Goal: Information Seeking & Learning: Find specific fact

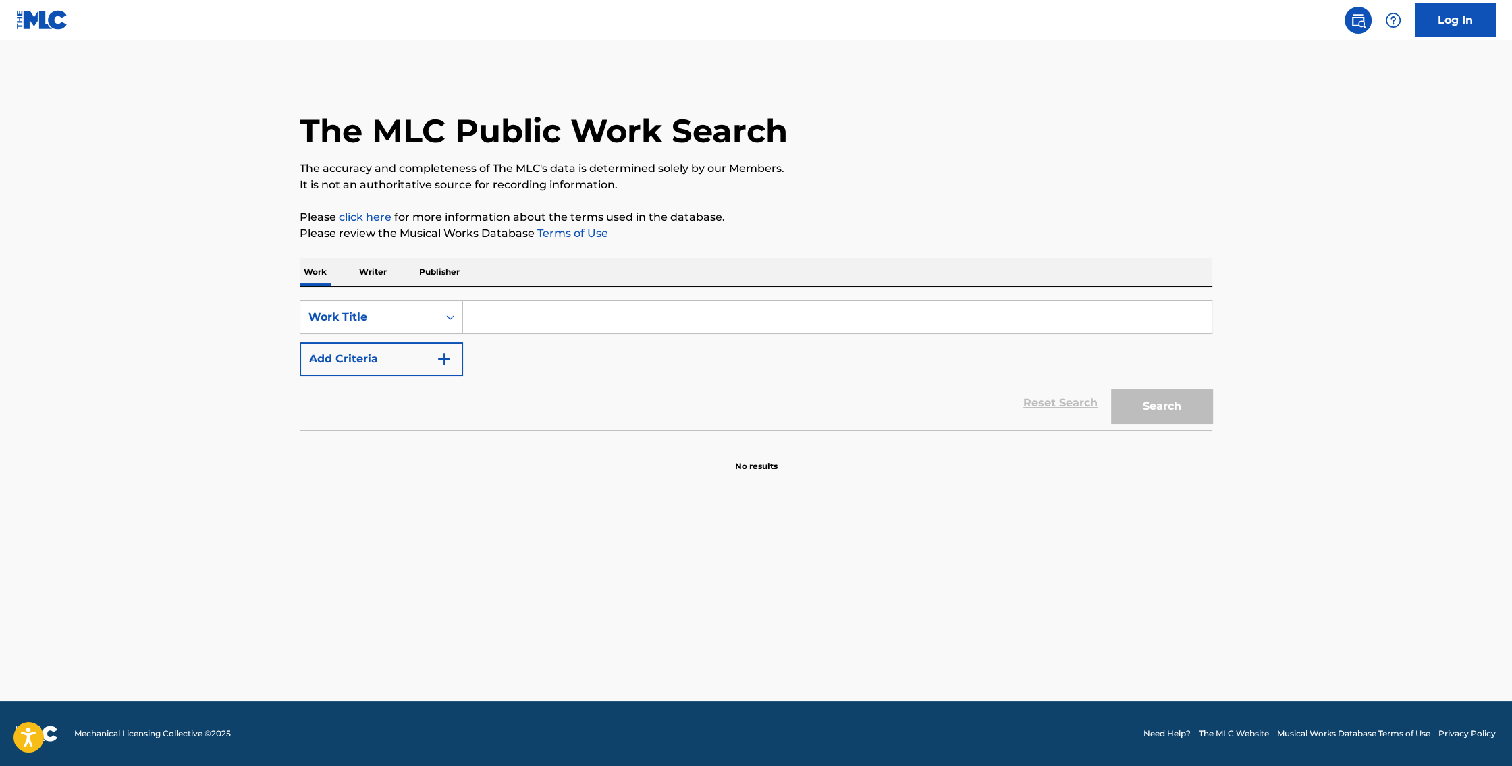
click at [394, 278] on div "Work Writer Publisher" at bounding box center [756, 272] width 913 height 28
click at [384, 270] on p "Writer" at bounding box center [373, 272] width 36 height 28
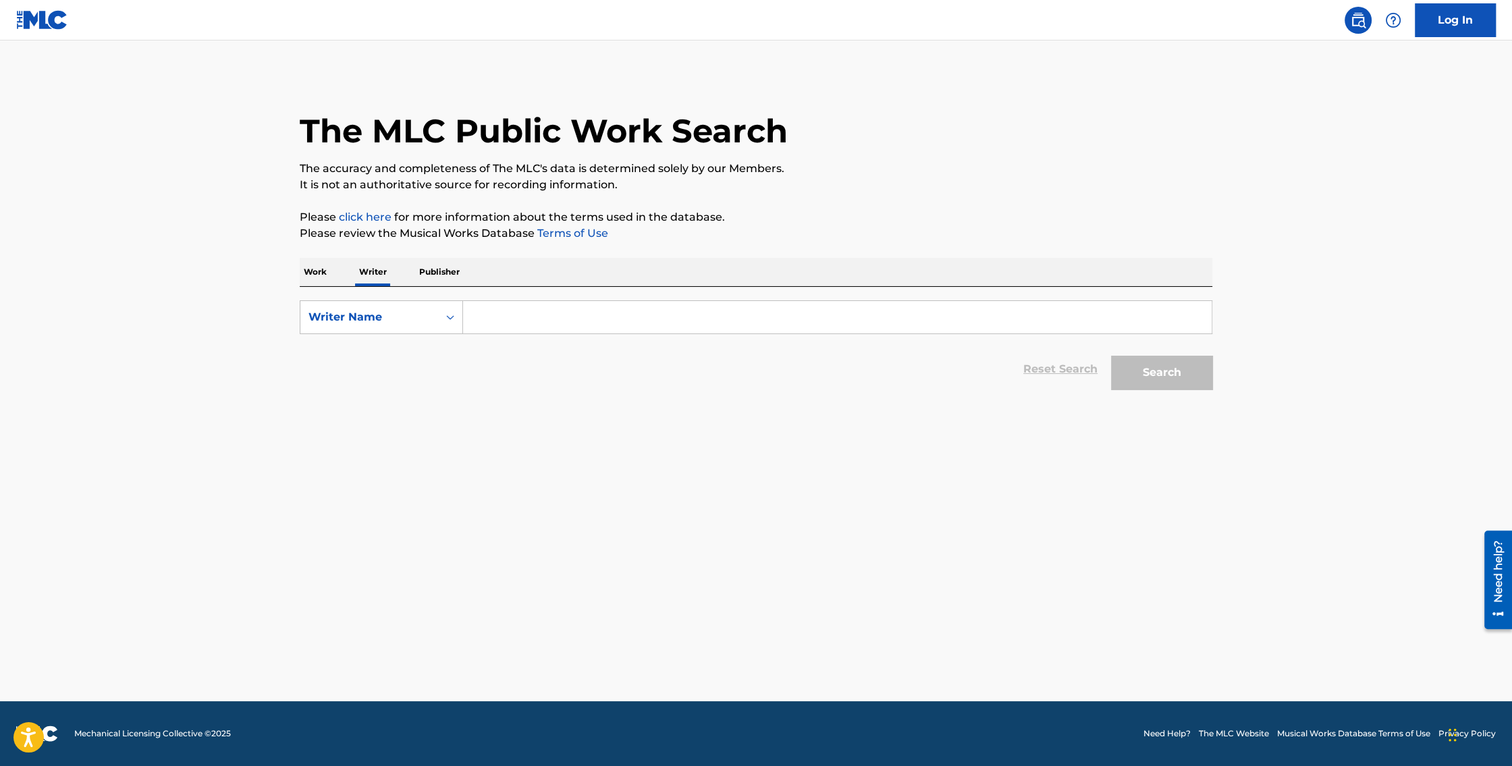
click at [541, 312] on input "Search Form" at bounding box center [837, 317] width 749 height 32
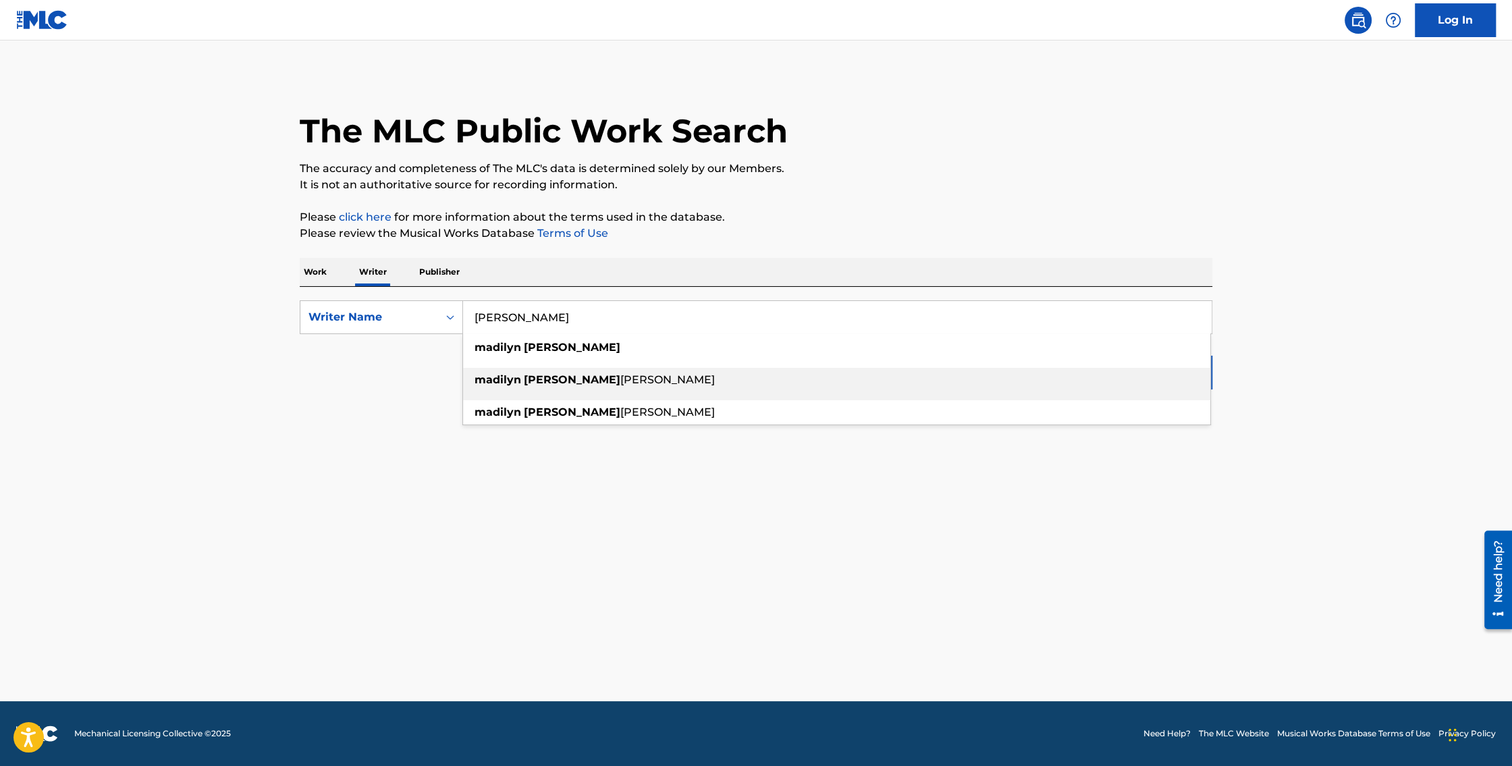
click at [597, 380] on div "madilyn bailey wold" at bounding box center [836, 380] width 747 height 24
type input "madilyn bailey wold"
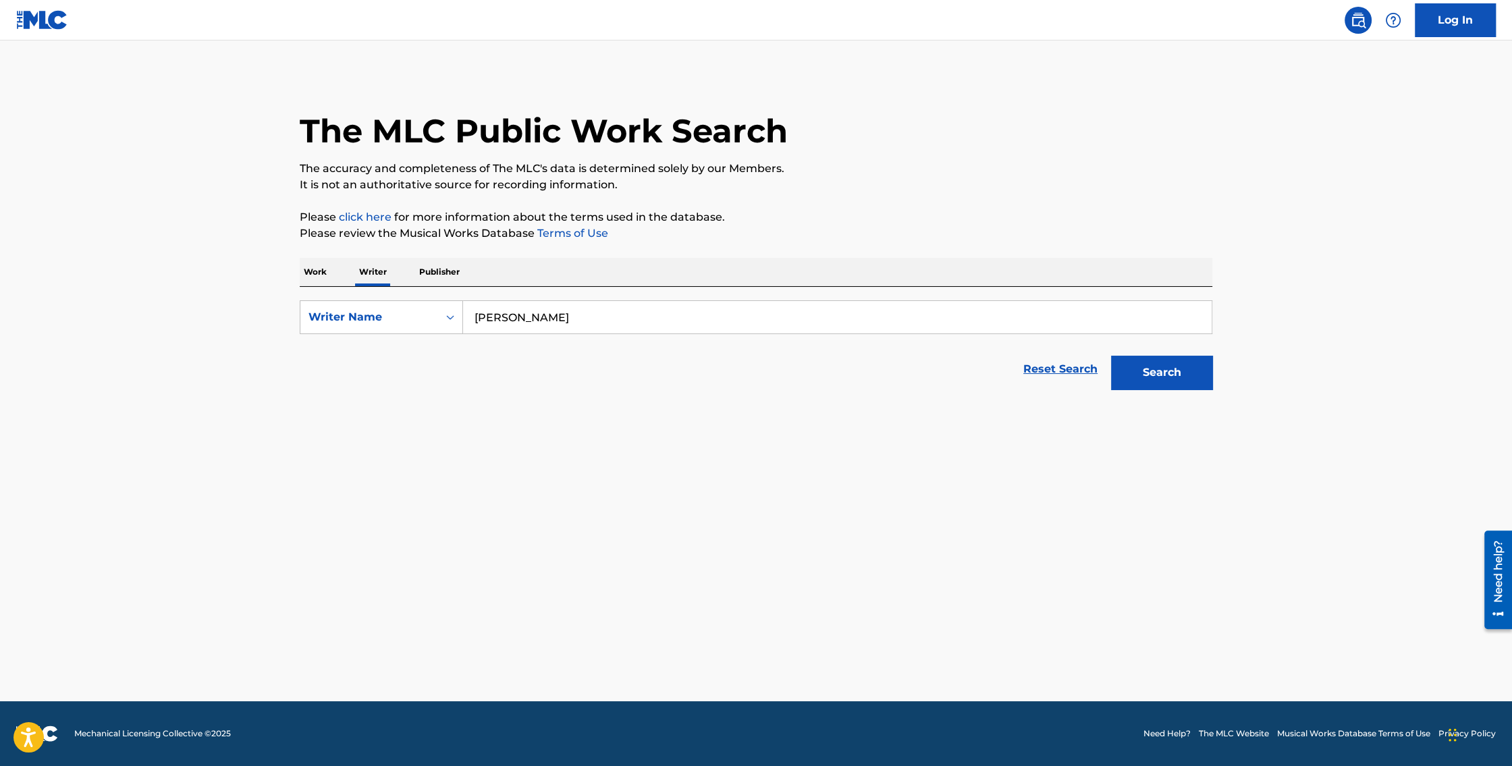
click at [1195, 367] on button "Search" at bounding box center [1161, 373] width 101 height 34
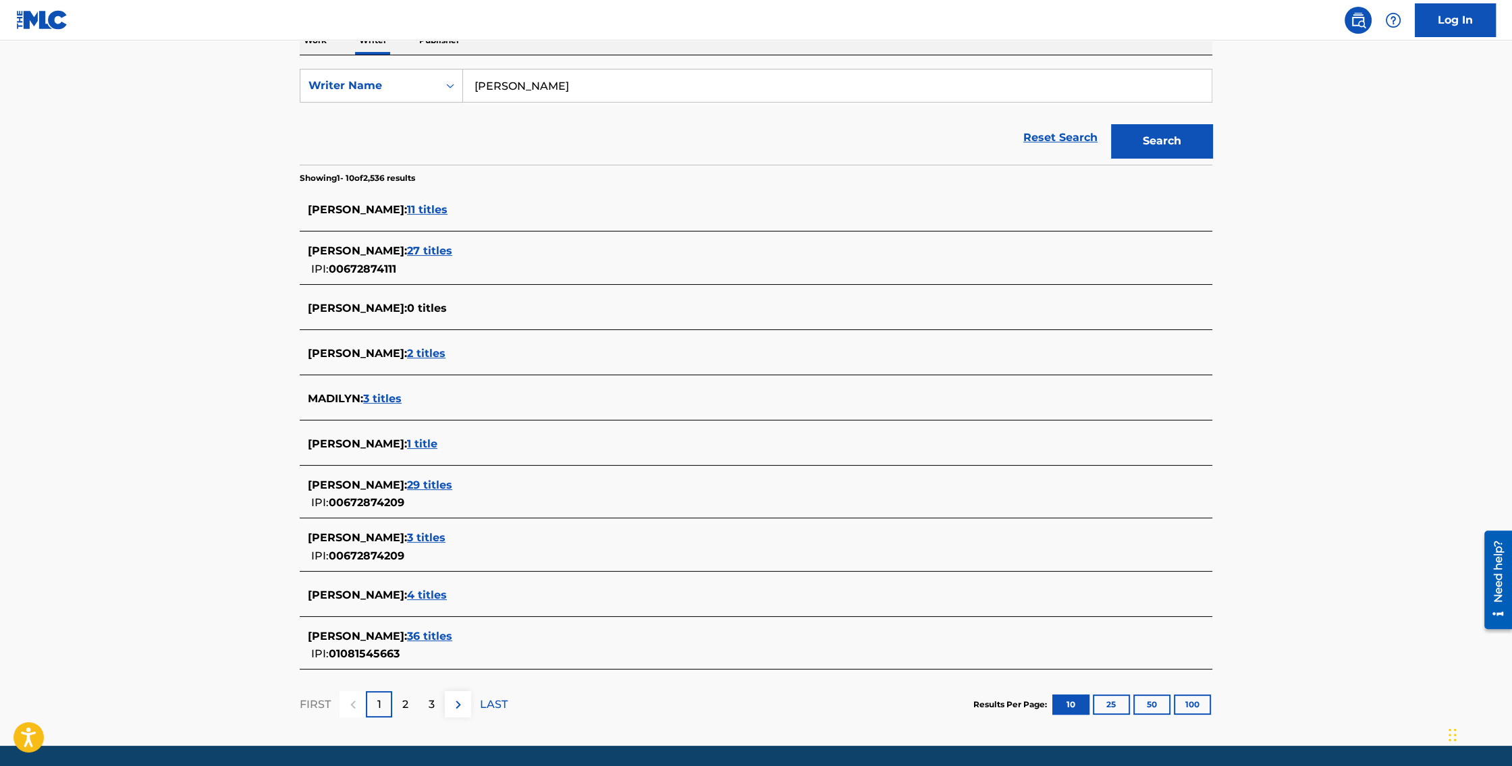
scroll to position [270, 0]
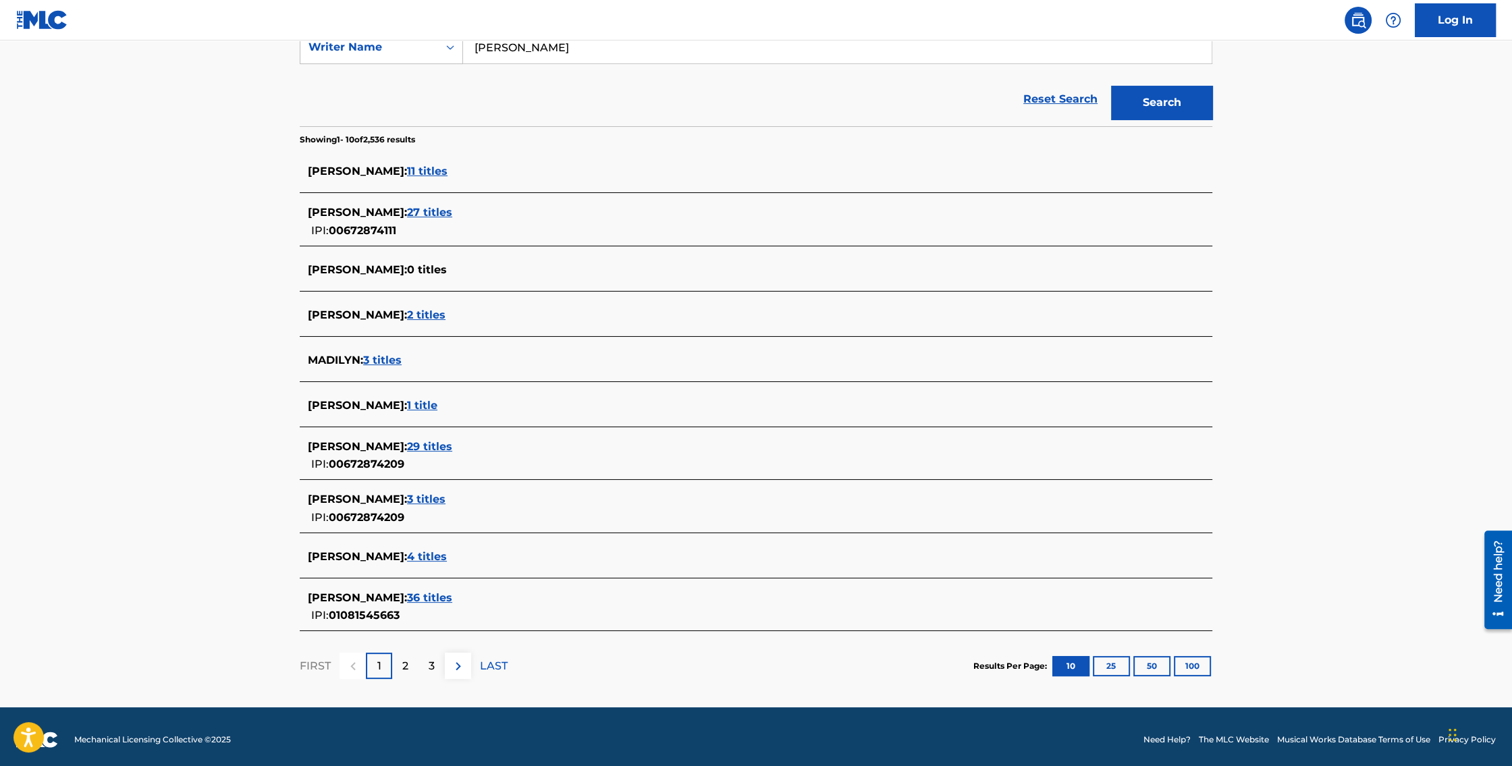
click at [406, 661] on p "2" at bounding box center [405, 666] width 6 height 16
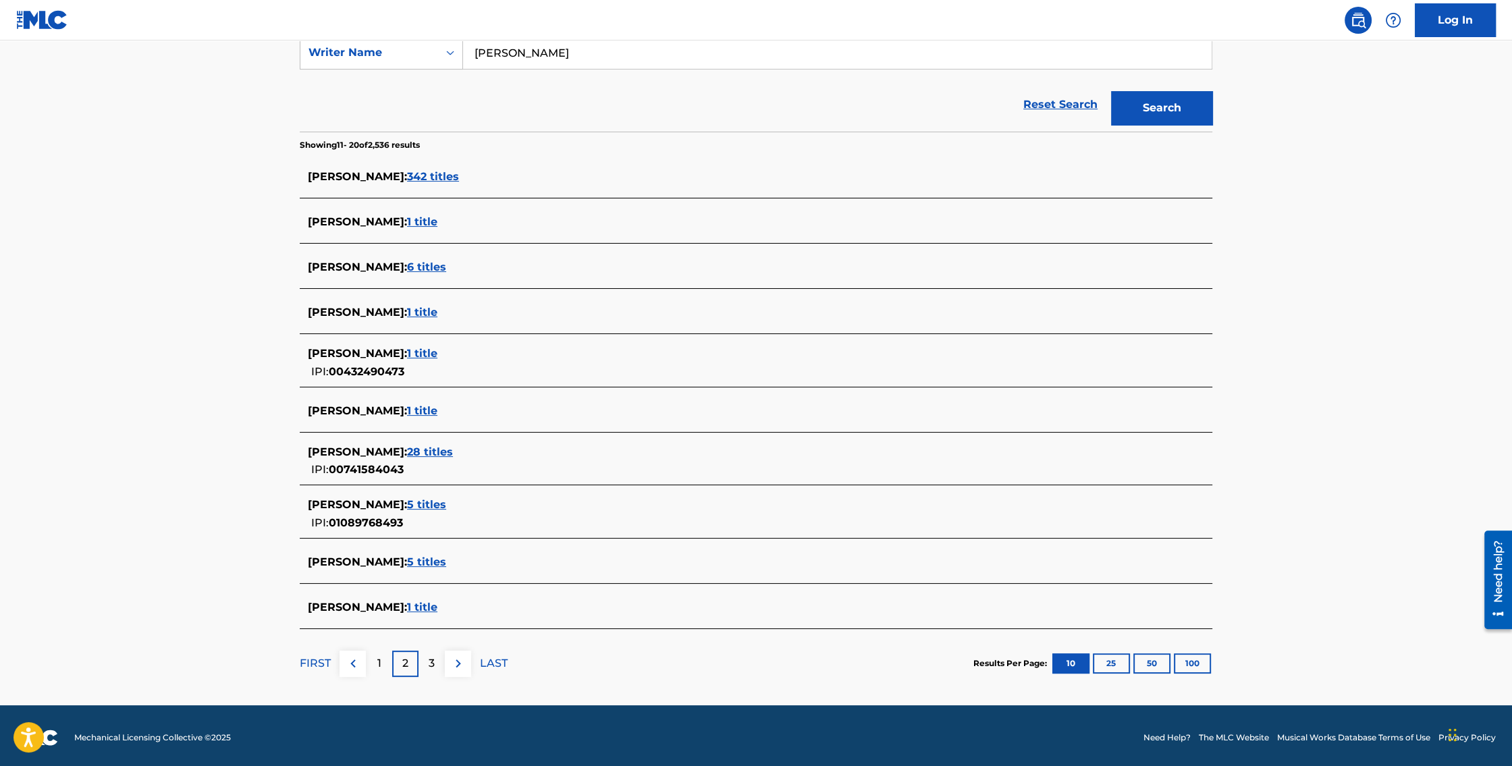
scroll to position [267, 0]
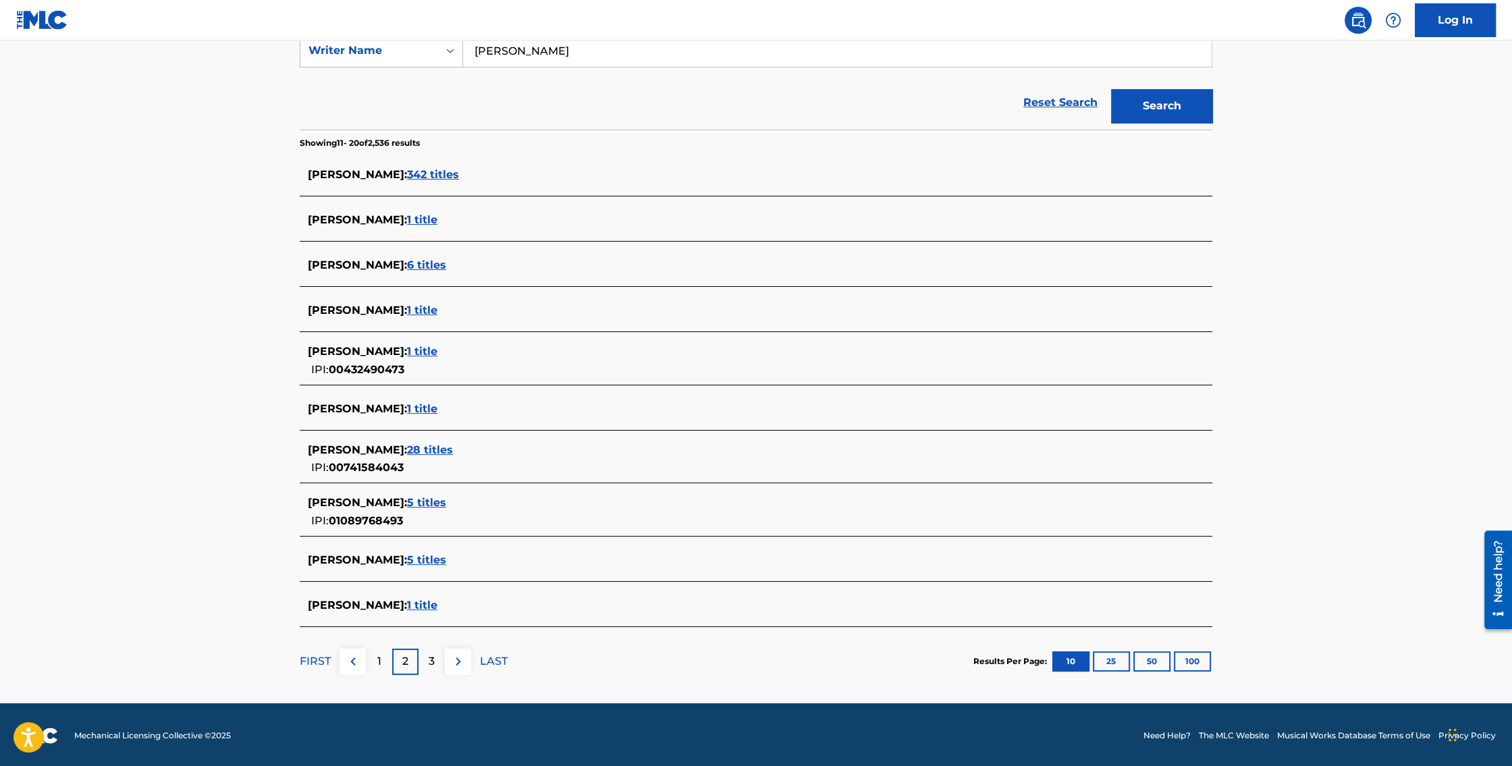
click at [373, 664] on div "1" at bounding box center [379, 662] width 26 height 26
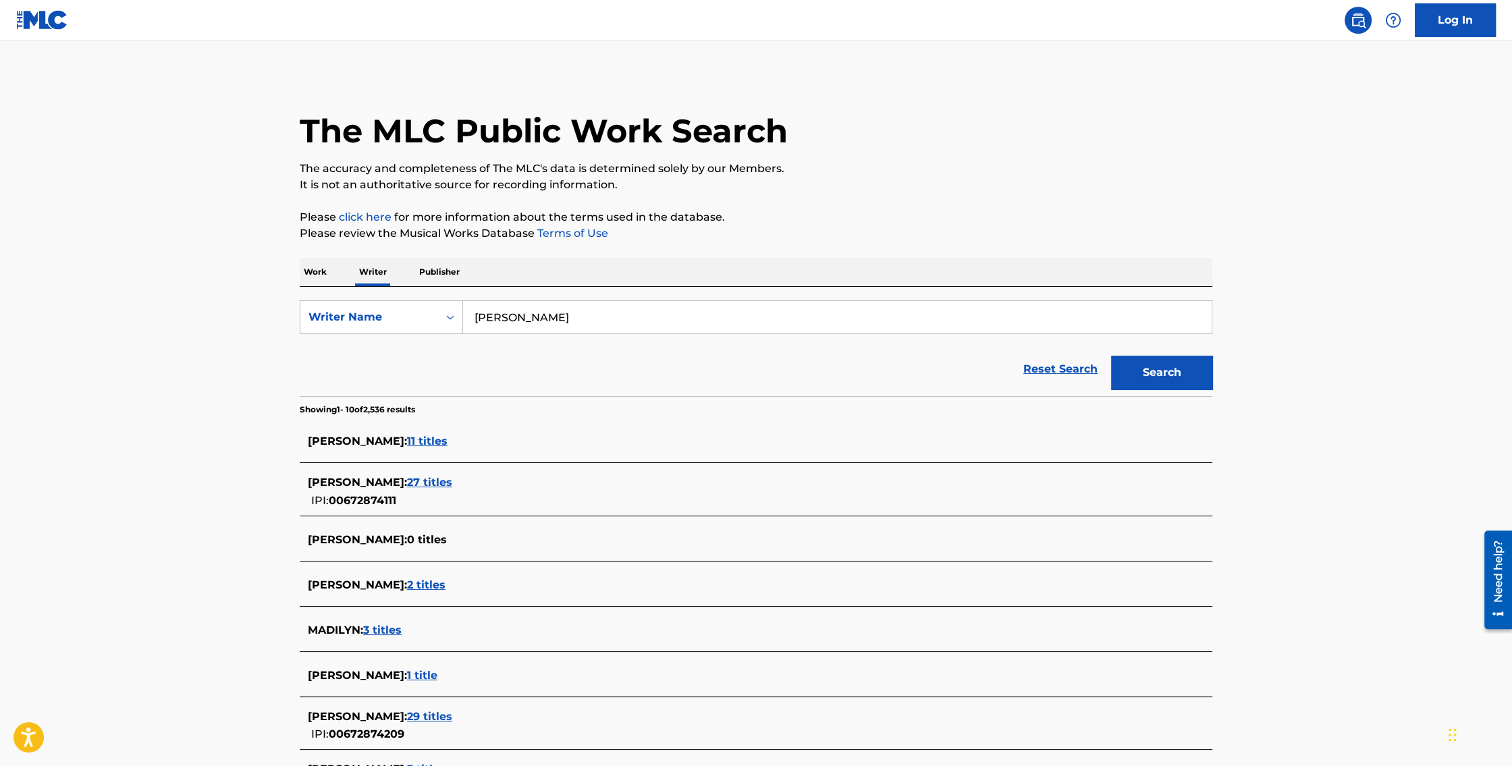
click at [385, 432] on div "MADILYN BAILEY : 11 titles" at bounding box center [756, 443] width 913 height 32
click at [382, 439] on span "MADILYN BAILEY :" at bounding box center [357, 441] width 99 height 13
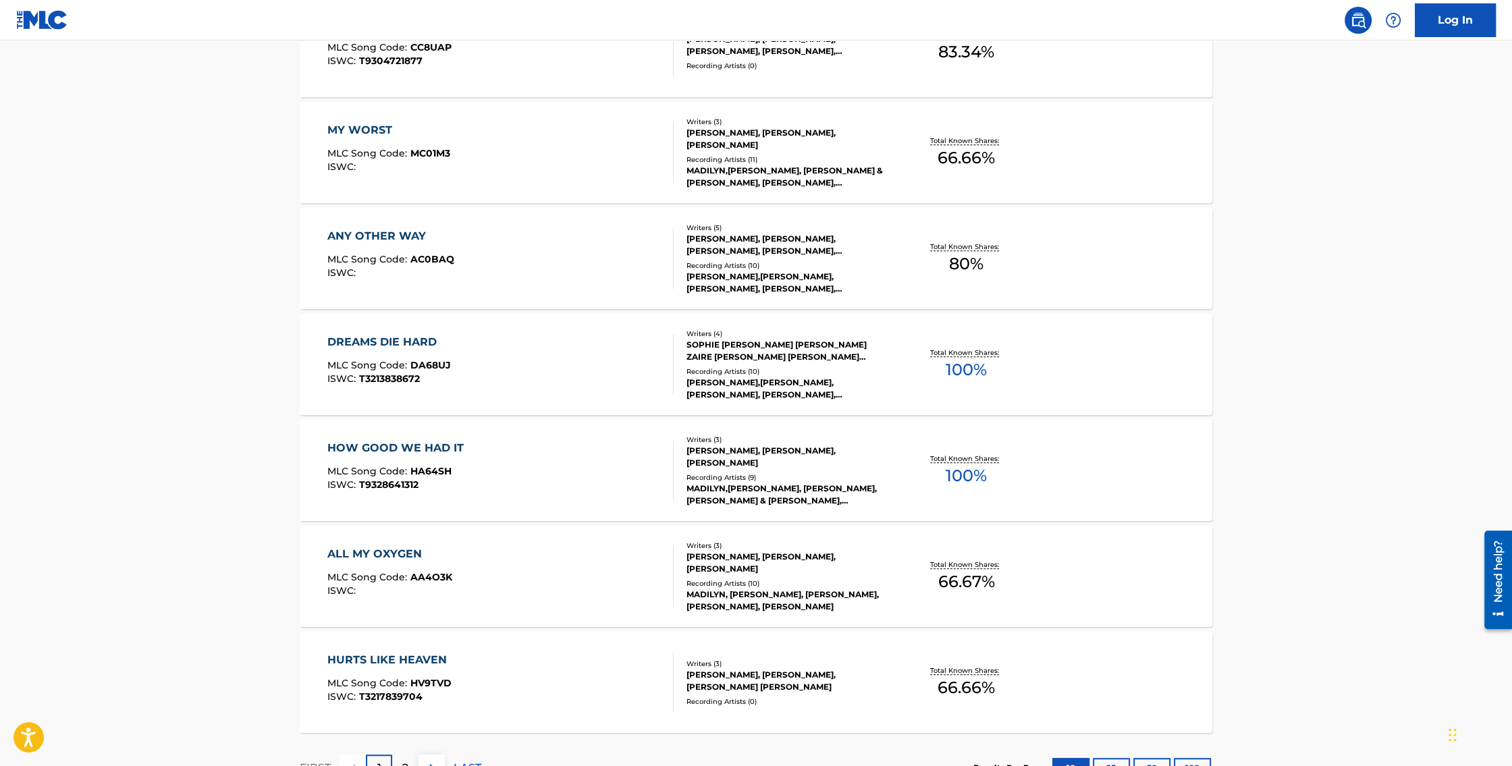
scroll to position [877, 0]
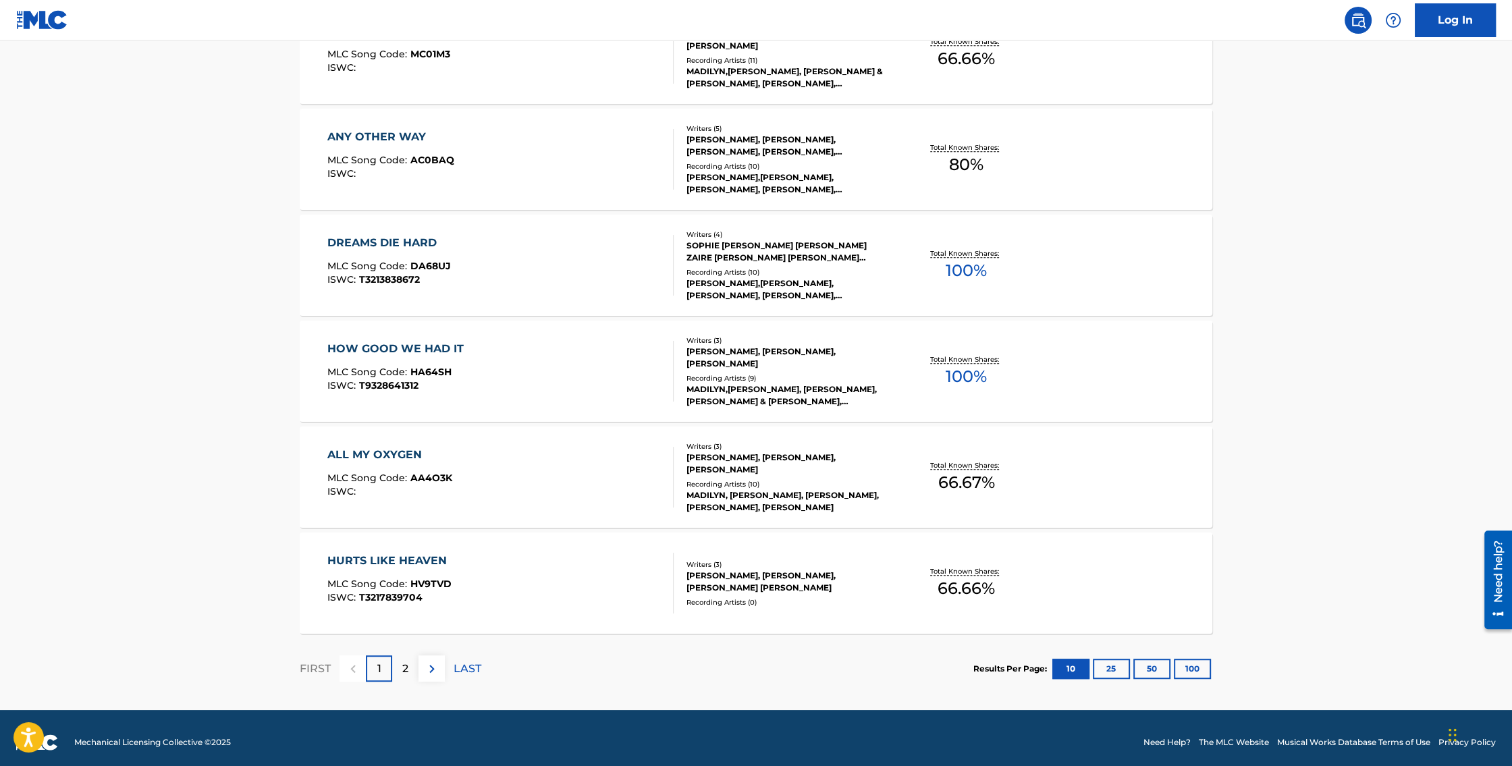
click at [419, 675] on button at bounding box center [431, 668] width 26 height 26
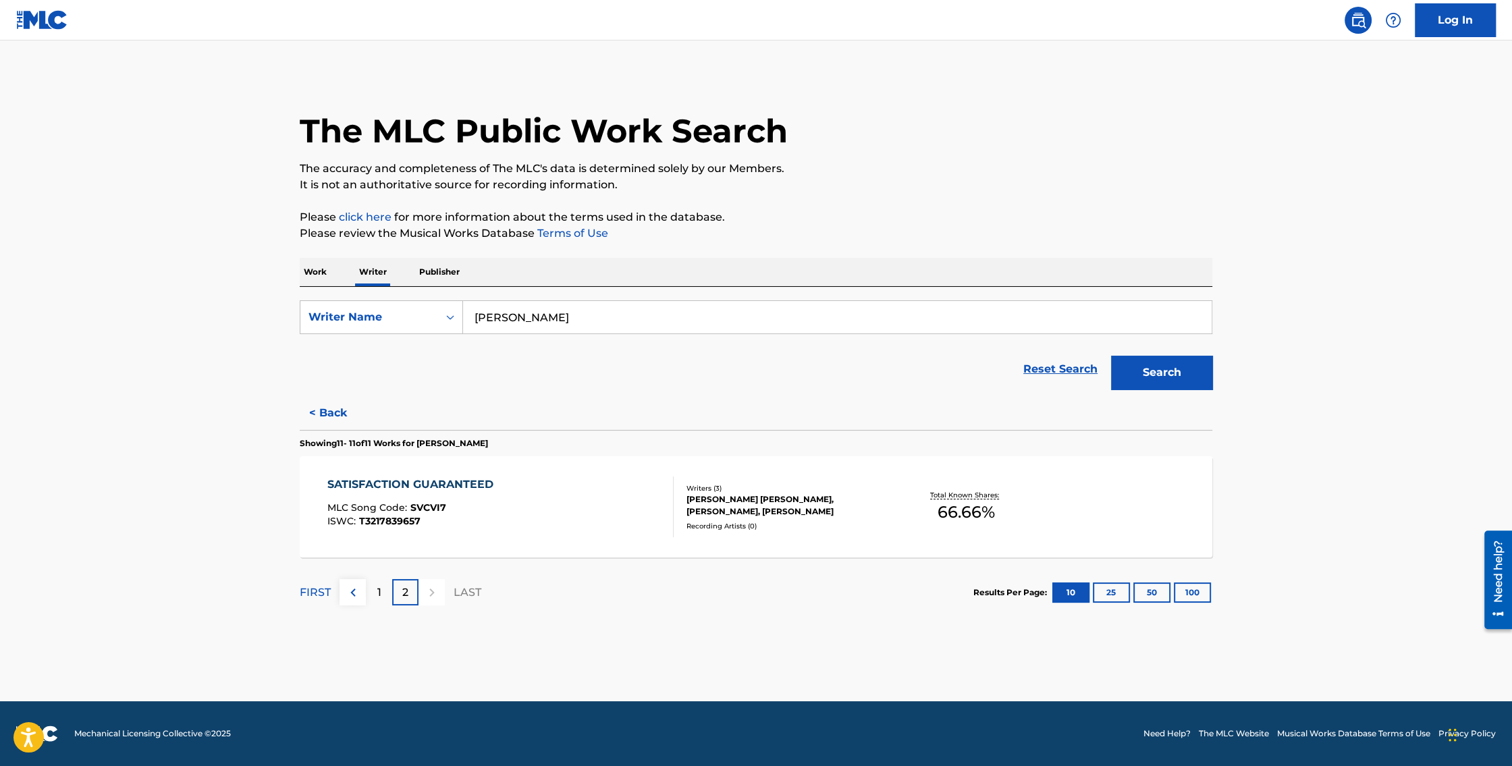
click at [373, 595] on div "1" at bounding box center [379, 592] width 26 height 26
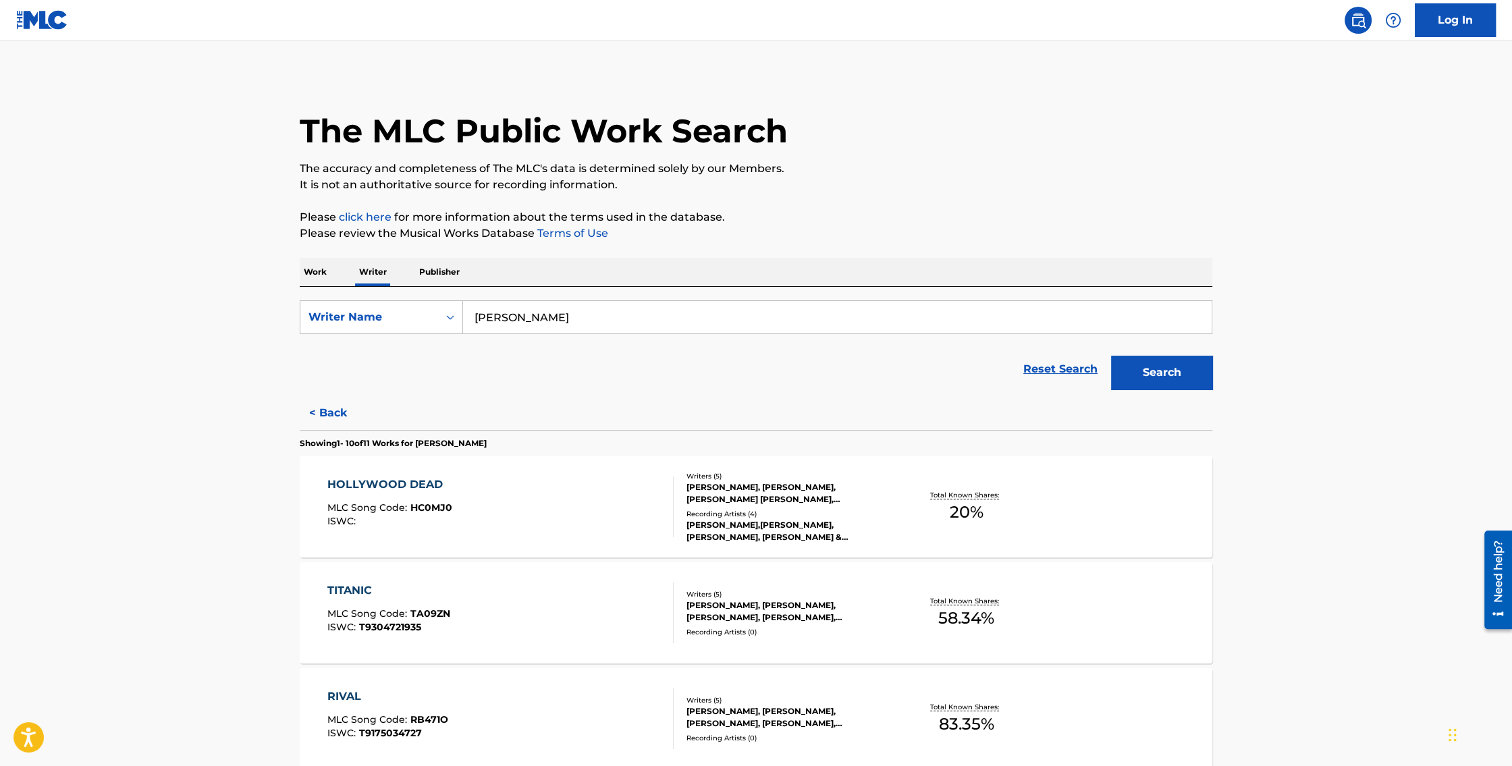
click at [400, 475] on div "HOLLYWOOD DEAD MLC Song Code : HC0MJ0 ISWC : Writers ( 5 ) JORDAN SHAW, MADILYN…" at bounding box center [756, 506] width 913 height 101
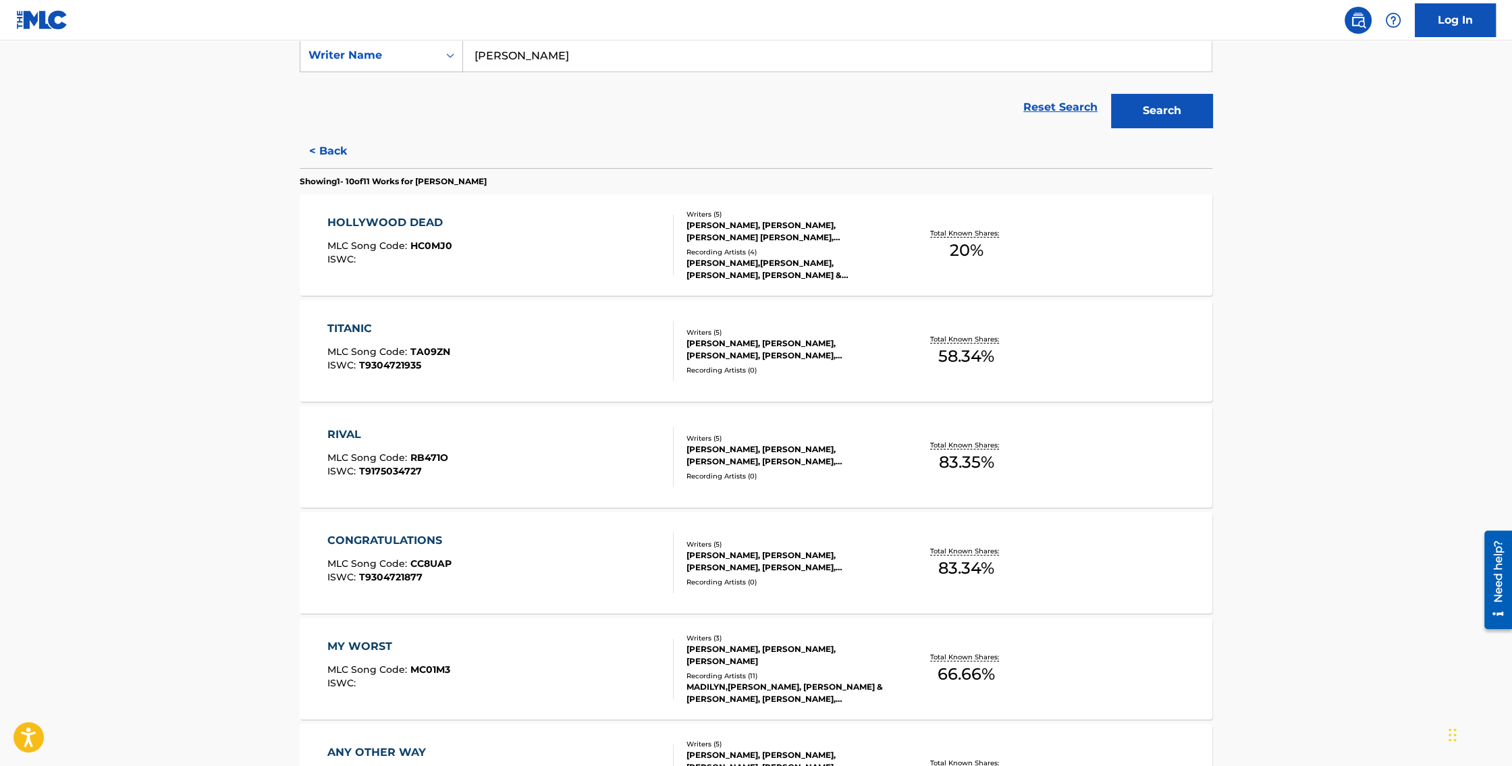
scroll to position [270, 0]
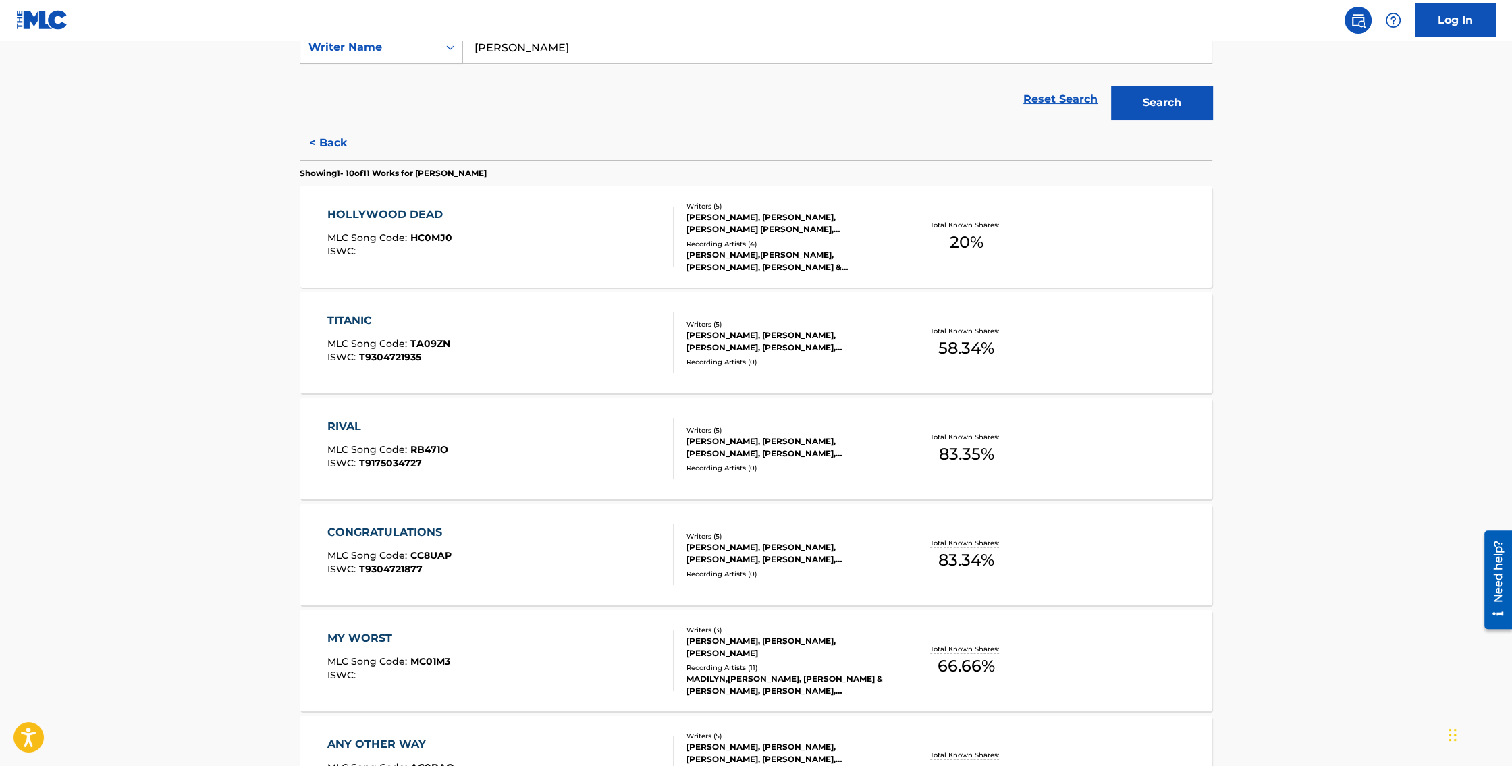
click at [360, 320] on div "TITANIC" at bounding box center [388, 321] width 123 height 16
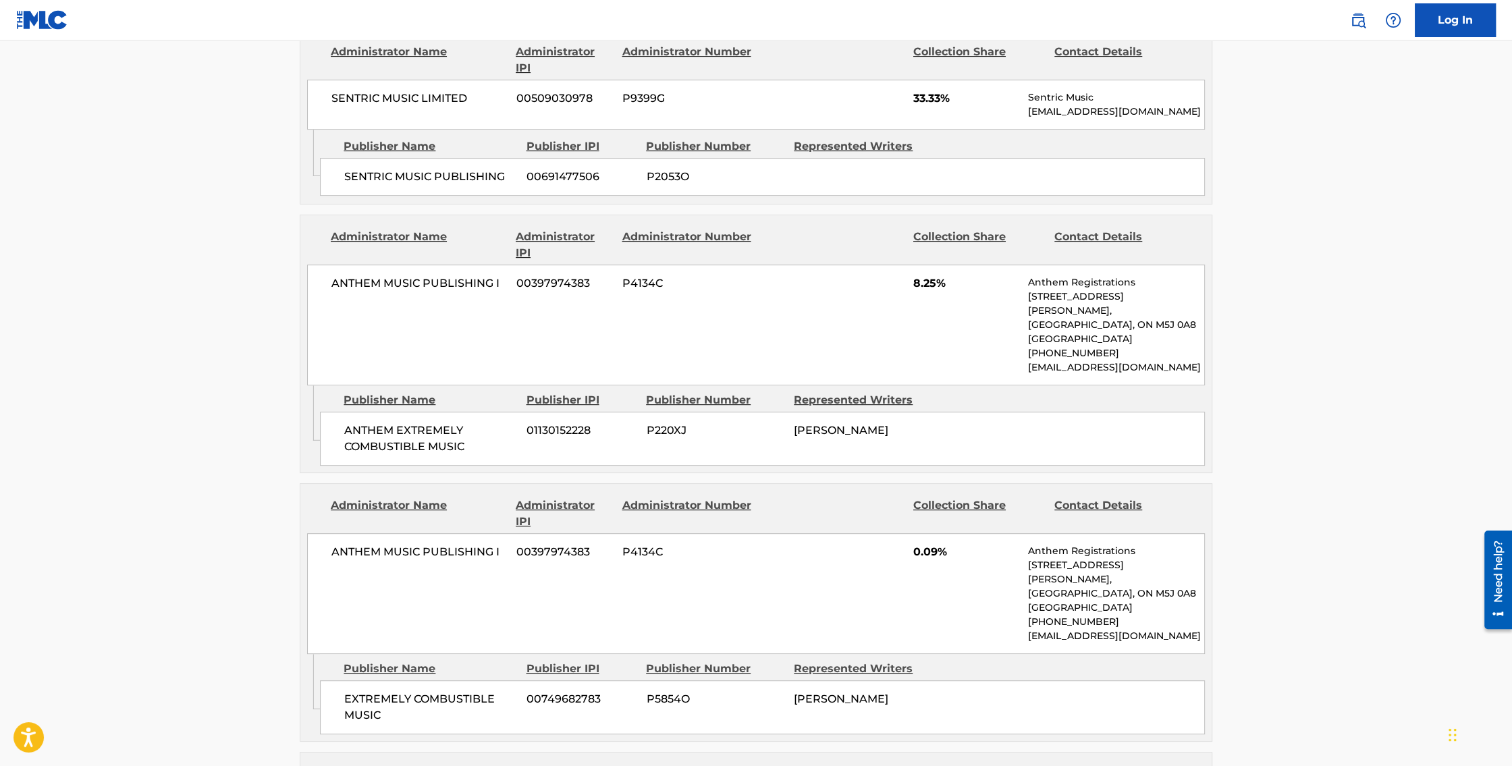
scroll to position [452, 0]
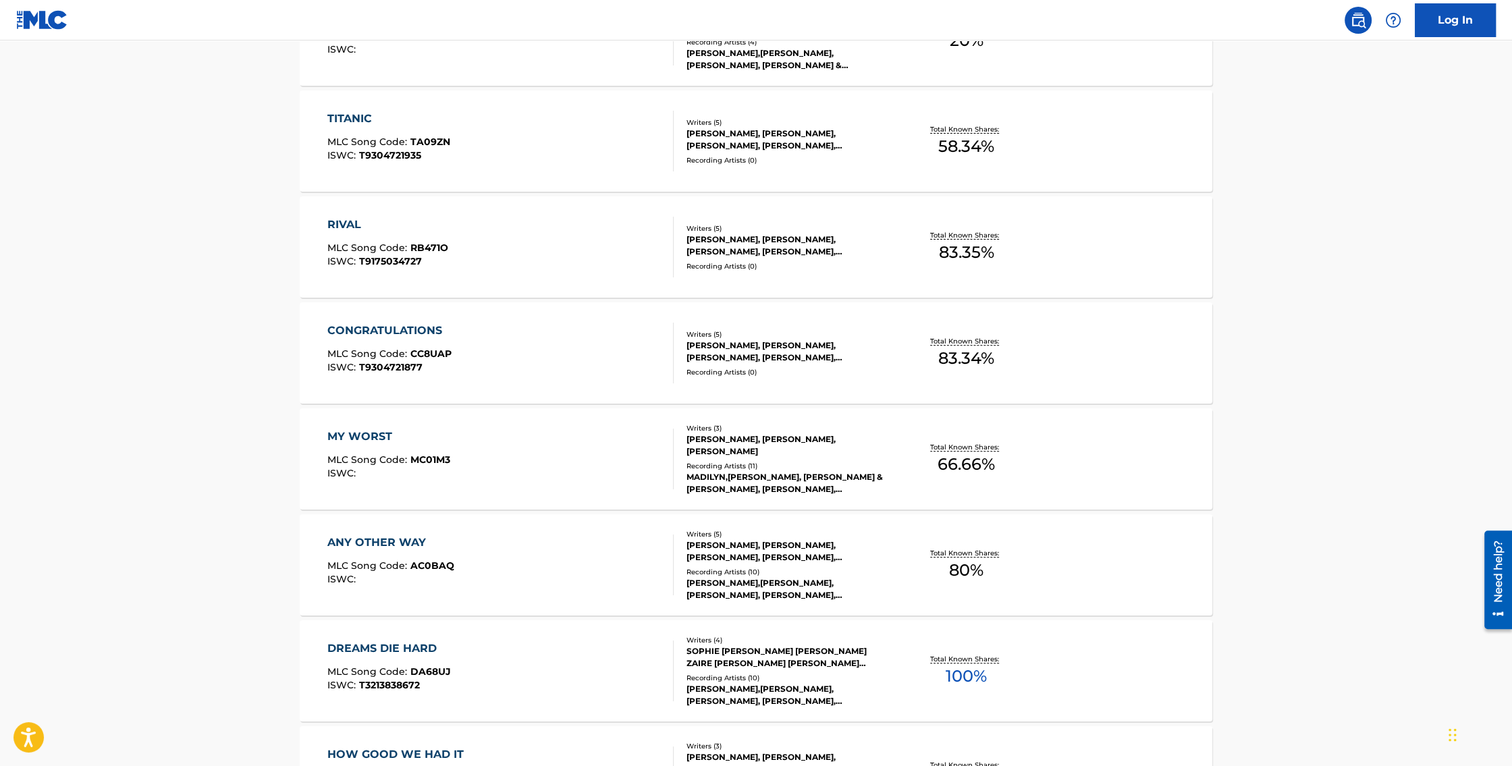
scroll to position [472, 0]
click at [372, 331] on div "CONGRATULATIONS" at bounding box center [389, 330] width 124 height 16
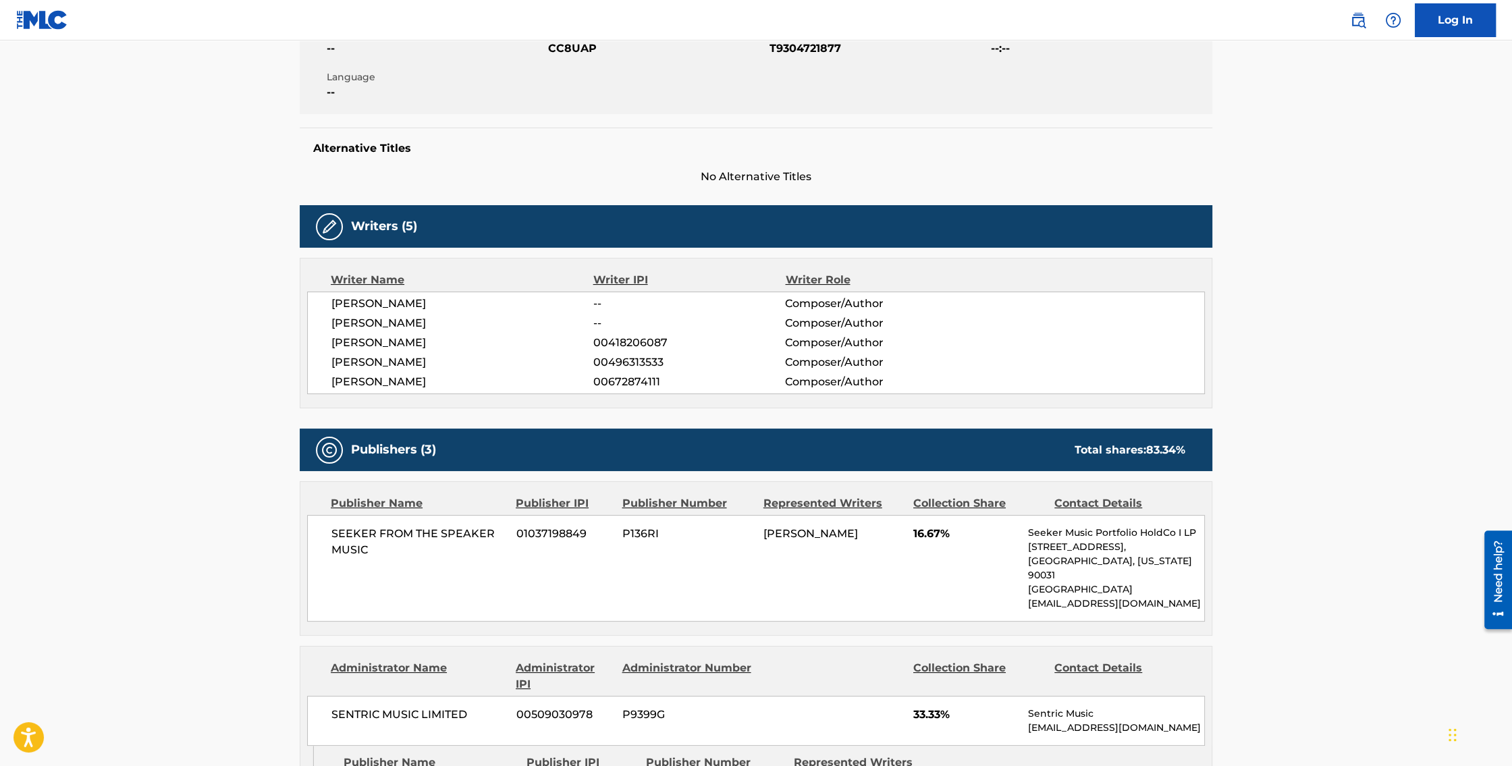
scroll to position [646, 0]
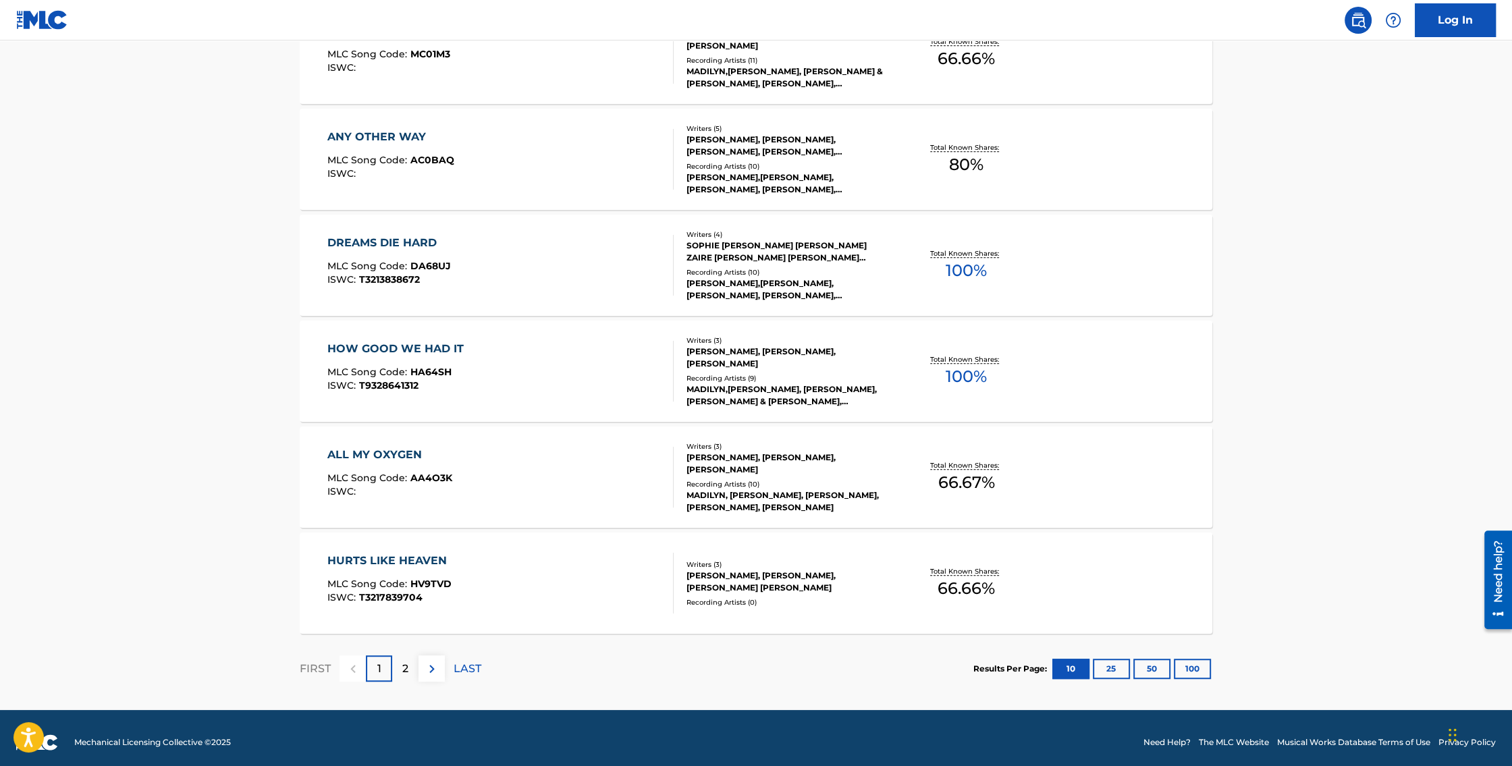
scroll to position [885, 0]
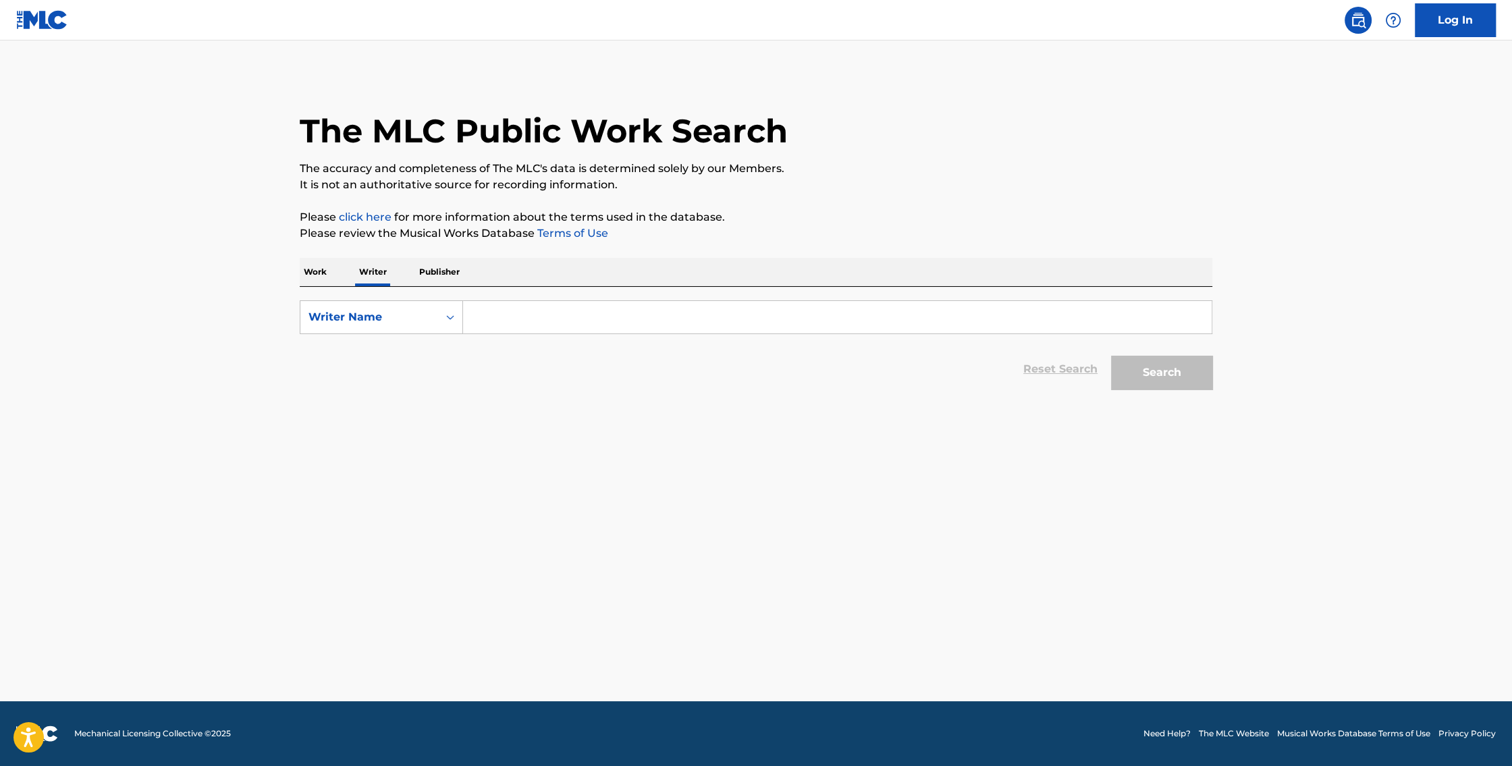
click at [516, 319] on input "Search Form" at bounding box center [837, 317] width 749 height 32
click at [1111, 356] on button "Search" at bounding box center [1161, 373] width 101 height 34
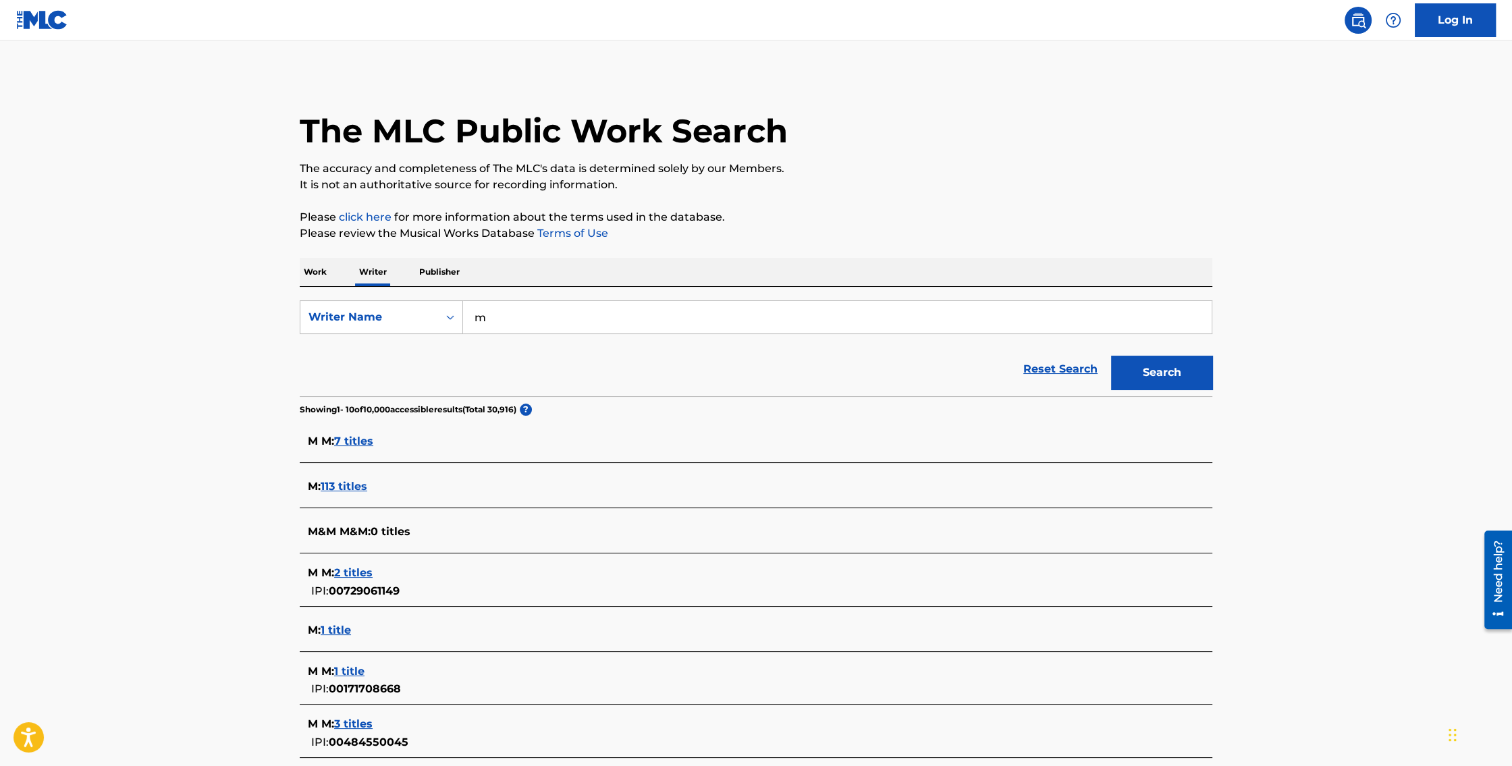
click at [634, 297] on div "SearchWithCriteria917908ae-c6e9-480d-b3b0-c0eb246db2b9 Writer Name m Reset Sear…" at bounding box center [756, 341] width 913 height 109
click at [627, 315] on input "m" at bounding box center [837, 317] width 749 height 32
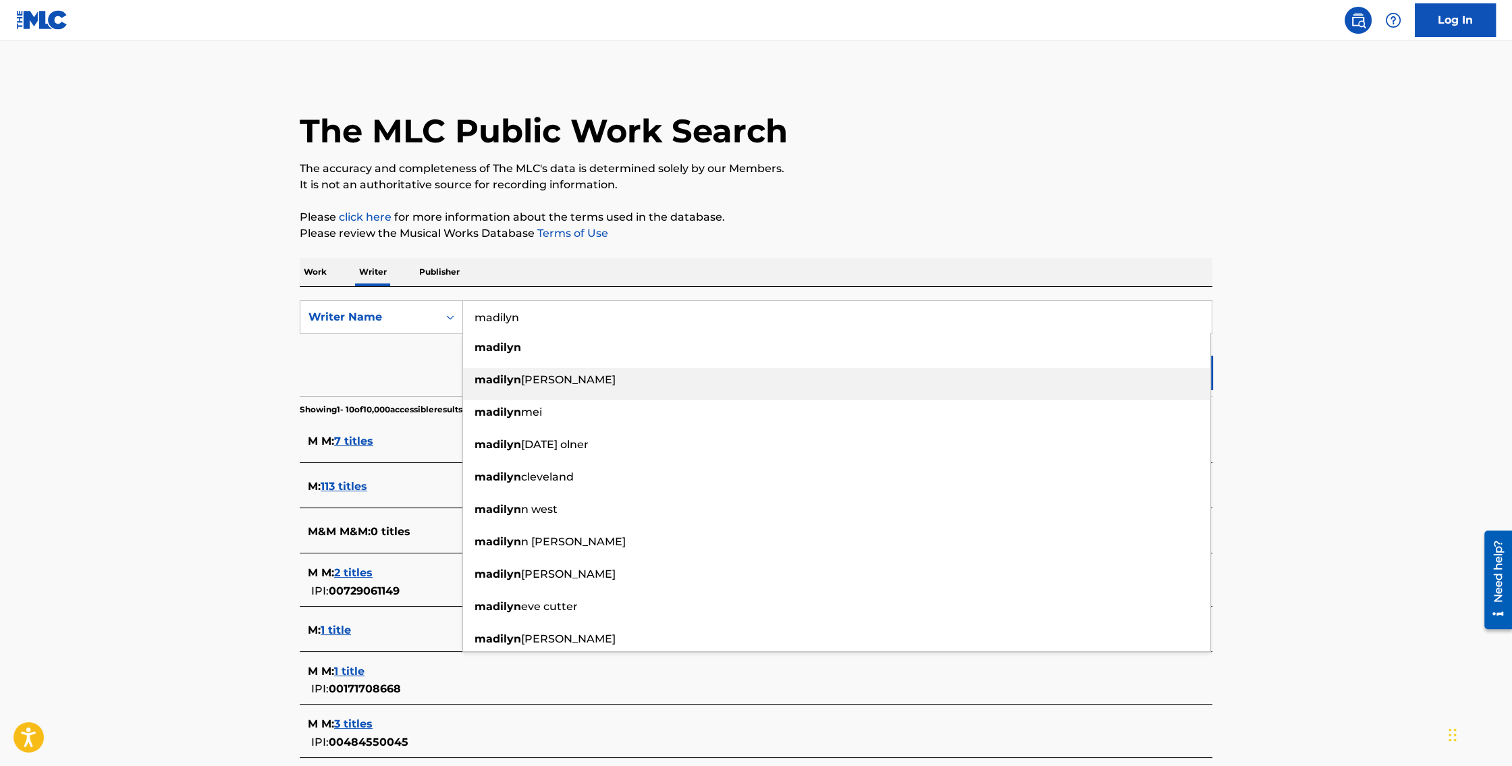
click at [554, 382] on span "[PERSON_NAME]" at bounding box center [568, 379] width 94 height 13
type input "[PERSON_NAME]"
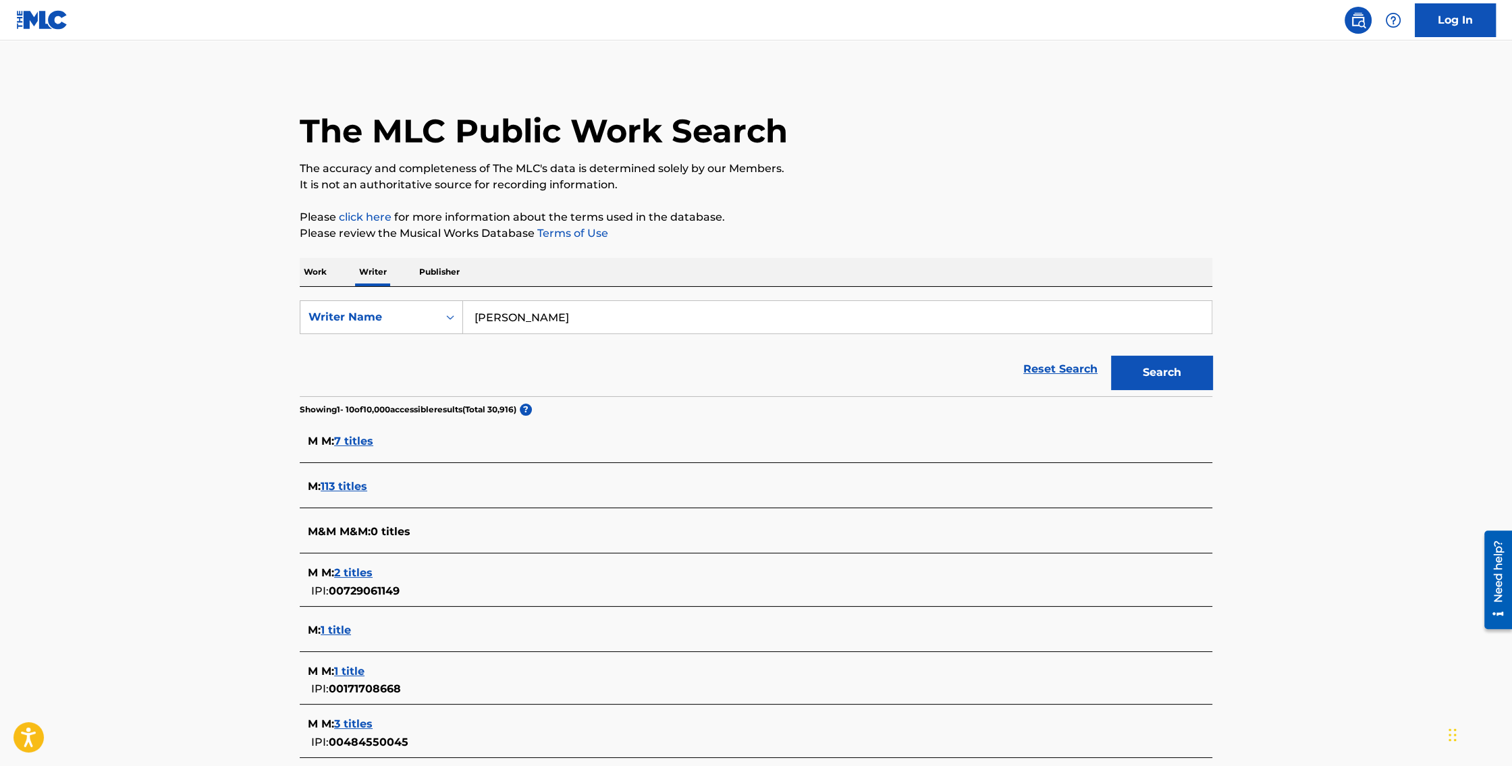
click at [1170, 367] on button "Search" at bounding box center [1161, 373] width 101 height 34
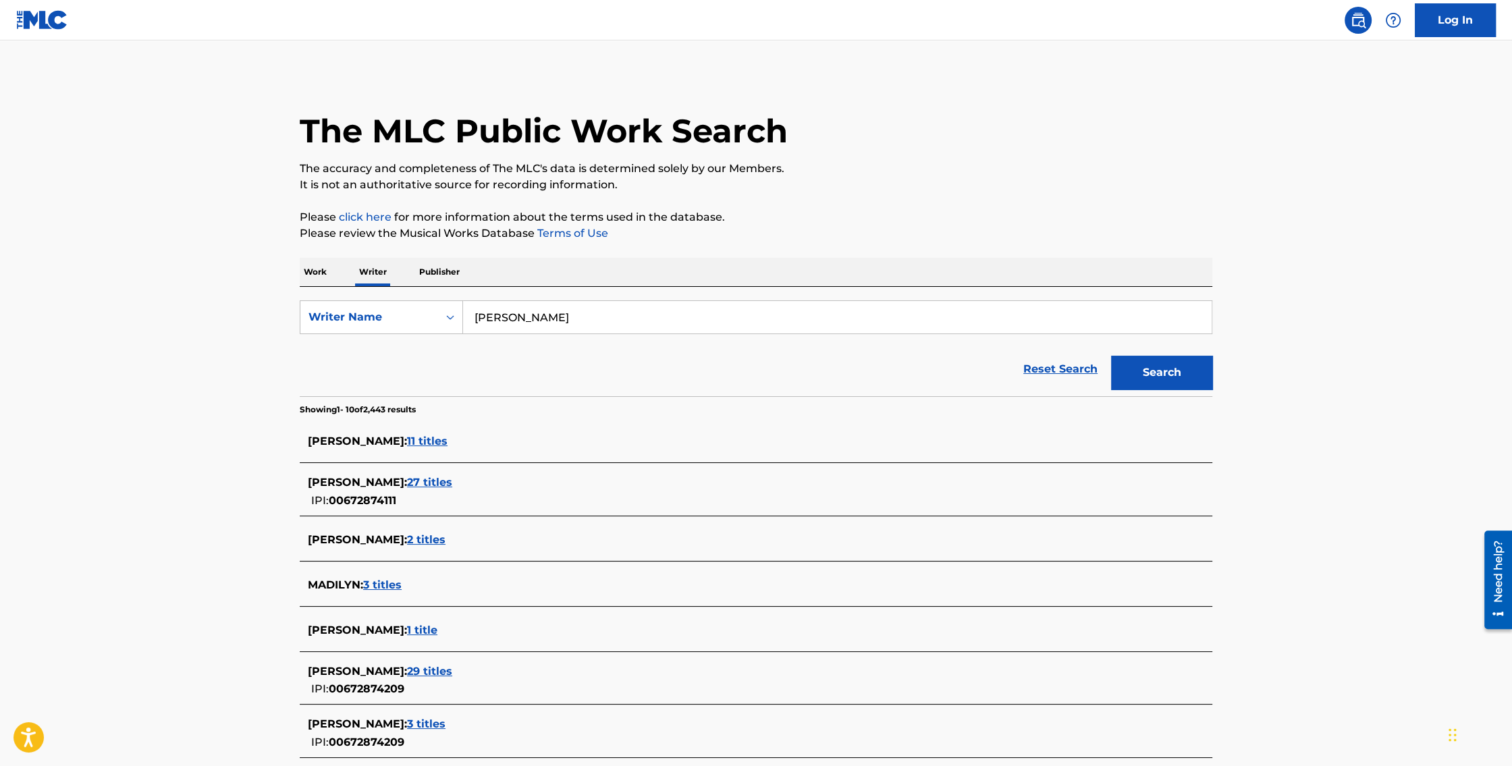
click at [340, 468] on div "[PERSON_NAME] : 27 titles IPI: 00672874111" at bounding box center [756, 492] width 913 height 48
click at [352, 480] on span "[PERSON_NAME] :" at bounding box center [357, 482] width 99 height 13
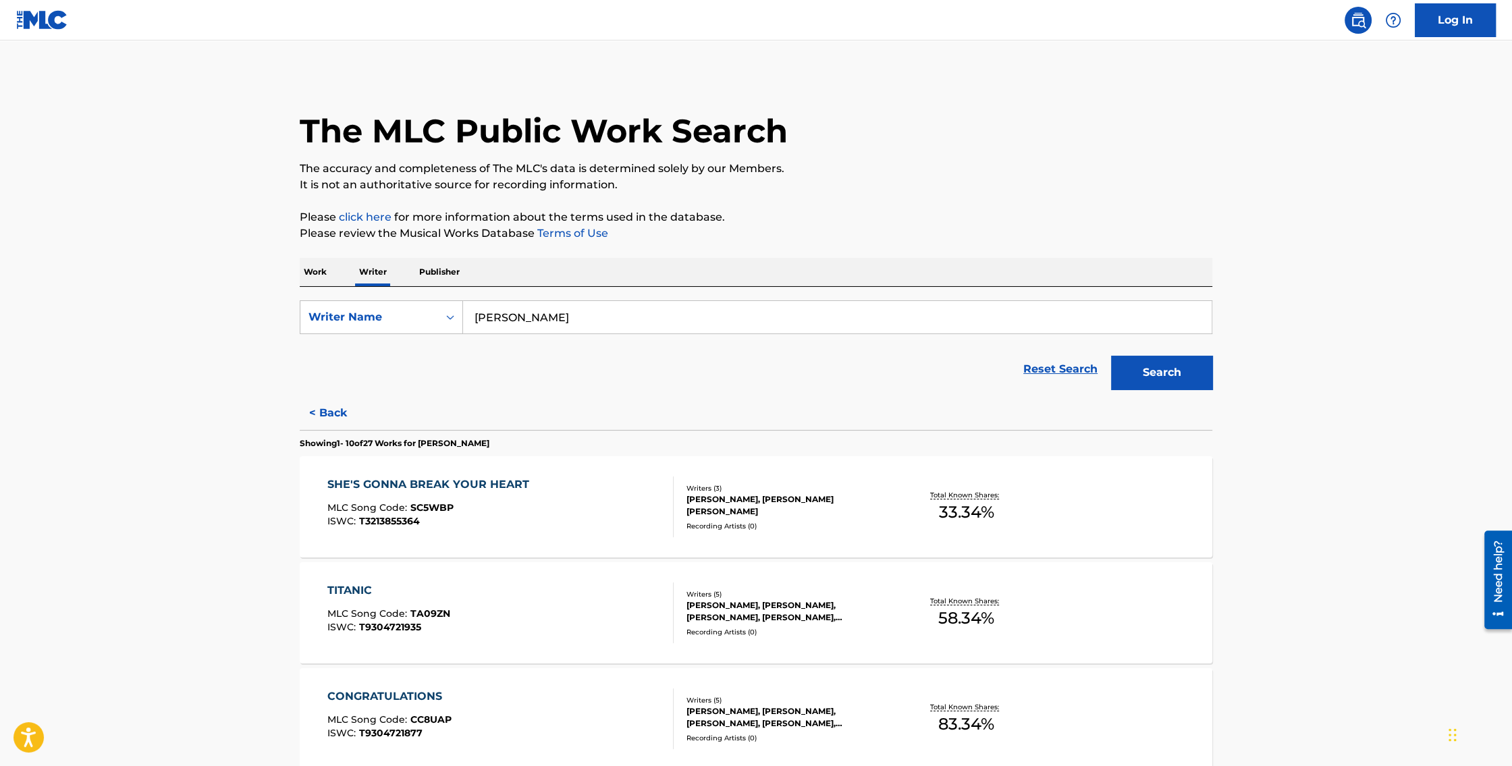
click at [476, 500] on div "SHE'S GONNA BREAK YOUR HEART MLC Song Code : SC5WBP ISWC : T3213855364" at bounding box center [431, 507] width 209 height 61
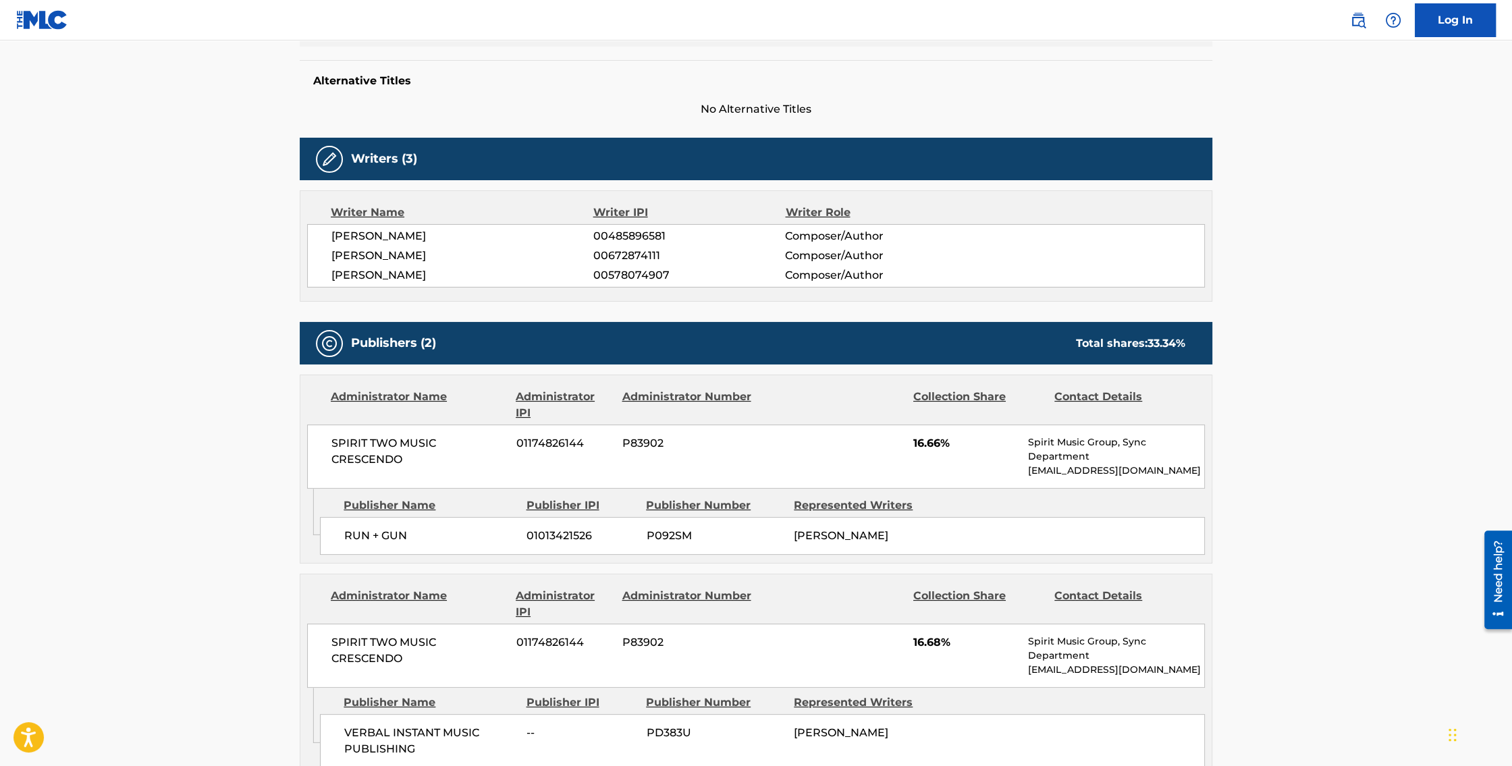
scroll to position [533, 0]
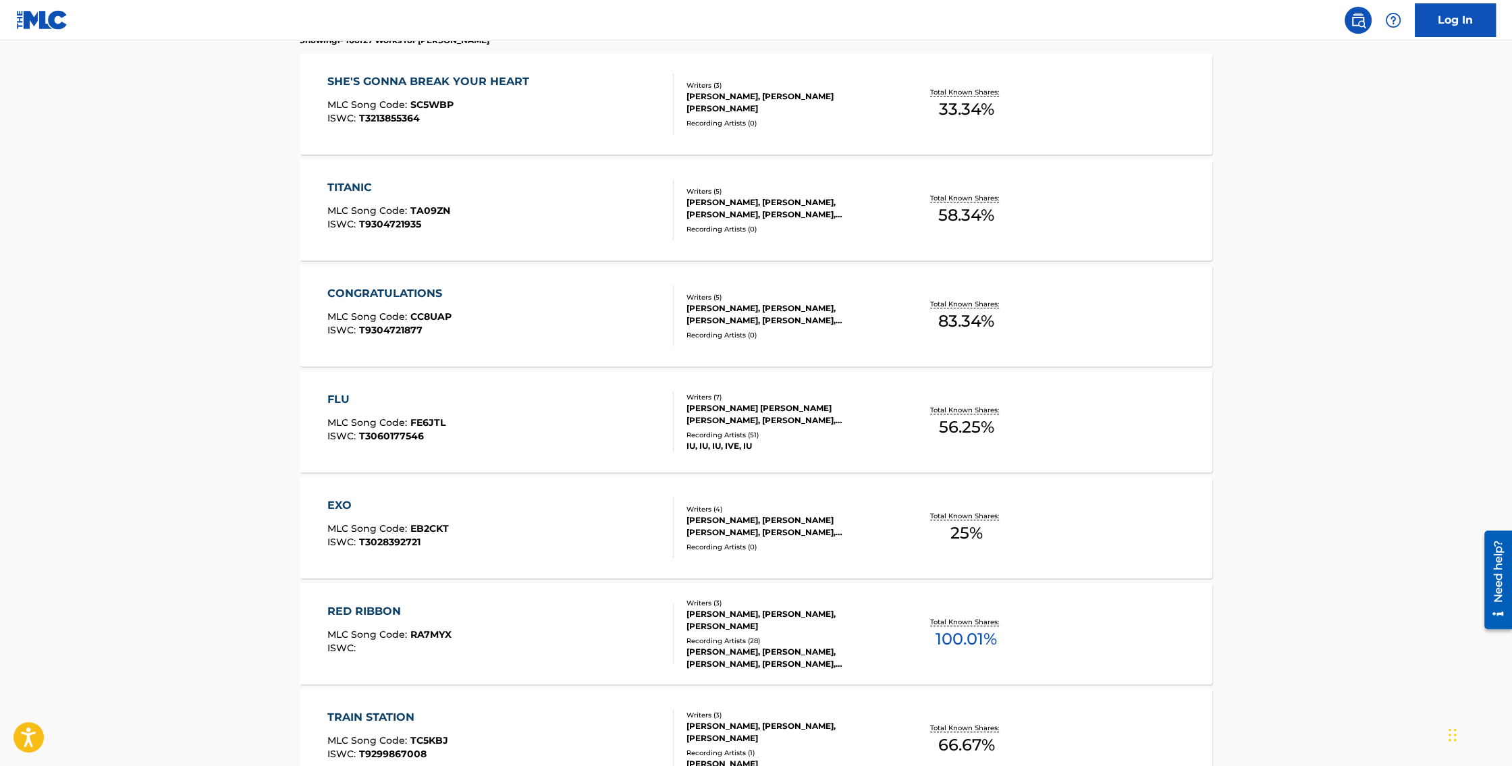
scroll to position [675, 0]
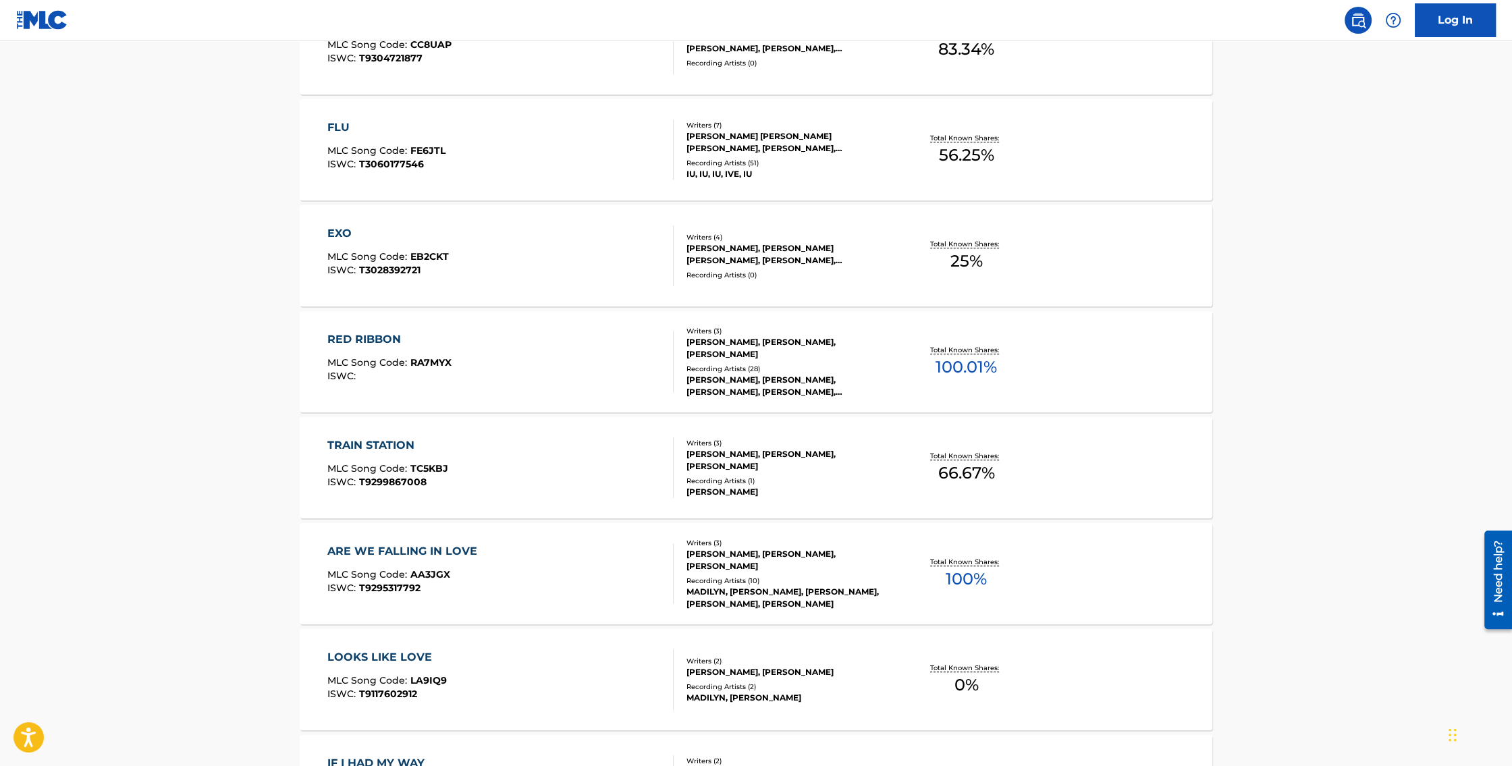
click at [383, 342] on div "RED RIBBON" at bounding box center [389, 339] width 124 height 16
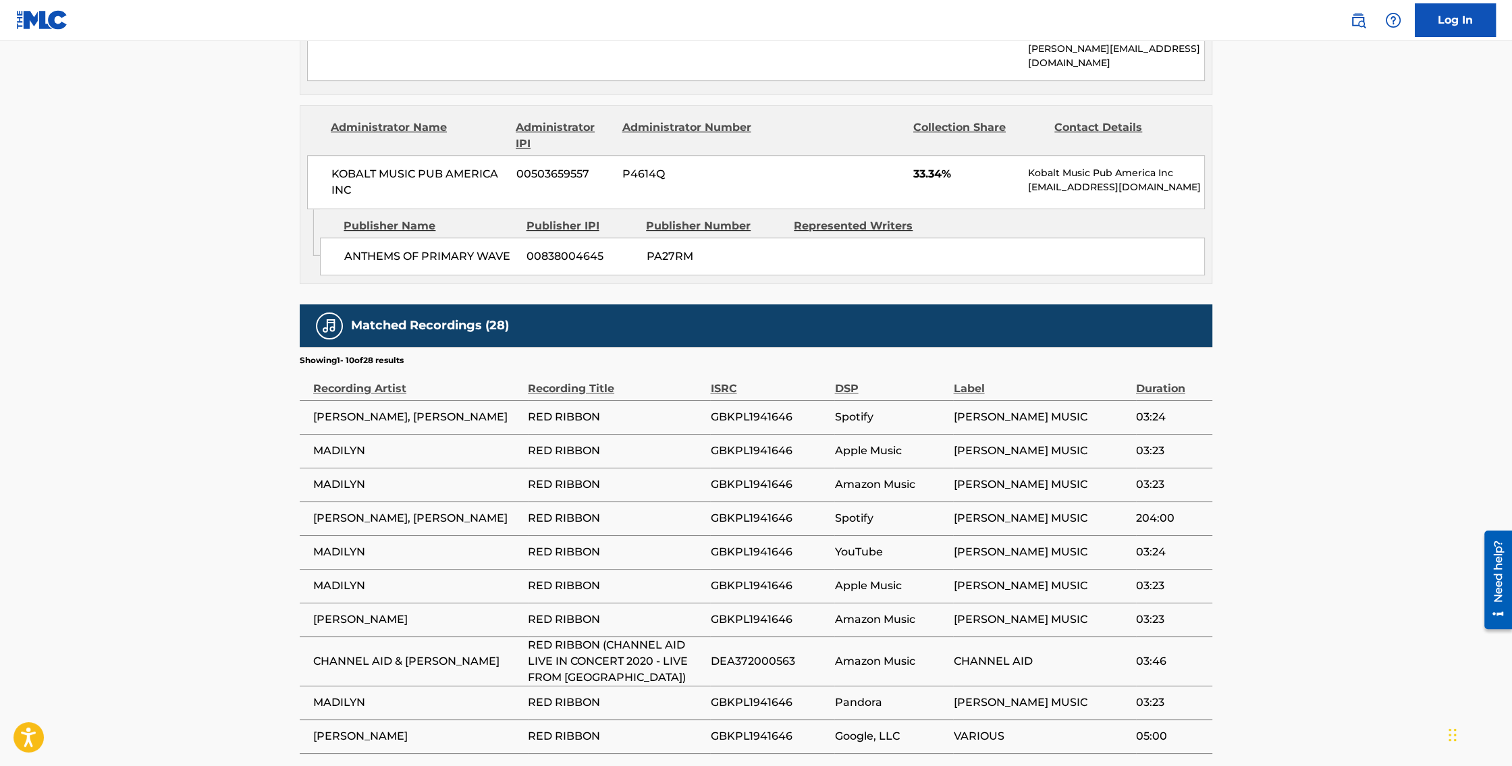
scroll to position [1041, 0]
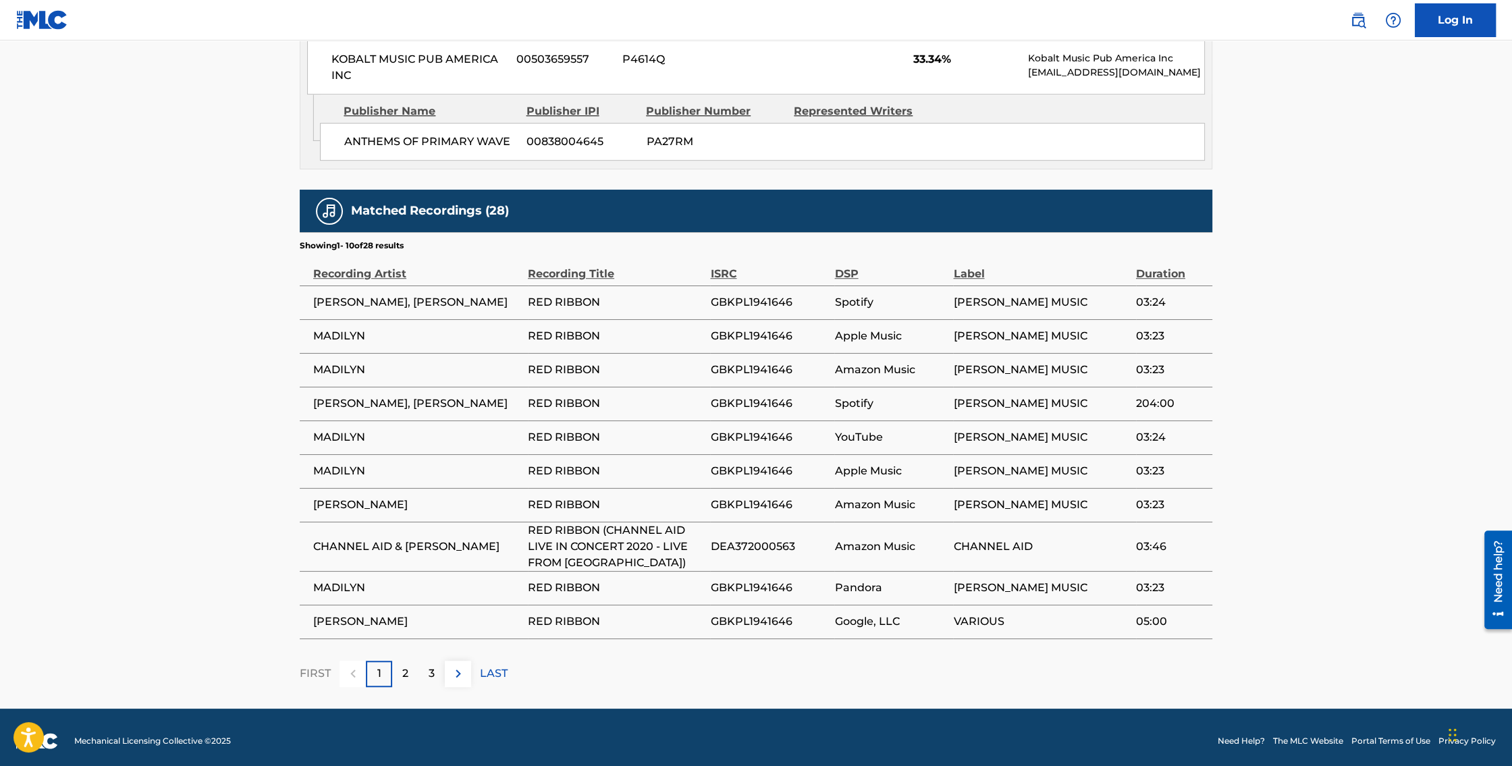
click at [416, 661] on div "2" at bounding box center [405, 674] width 26 height 26
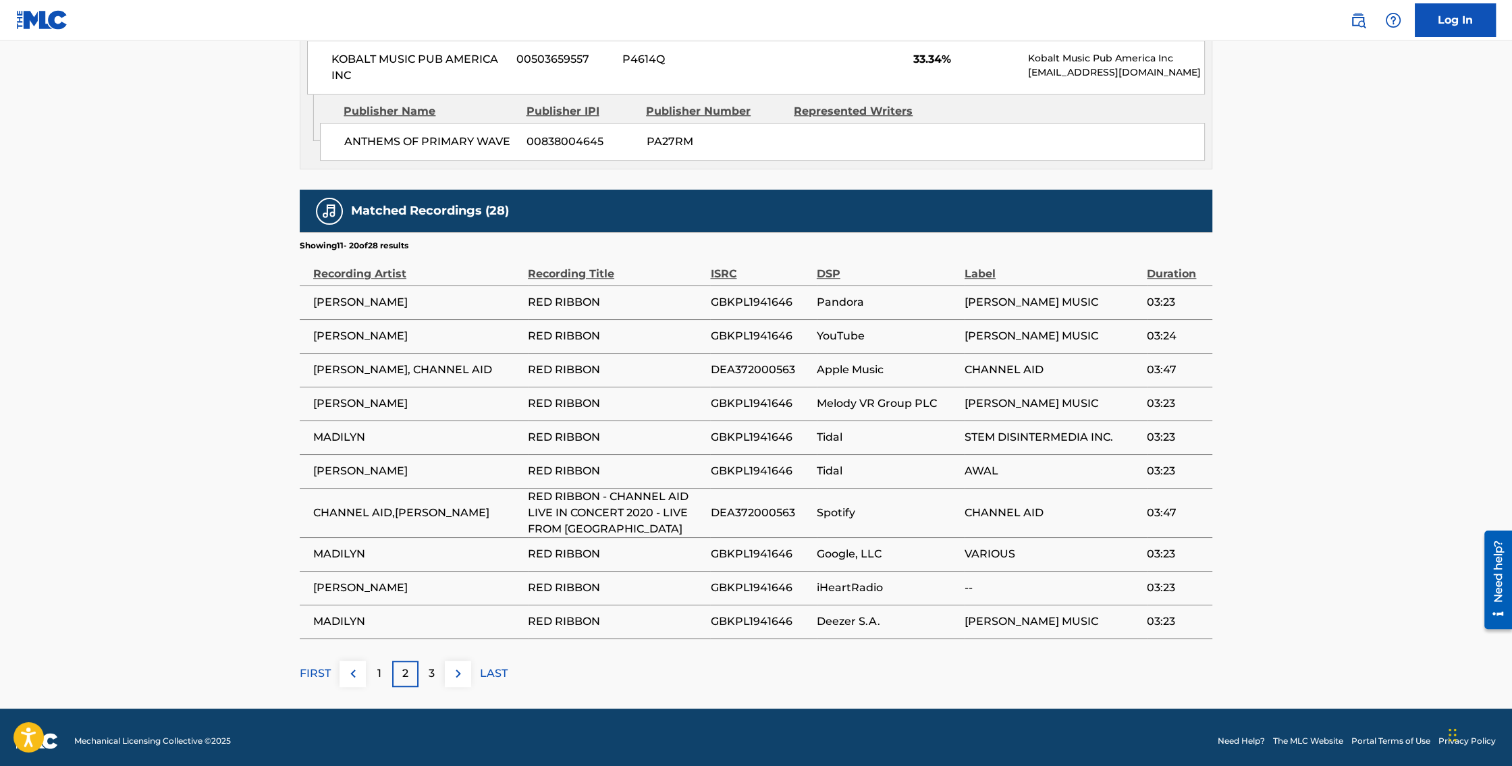
click at [422, 668] on div "3" at bounding box center [431, 674] width 26 height 26
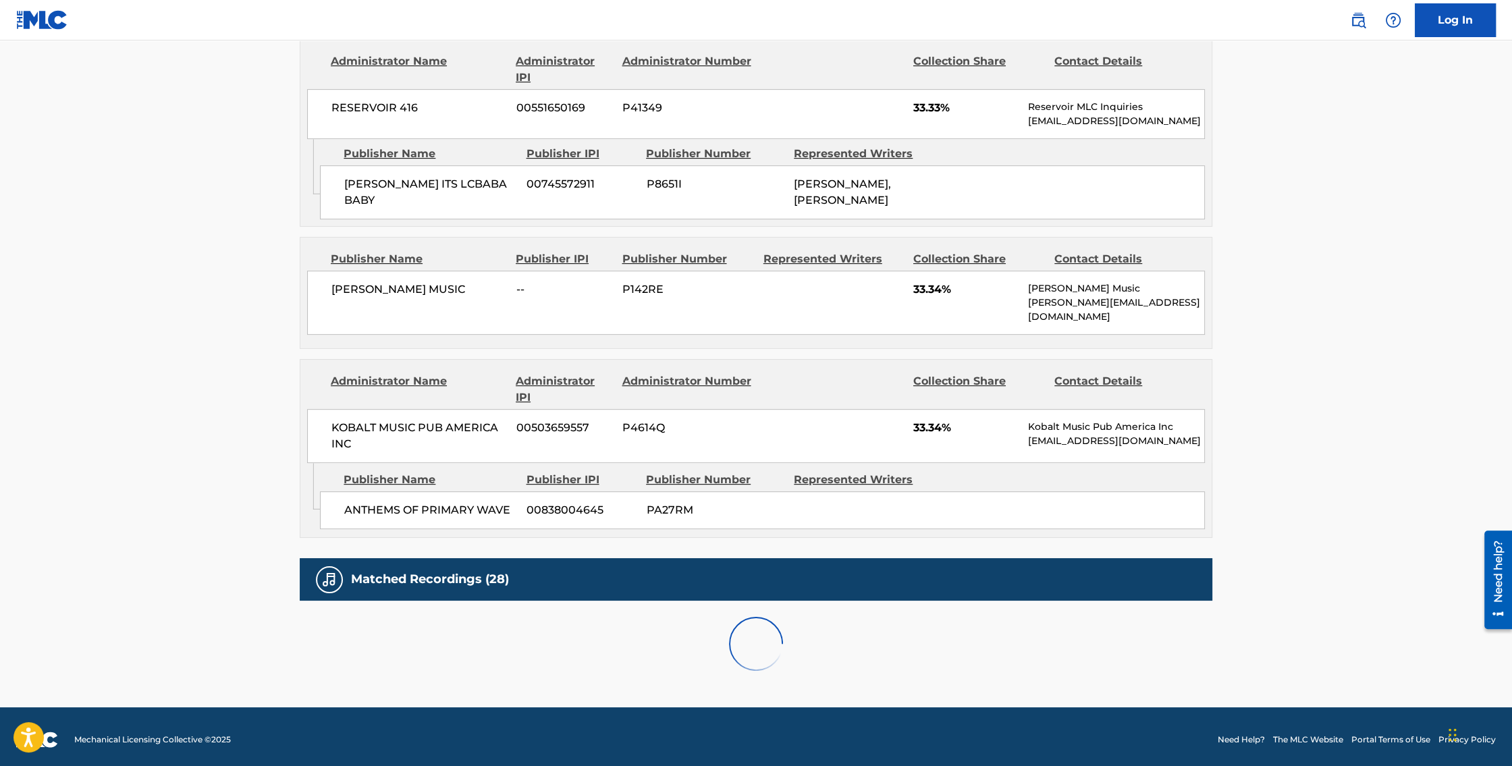
scroll to position [1020, 0]
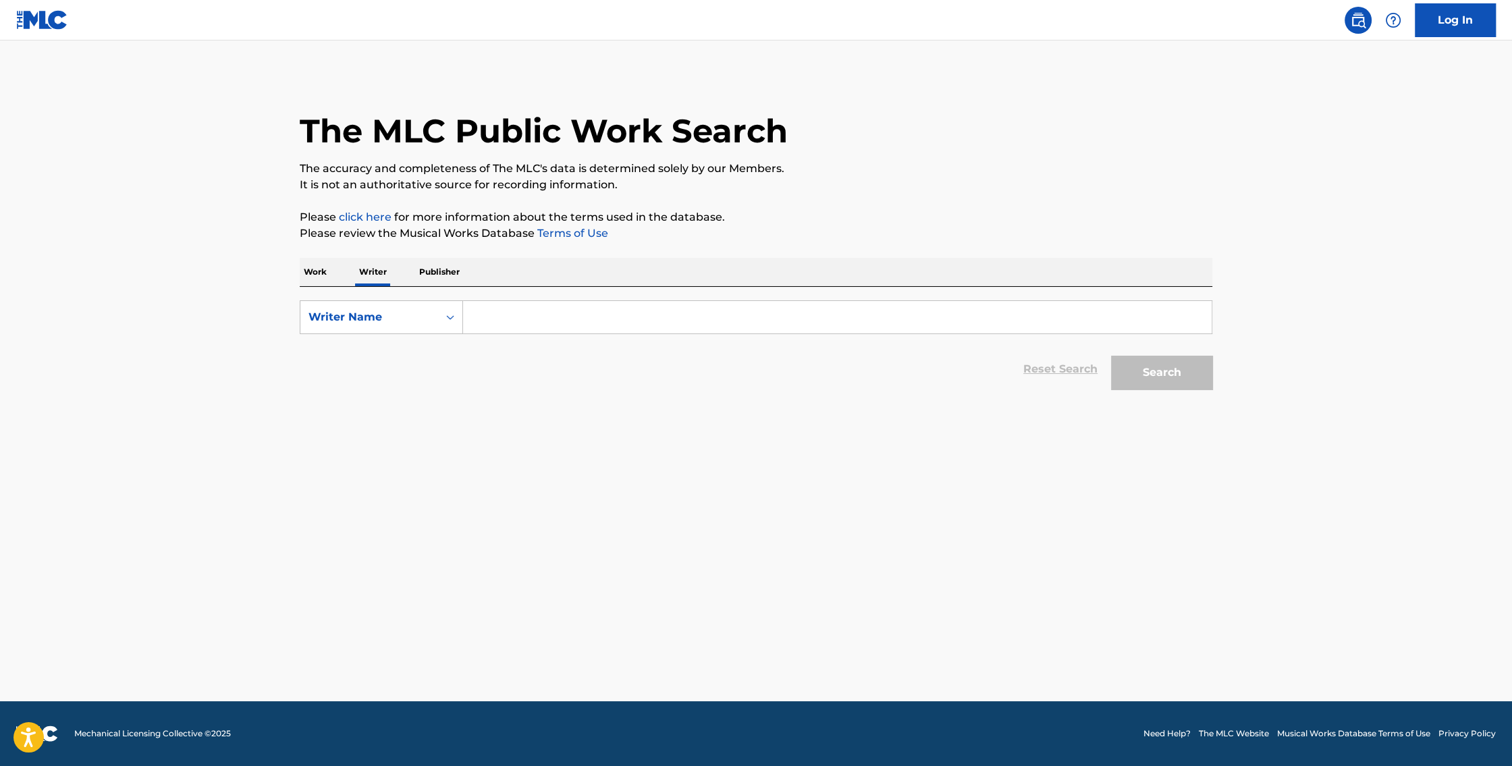
click at [482, 321] on input "Search Form" at bounding box center [837, 317] width 749 height 32
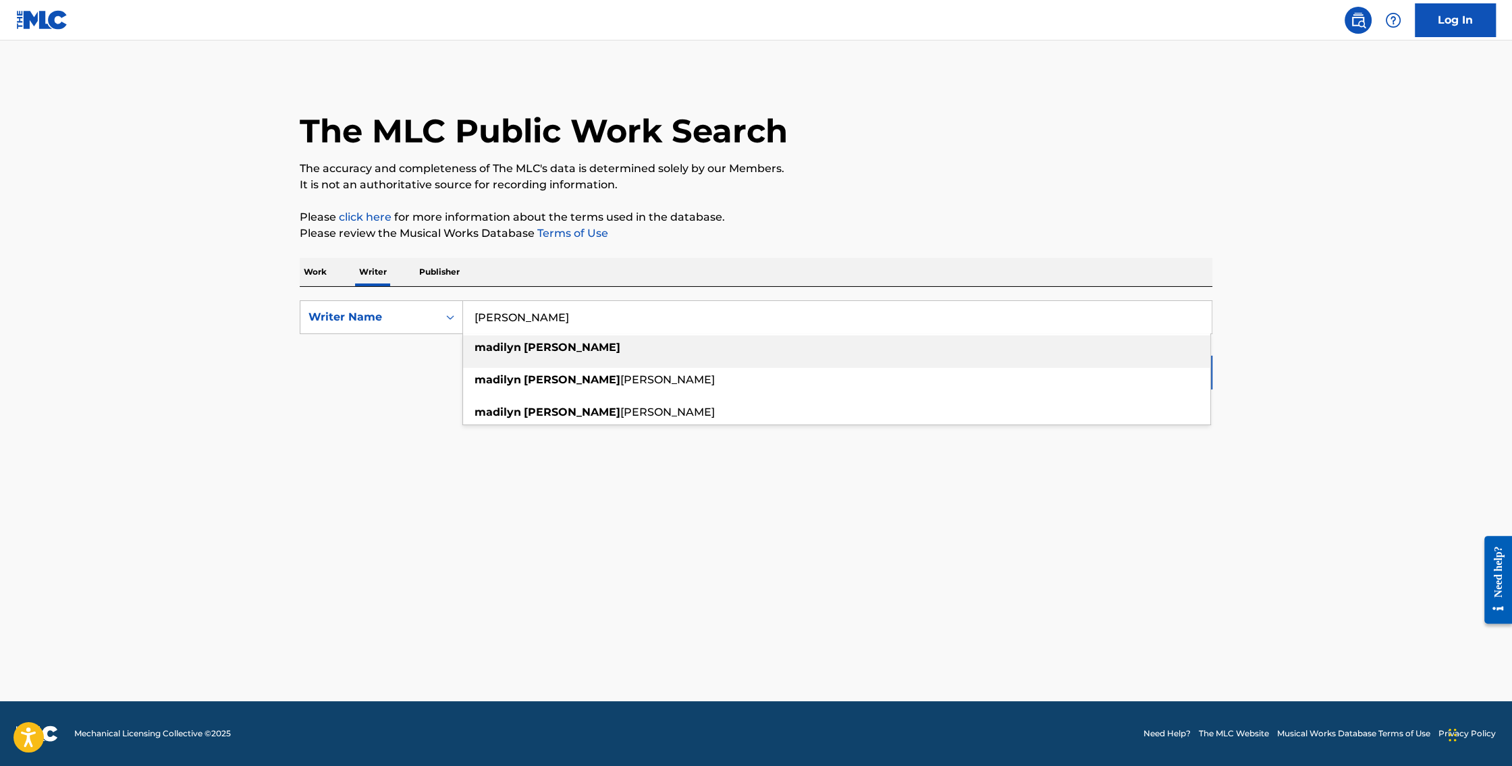
type input "[PERSON_NAME]"
click at [541, 337] on div "madilyn bailey" at bounding box center [836, 347] width 747 height 24
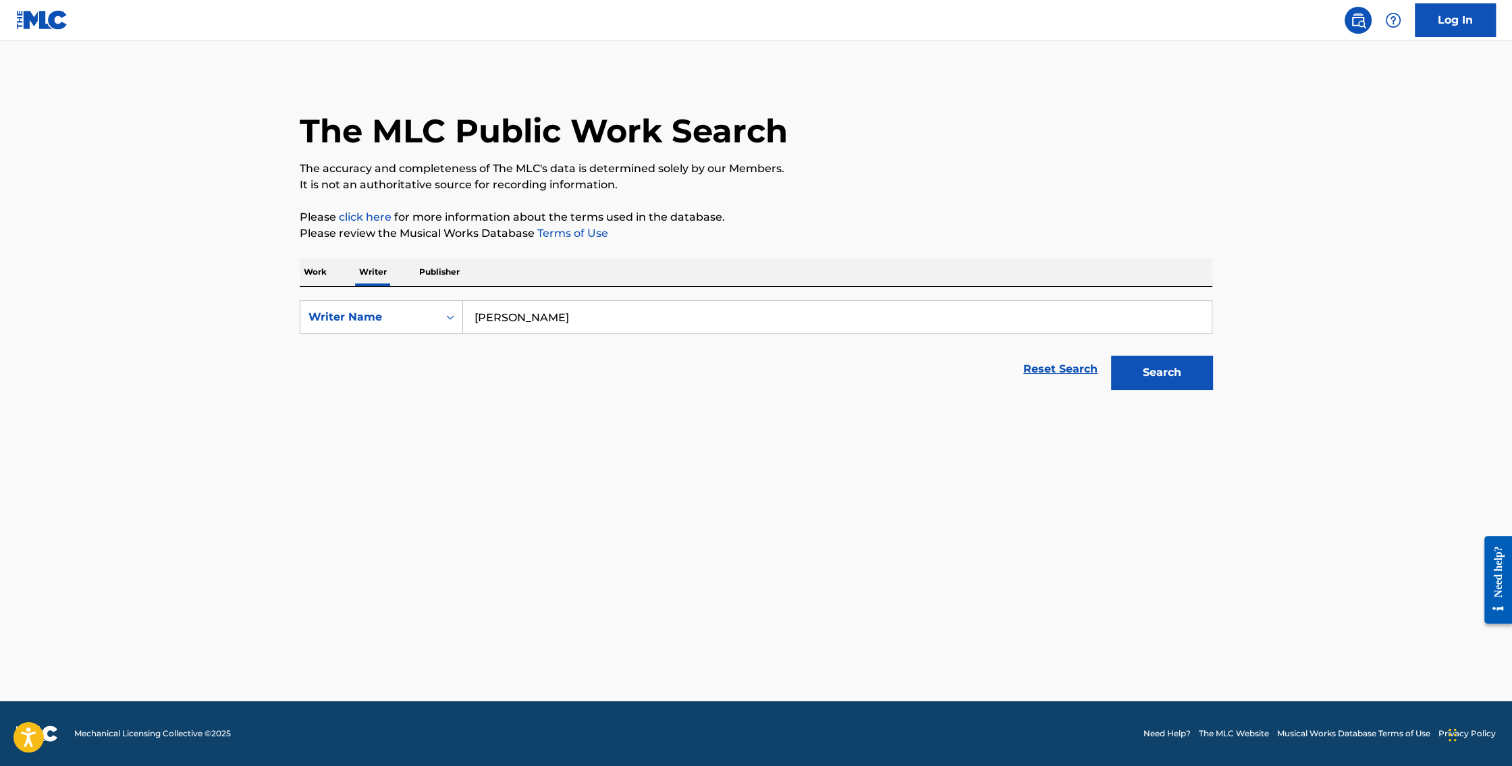
click at [1128, 383] on button "Search" at bounding box center [1161, 373] width 101 height 34
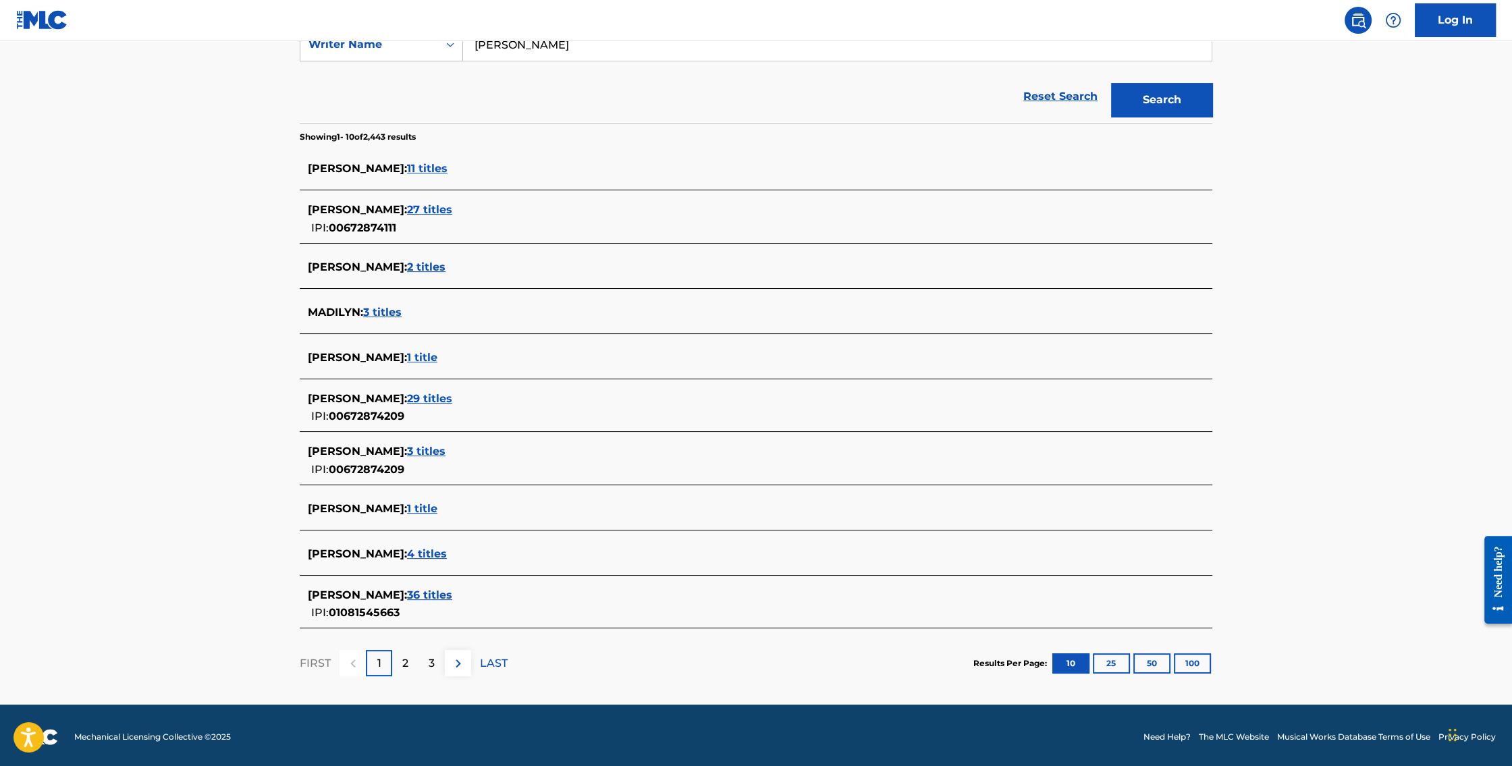
scroll to position [274, 0]
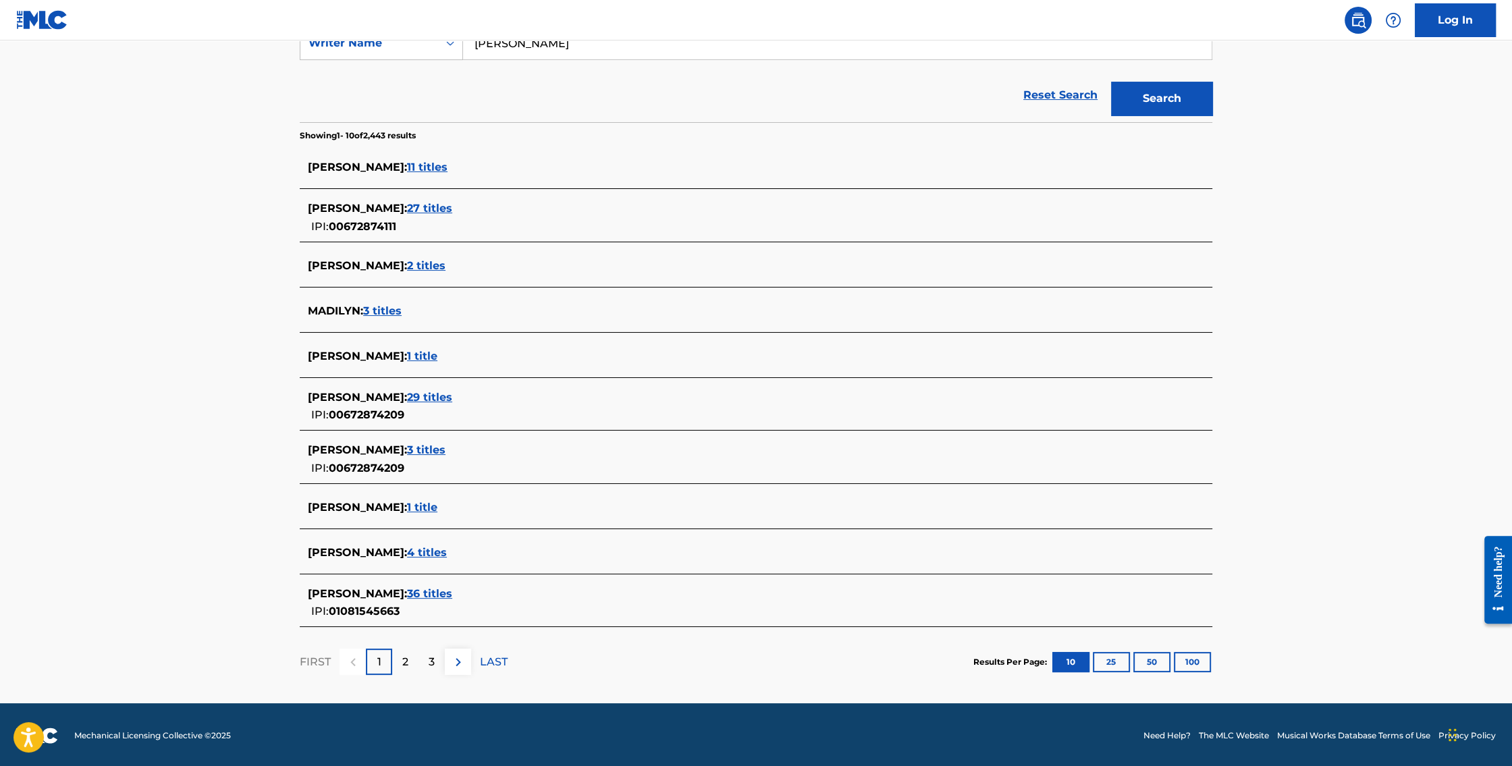
click at [407, 448] on span "MADILYN BAILEY WOLD :" at bounding box center [357, 449] width 99 height 13
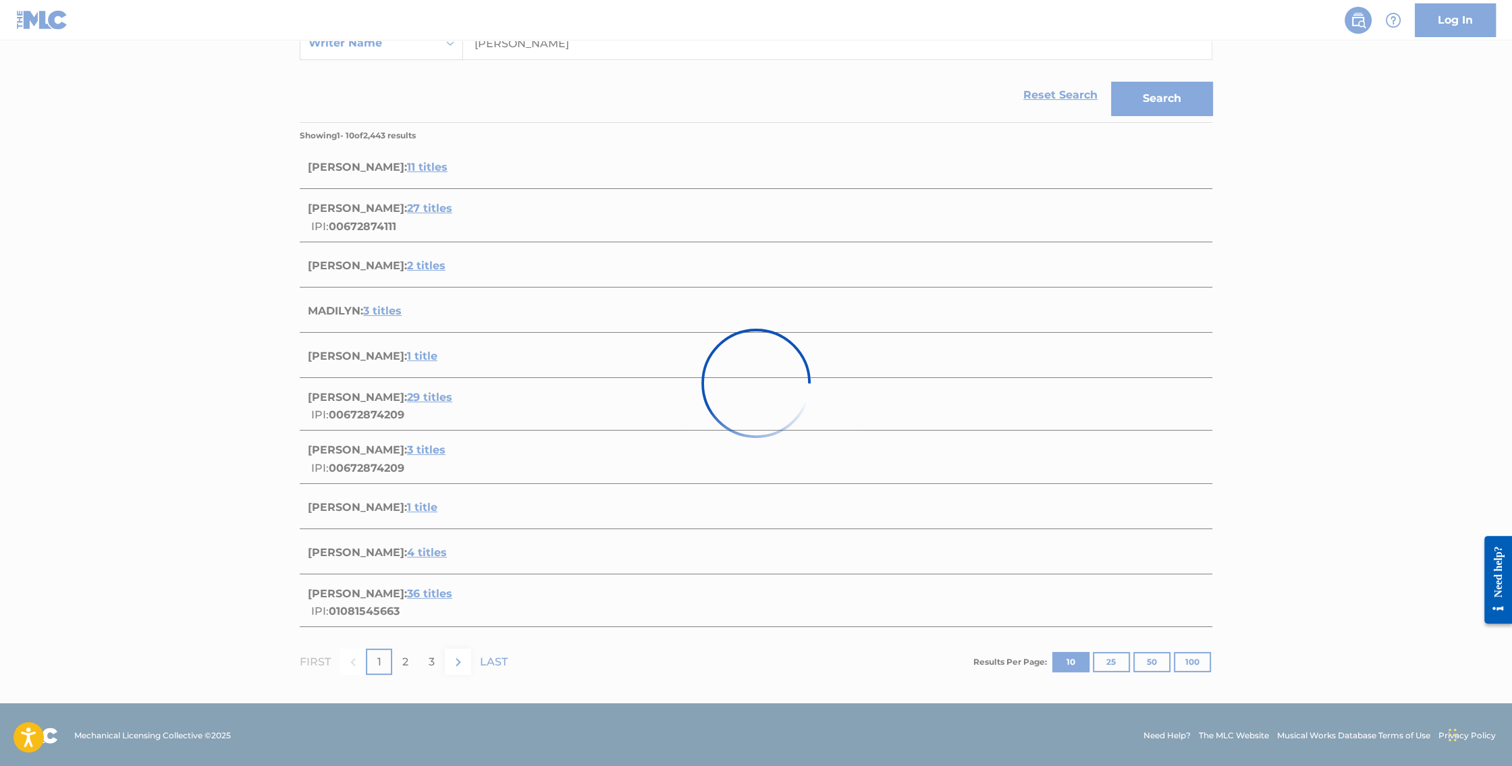
scroll to position [138, 0]
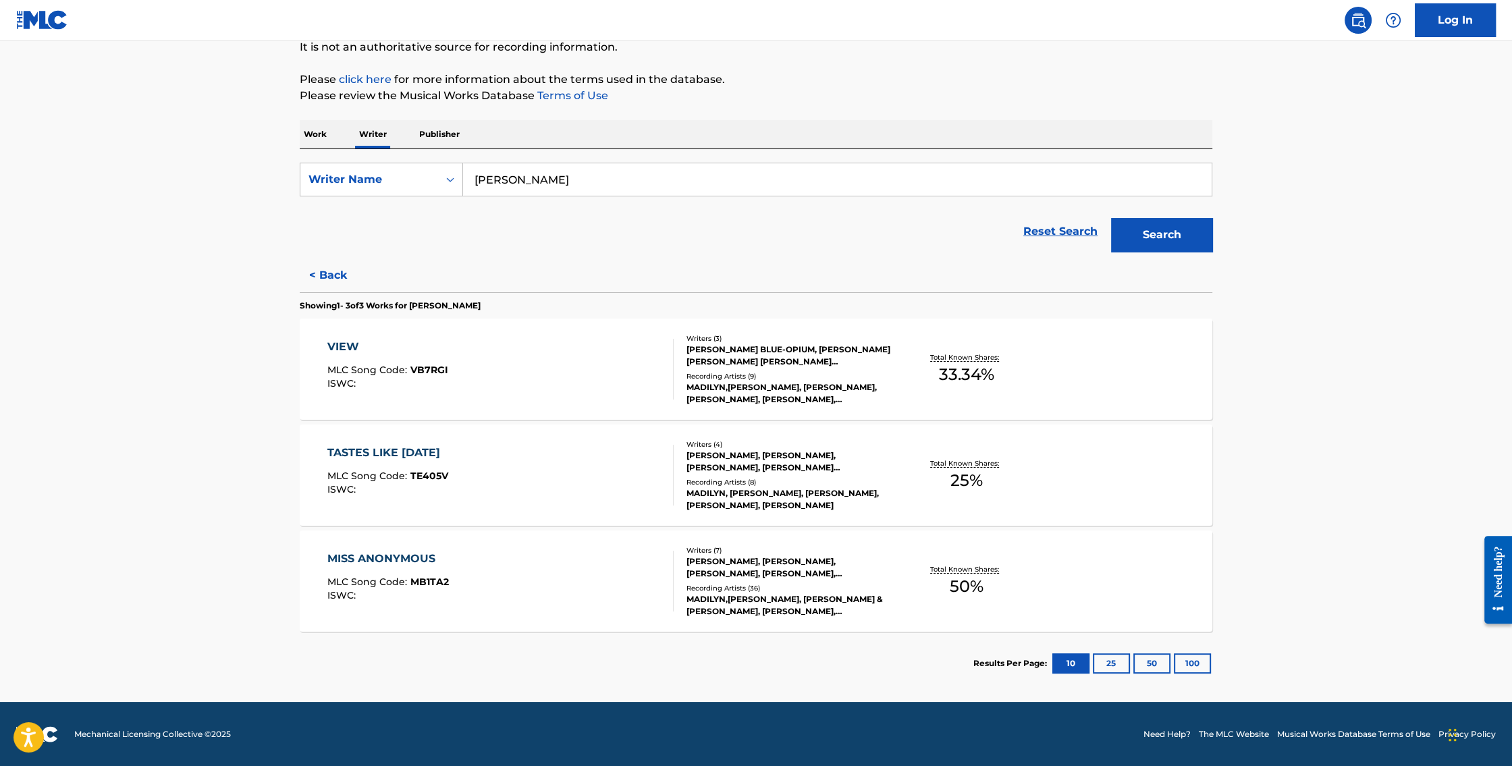
click at [339, 341] on div "VIEW" at bounding box center [387, 347] width 121 height 16
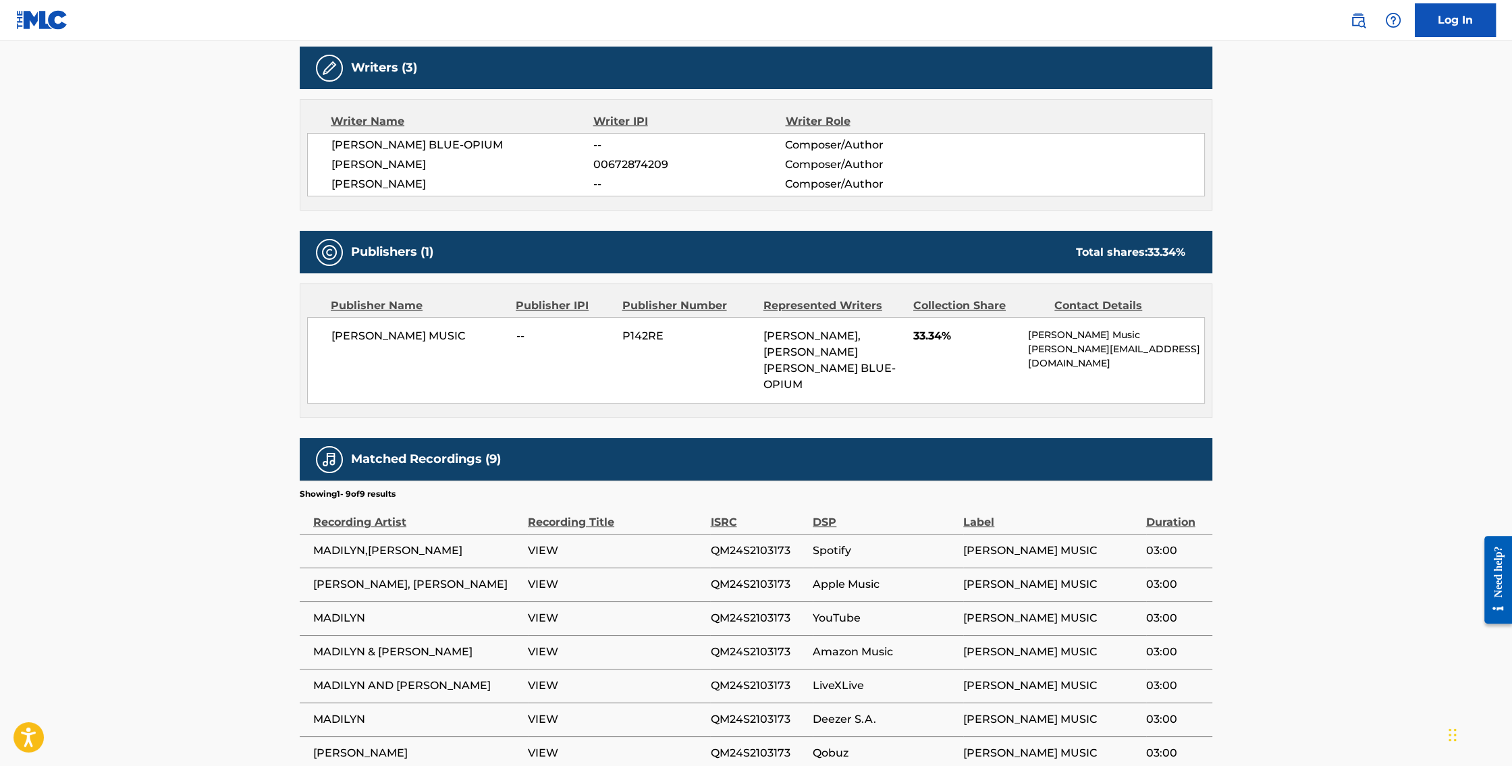
scroll to position [582, 0]
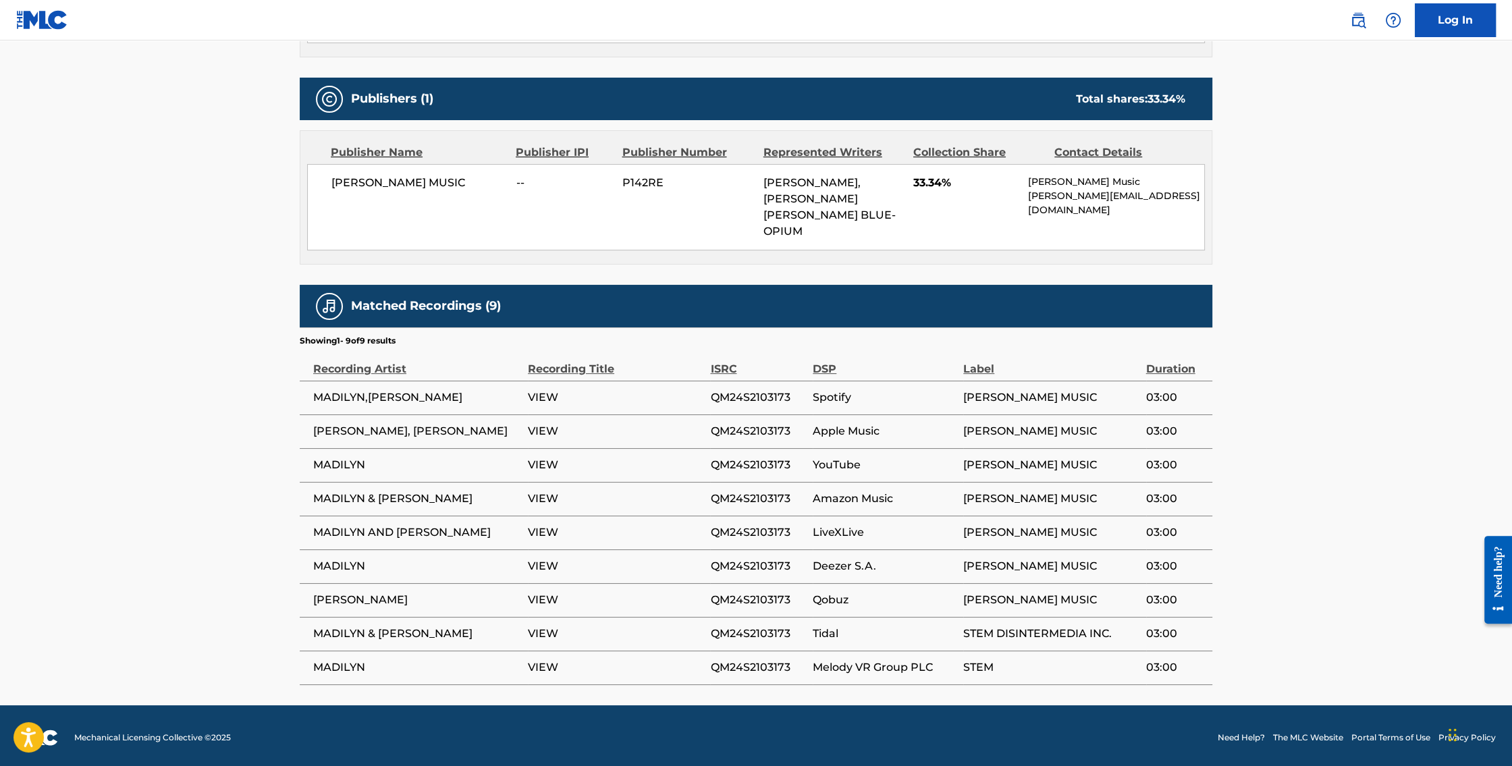
drag, startPoint x: 309, startPoint y: 602, endPoint x: 1100, endPoint y: 591, distance: 790.5
click at [1100, 591] on tr "JOHAN LINDBRANDT VIEW QM24S2103173 Qobuz MADILYN BAILEY MUSIC 03:00" at bounding box center [756, 600] width 913 height 34
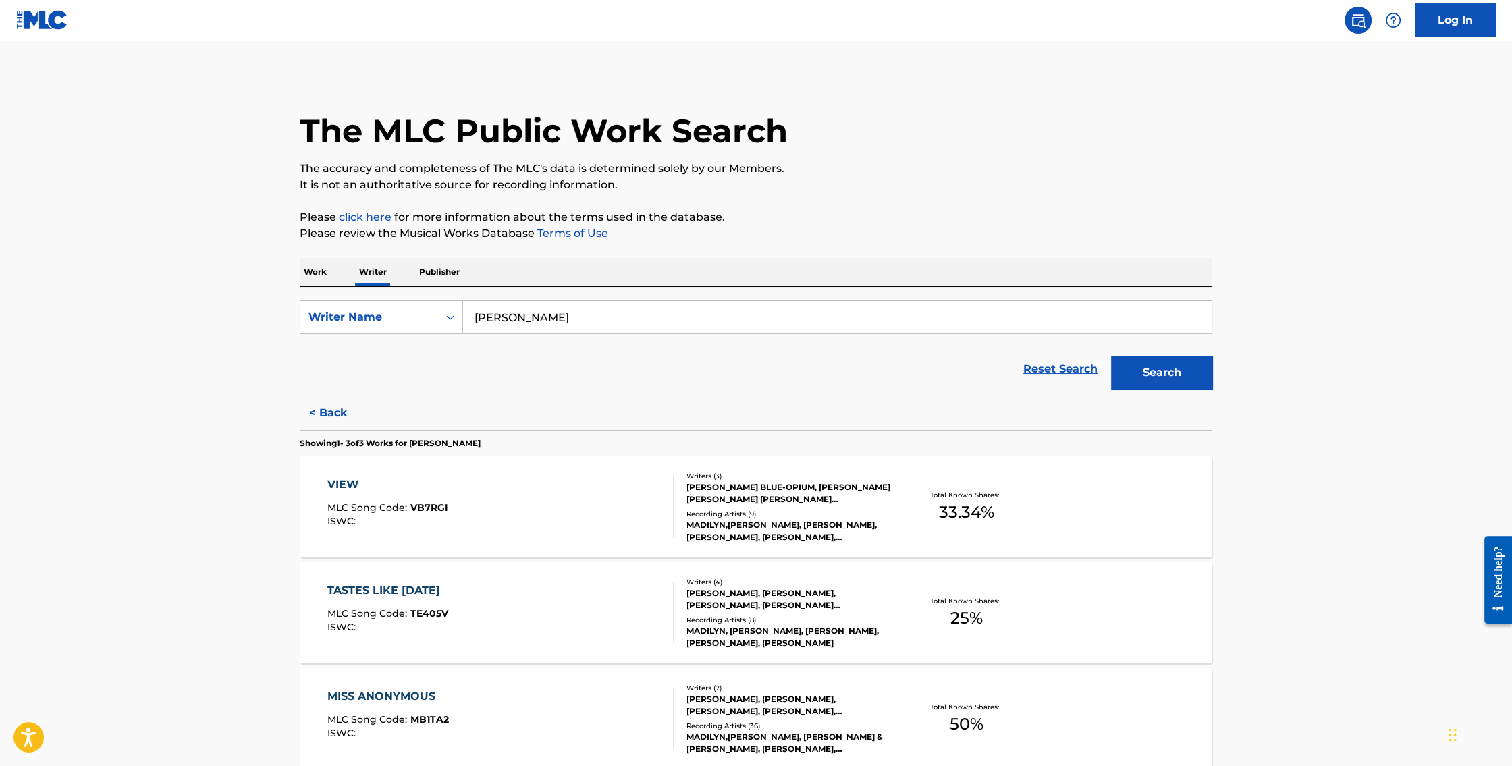
click at [391, 598] on div "TASTES LIKE KARMA MLC Song Code : TE405V ISWC :" at bounding box center [387, 613] width 121 height 61
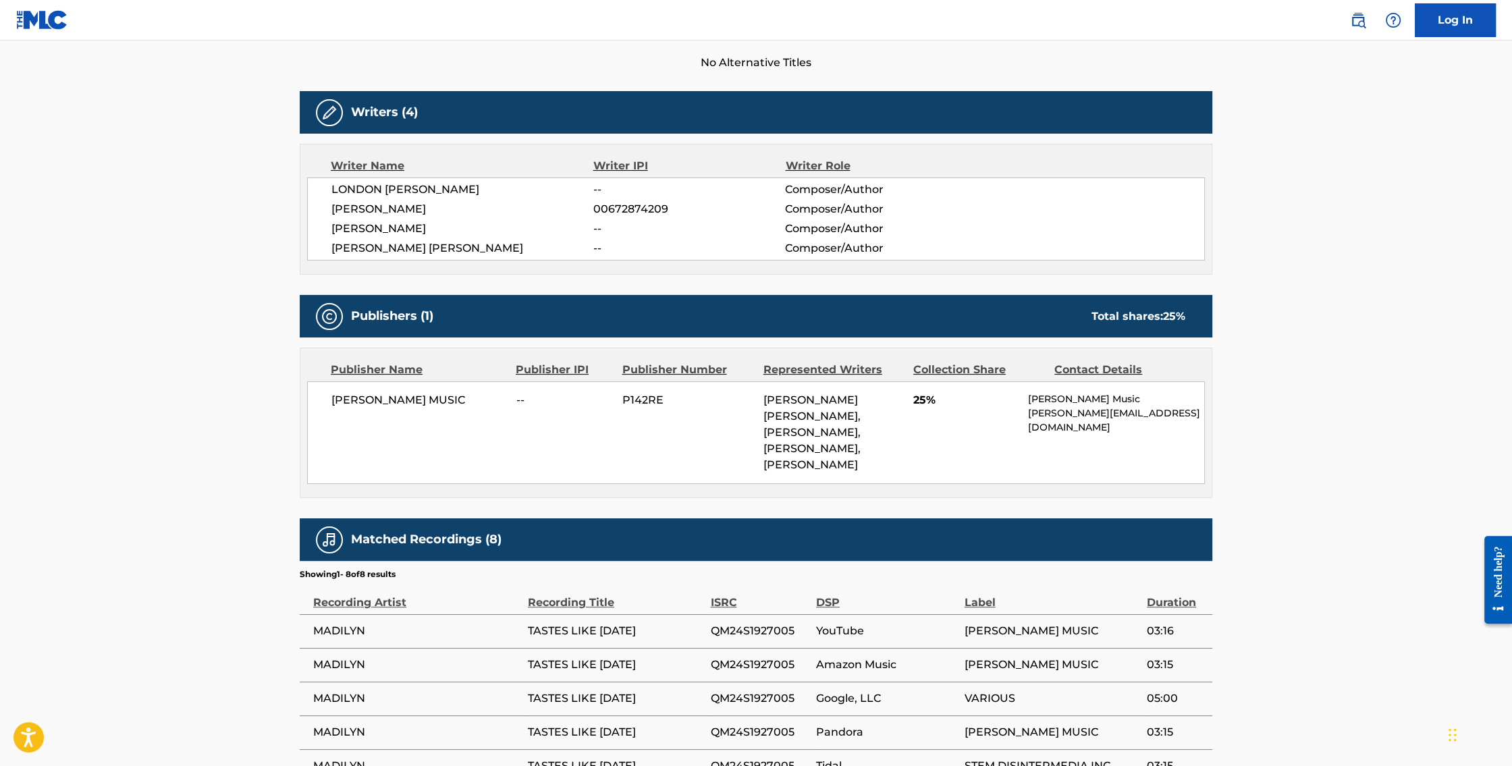
scroll to position [533, 0]
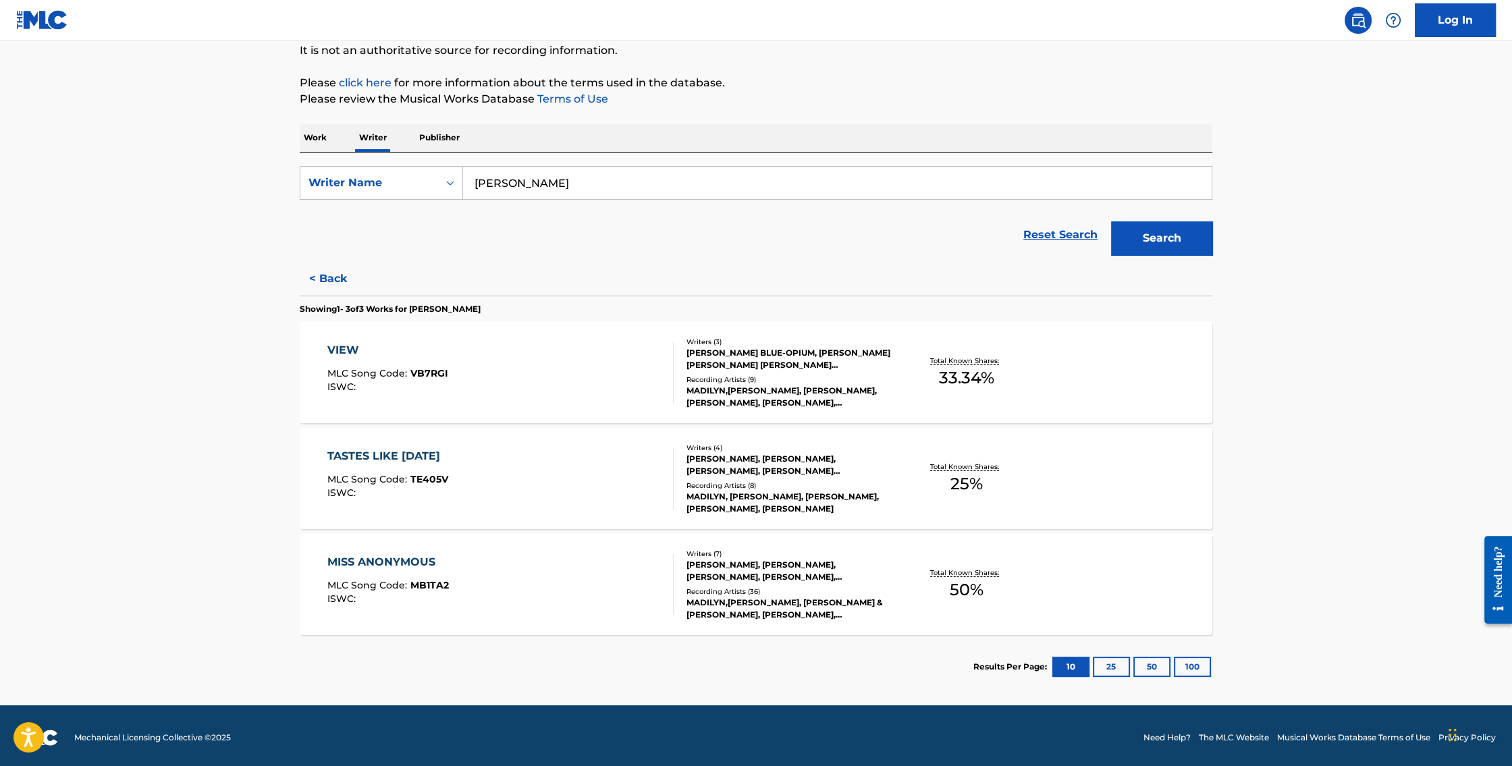
scroll to position [135, 0]
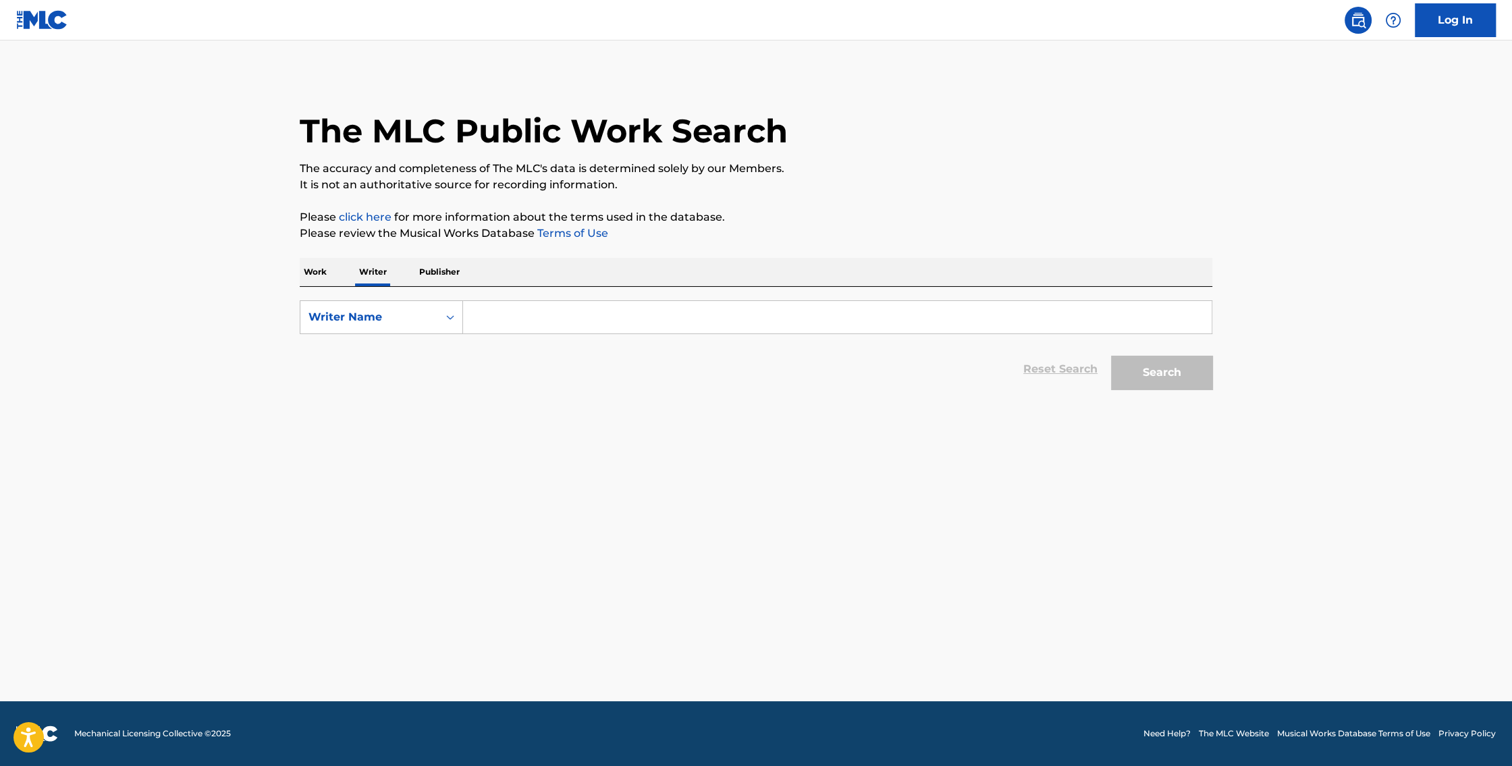
drag, startPoint x: 485, startPoint y: 333, endPoint x: 502, endPoint y: 319, distance: 22.0
click at [487, 333] on div "Search Form" at bounding box center [837, 317] width 749 height 34
click at [502, 319] on input "Search Form" at bounding box center [837, 317] width 749 height 32
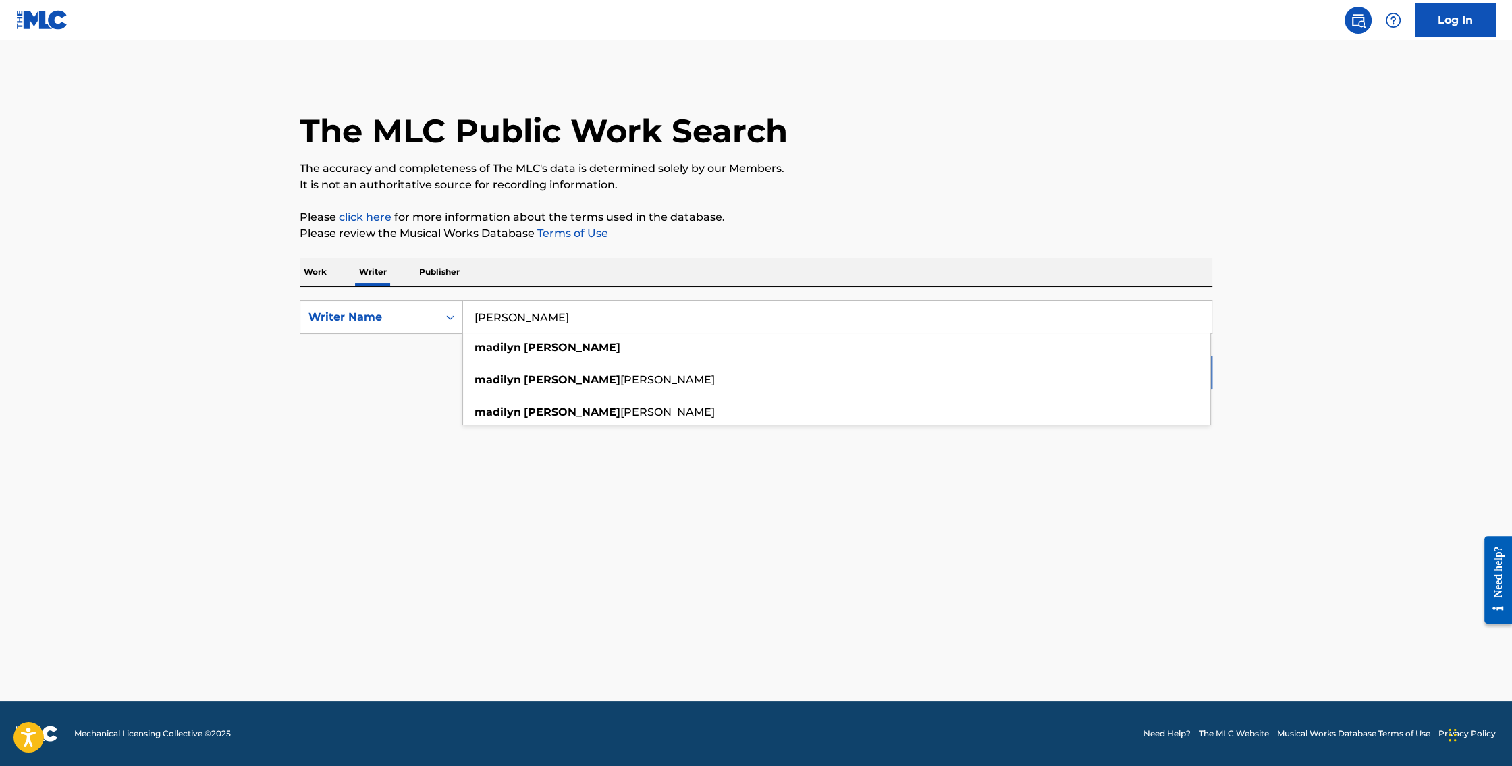
type input "[PERSON_NAME]"
click at [857, 557] on main "The MLC Public Work Search The accuracy and completeness of The MLC's data is d…" at bounding box center [756, 370] width 1512 height 661
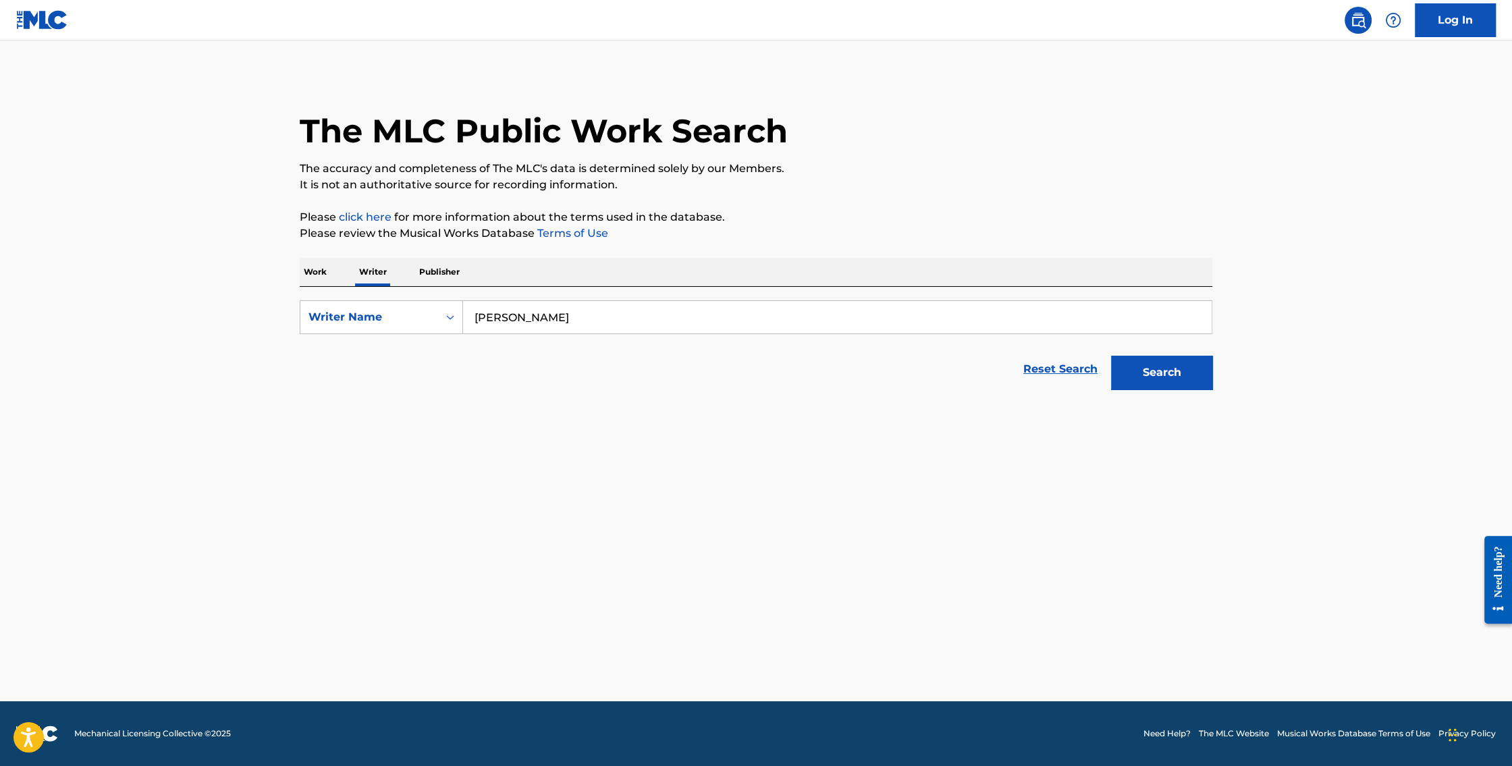
click at [1122, 377] on button "Search" at bounding box center [1161, 373] width 101 height 34
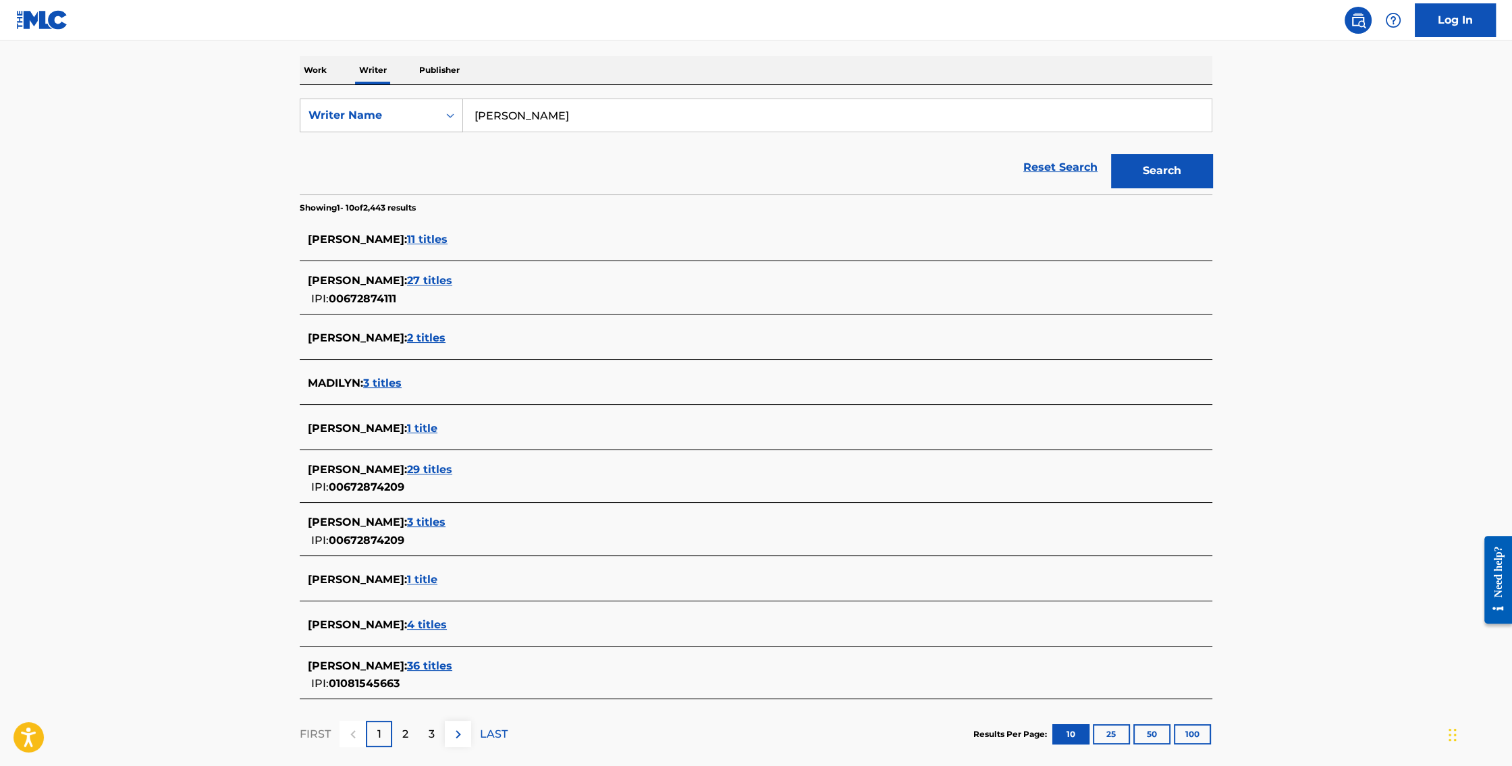
scroll to position [202, 0]
click at [375, 466] on span "MADILYN BAILEY :" at bounding box center [357, 468] width 99 height 13
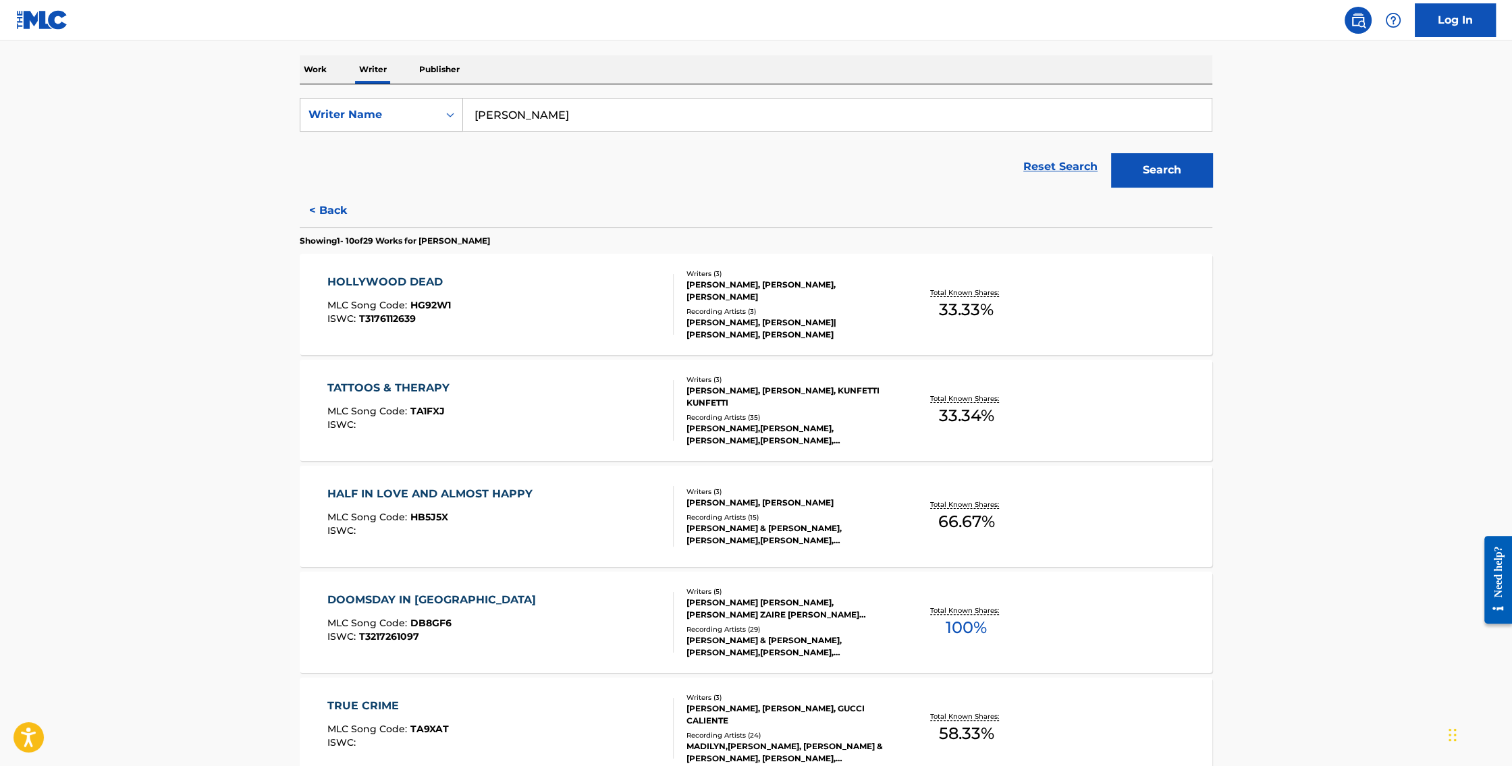
click at [427, 386] on div "TATTOOS & THERAPY" at bounding box center [391, 388] width 129 height 16
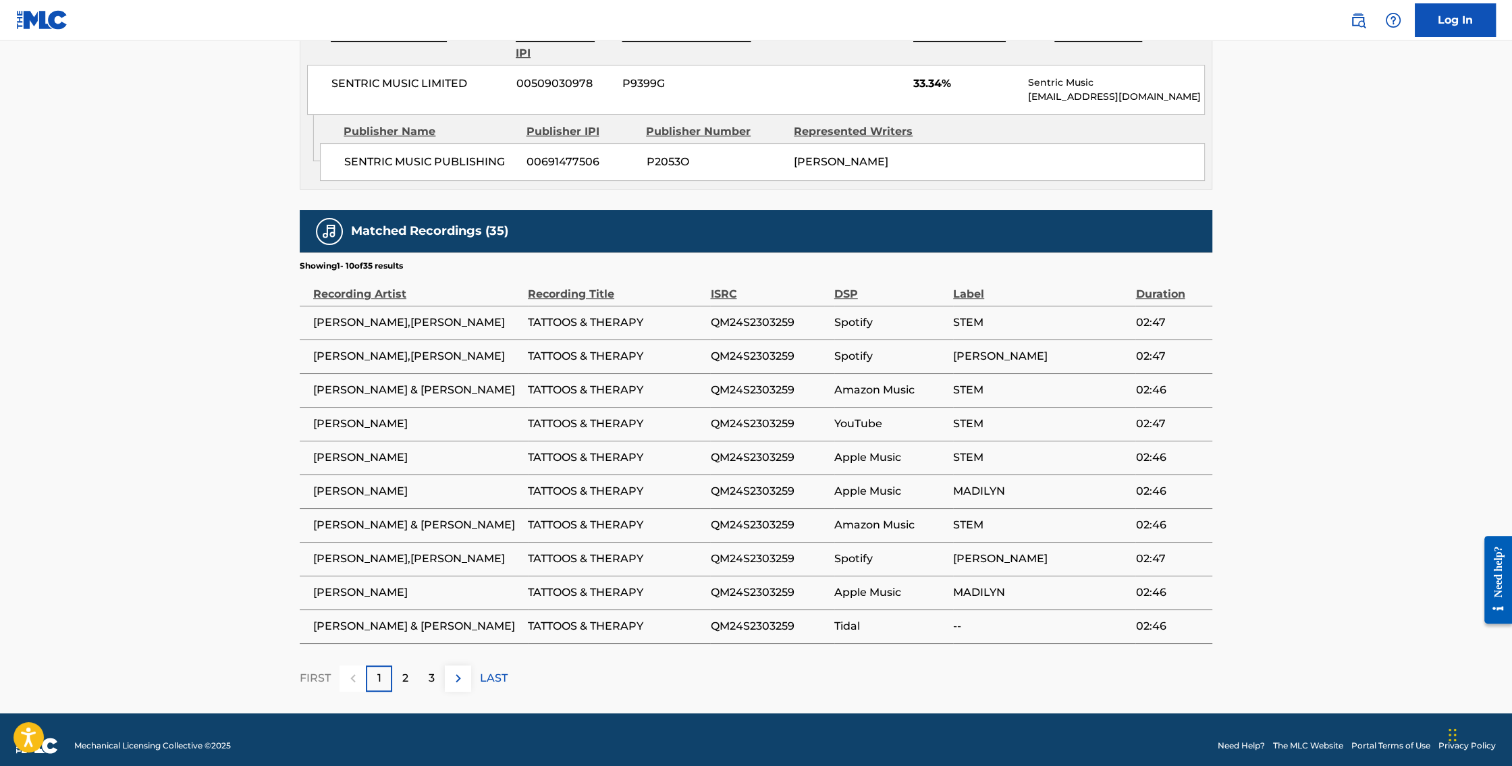
scroll to position [705, 0]
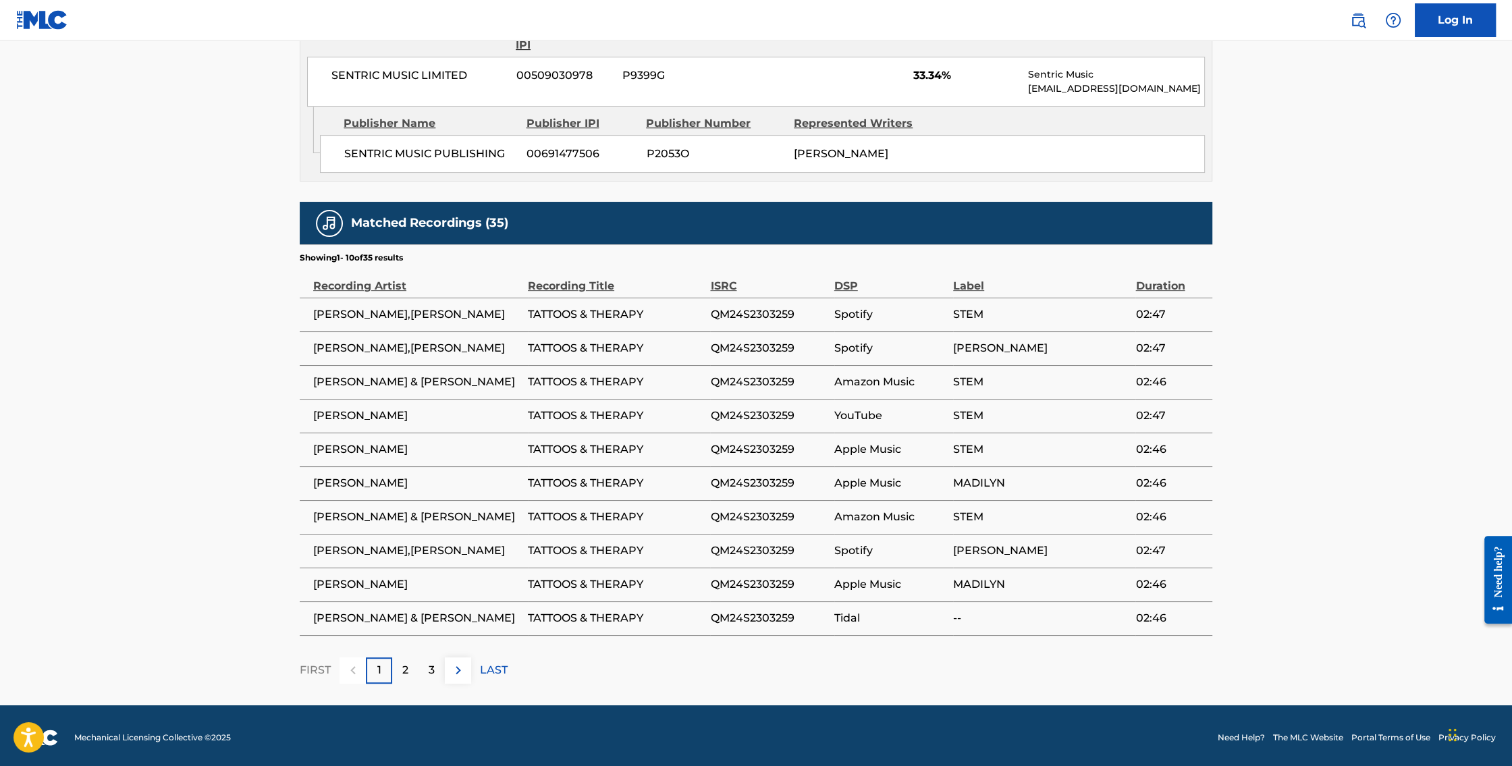
click at [375, 668] on div "1" at bounding box center [379, 670] width 26 height 26
click at [407, 669] on p "2" at bounding box center [405, 670] width 6 height 16
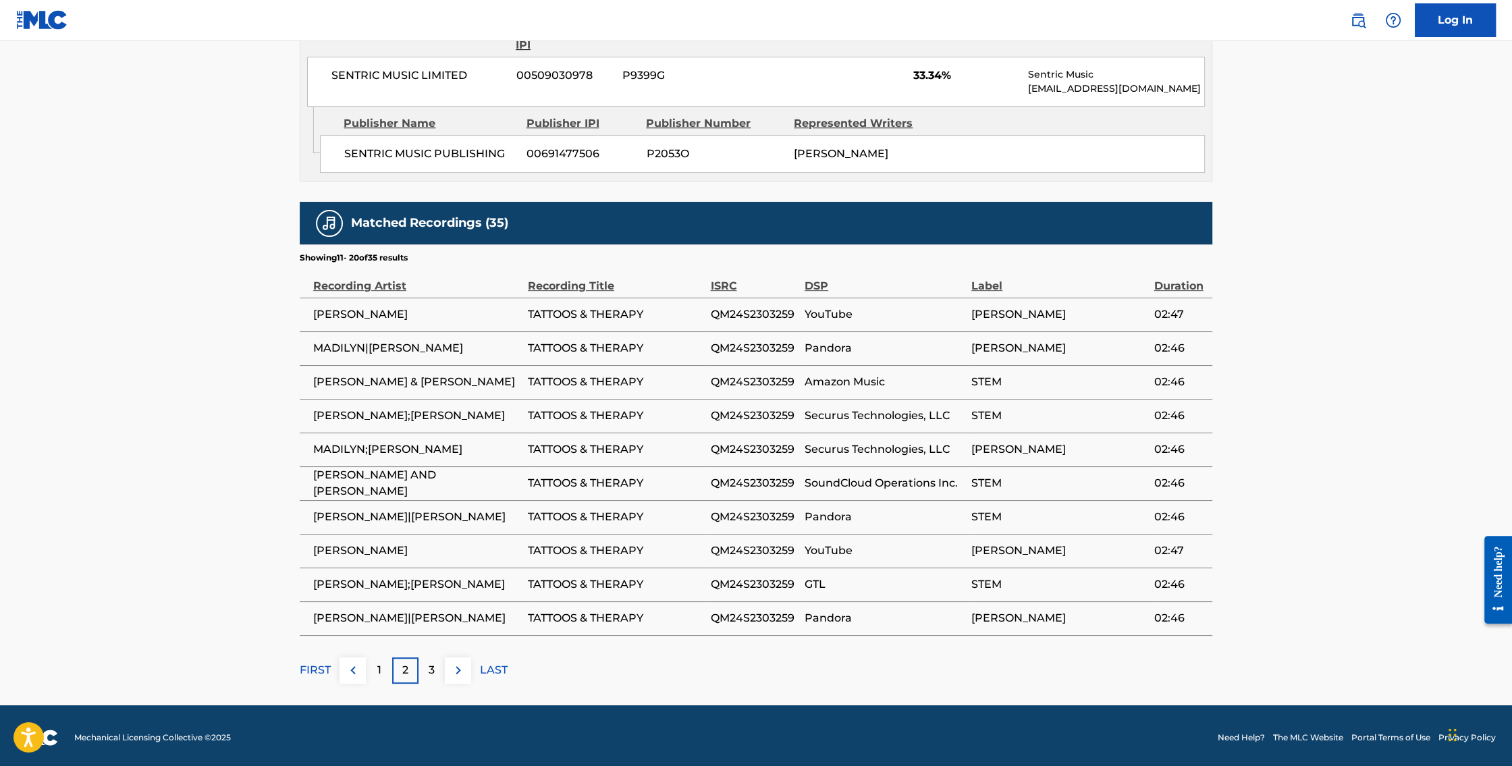
click at [427, 668] on div "3" at bounding box center [431, 670] width 26 height 26
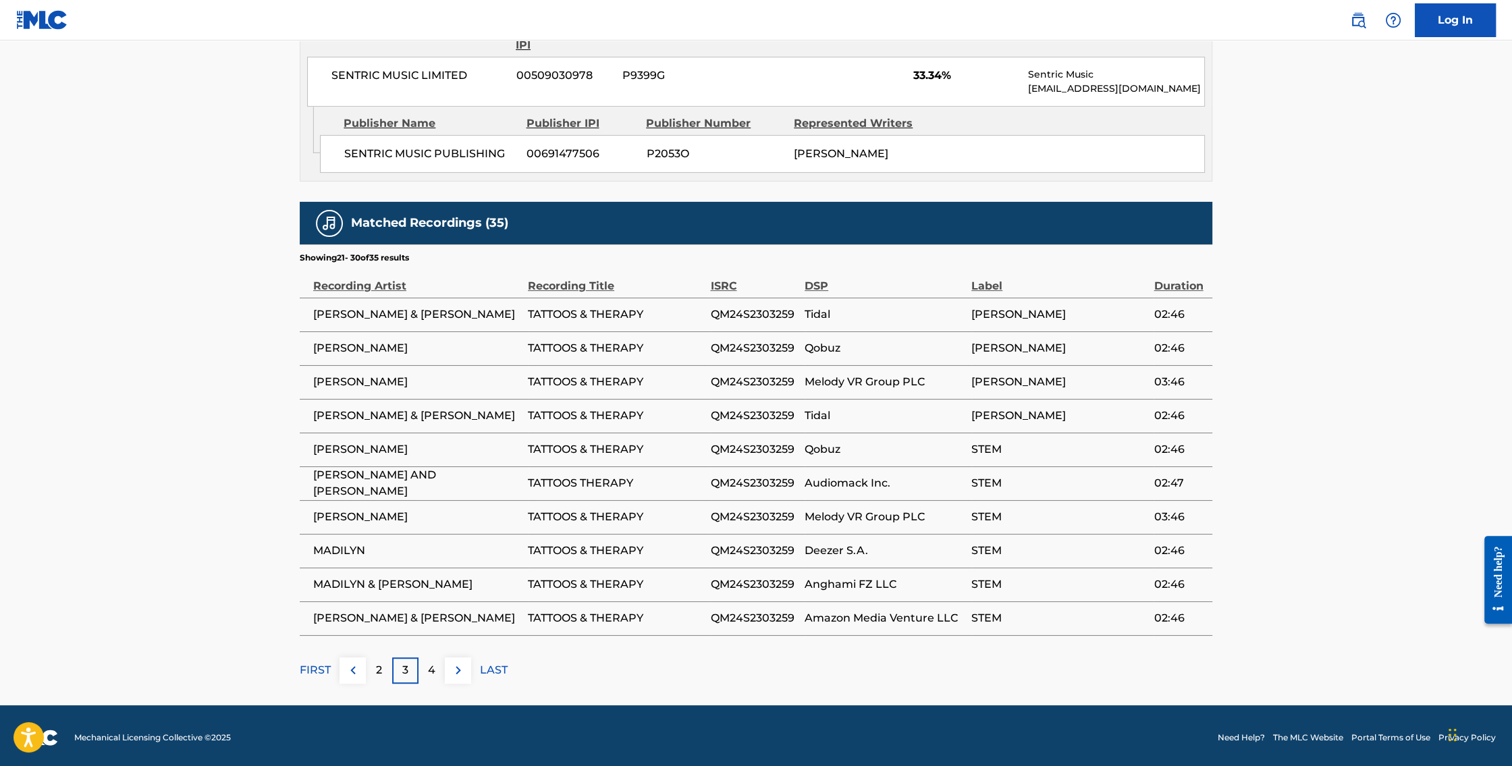
click at [433, 674] on p "4" at bounding box center [431, 670] width 7 height 16
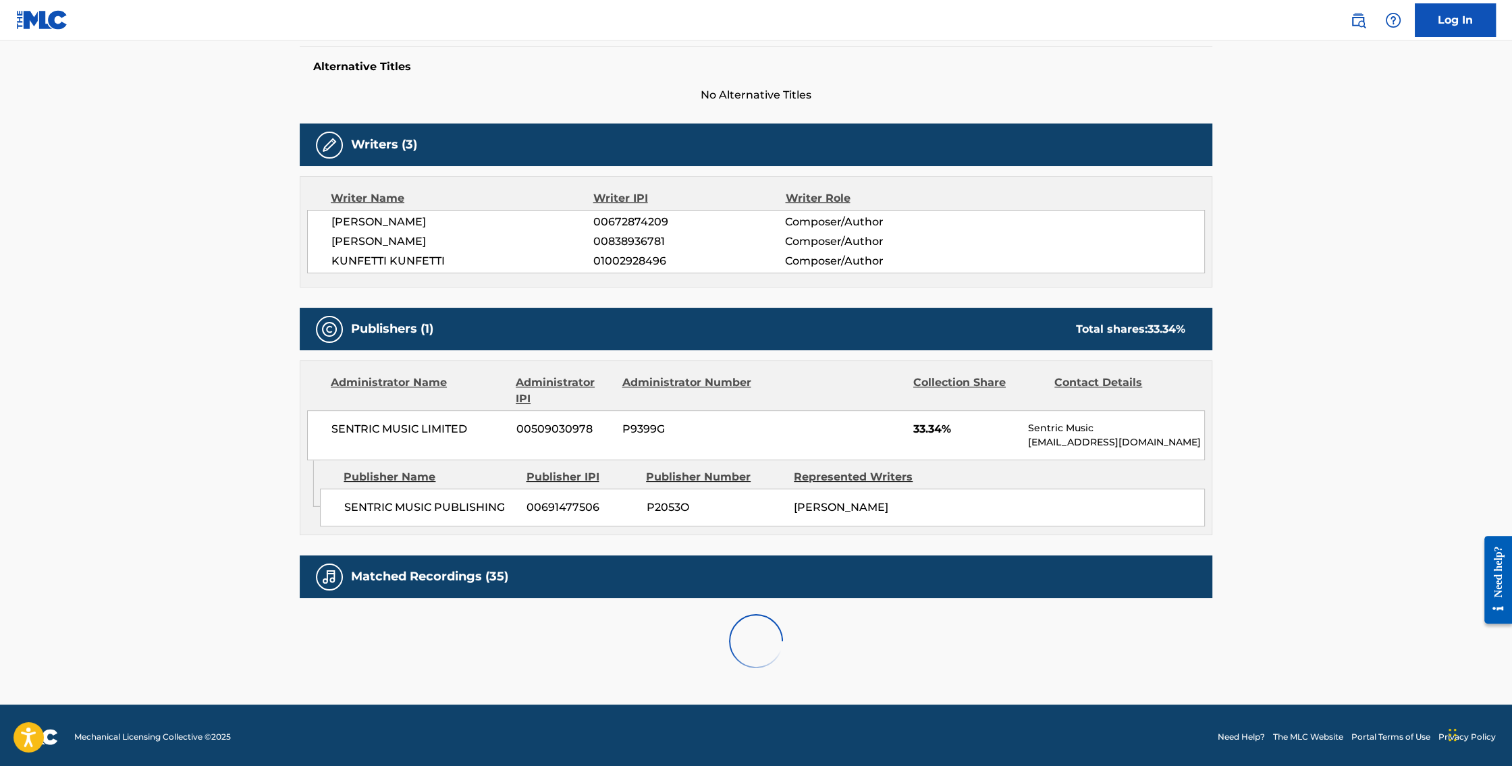
scroll to position [537, 0]
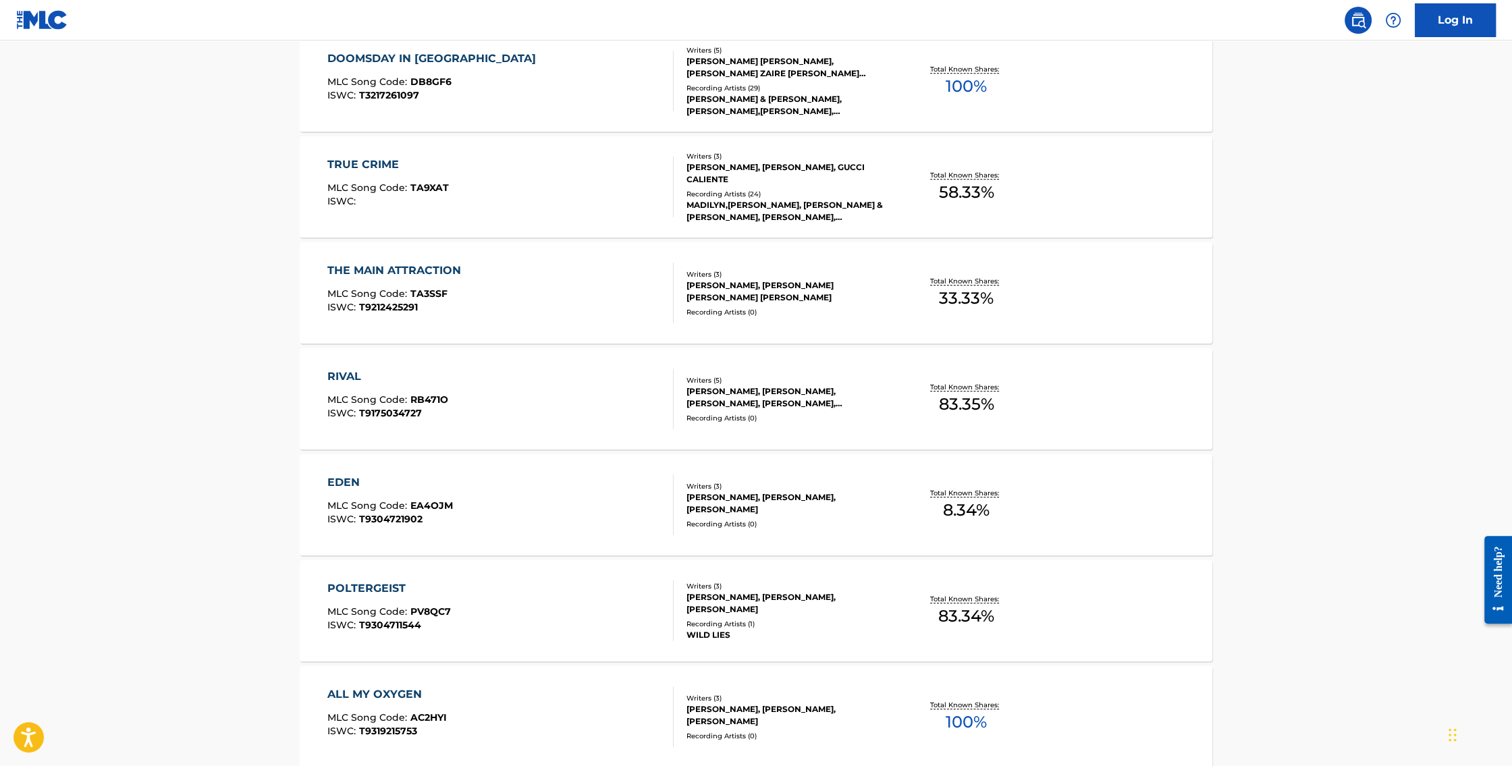
scroll to position [885, 0]
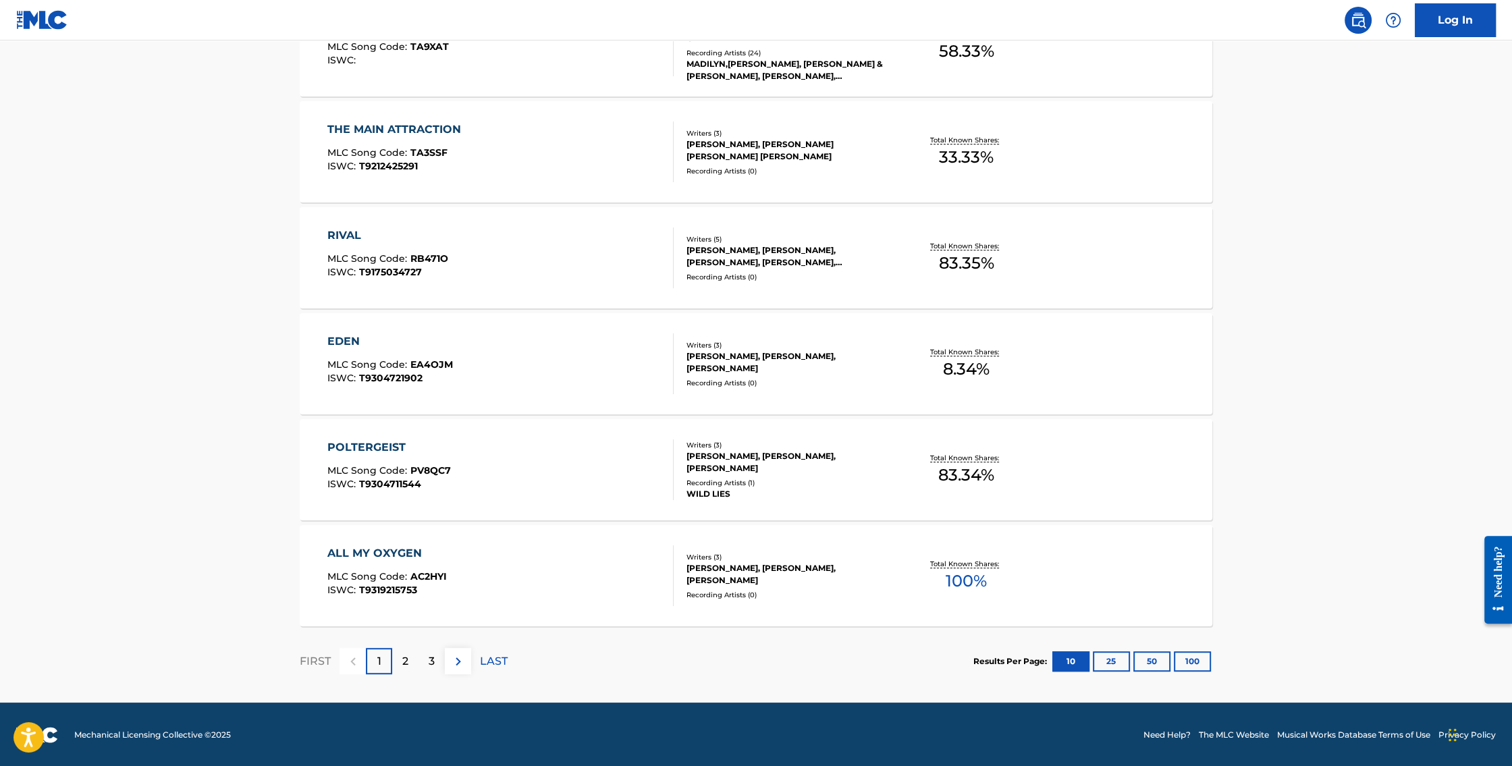
click at [431, 657] on p "3" at bounding box center [432, 661] width 6 height 16
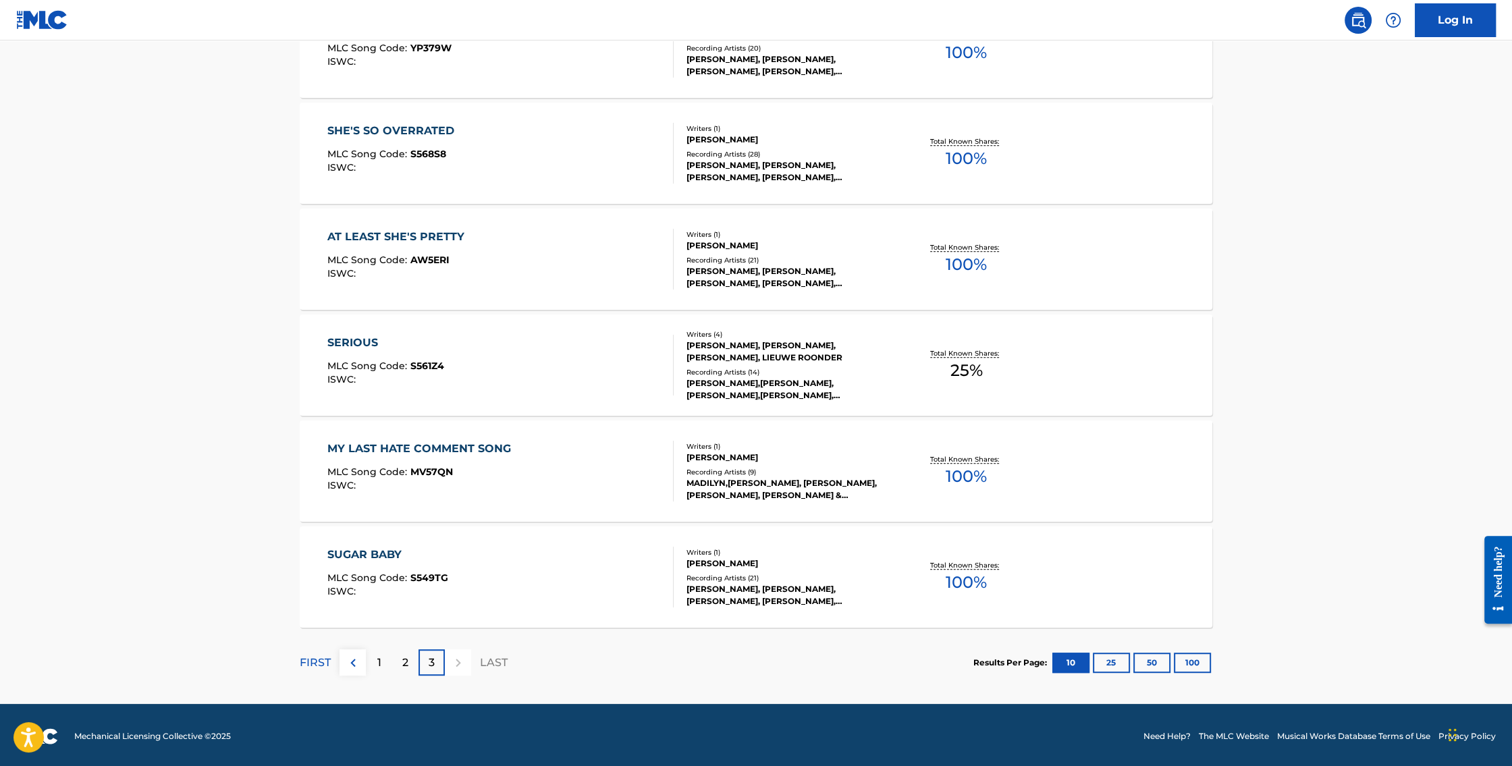
scroll to position [779, 0]
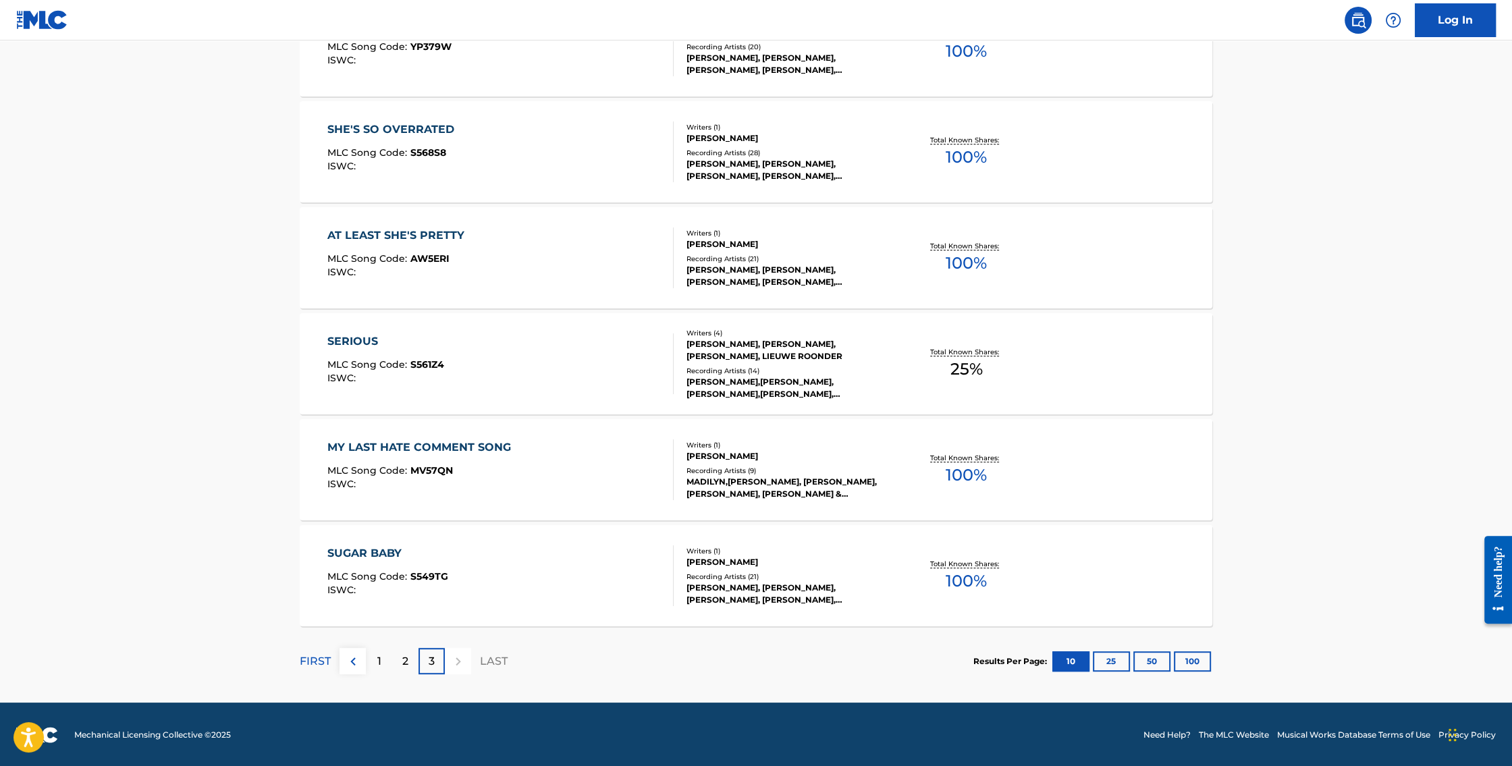
click at [346, 335] on div "SERIOUS" at bounding box center [385, 341] width 117 height 16
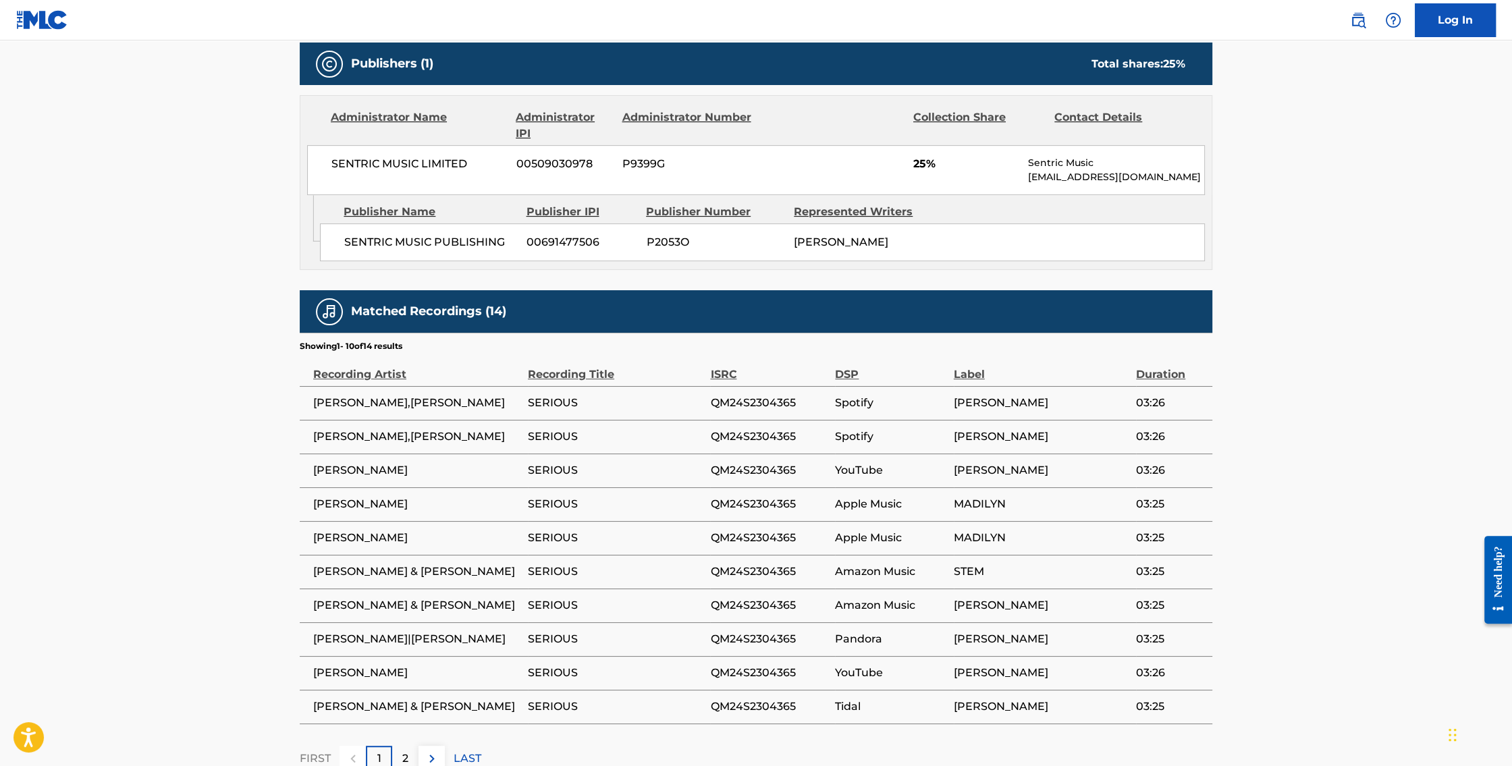
scroll to position [725, 0]
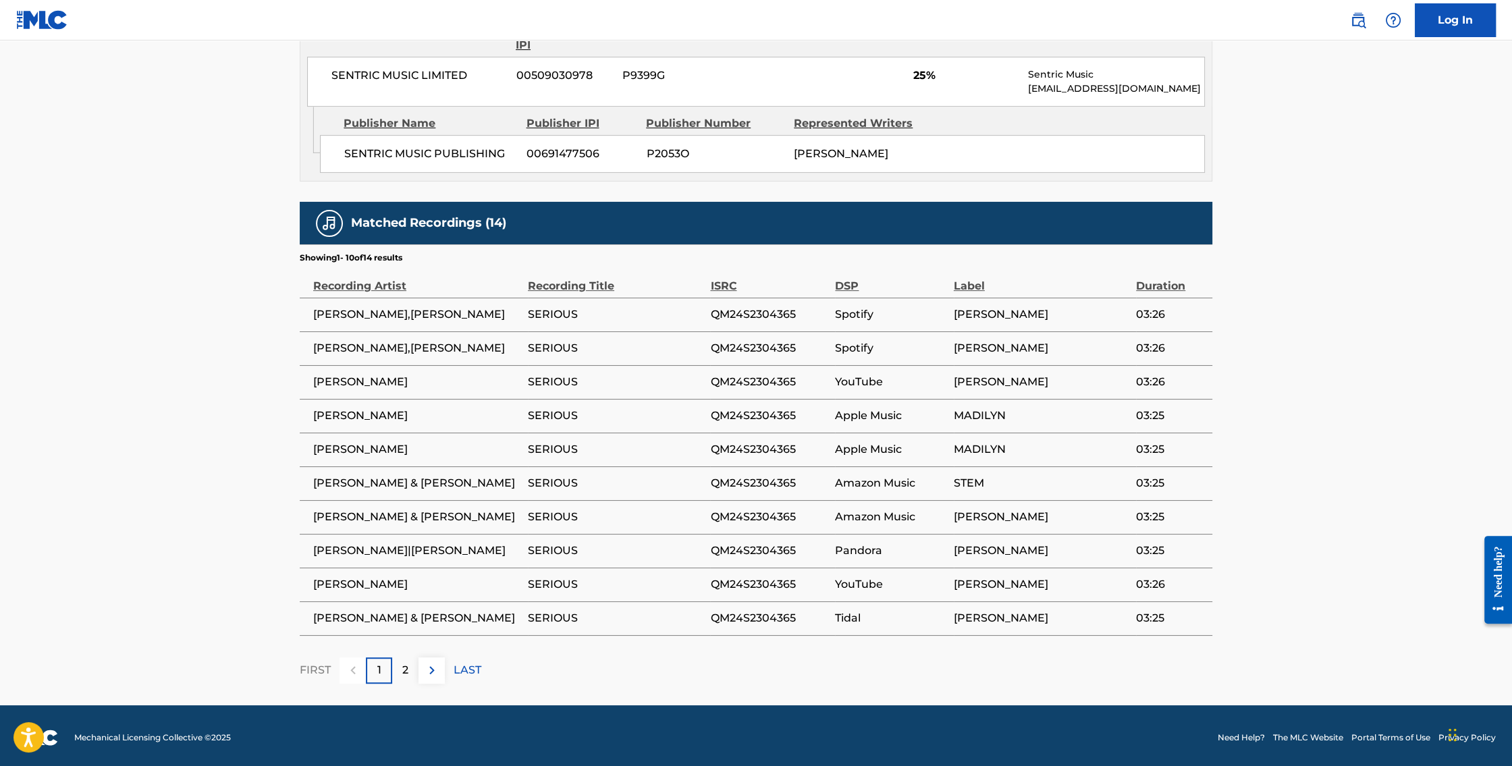
click at [407, 664] on p "2" at bounding box center [405, 670] width 6 height 16
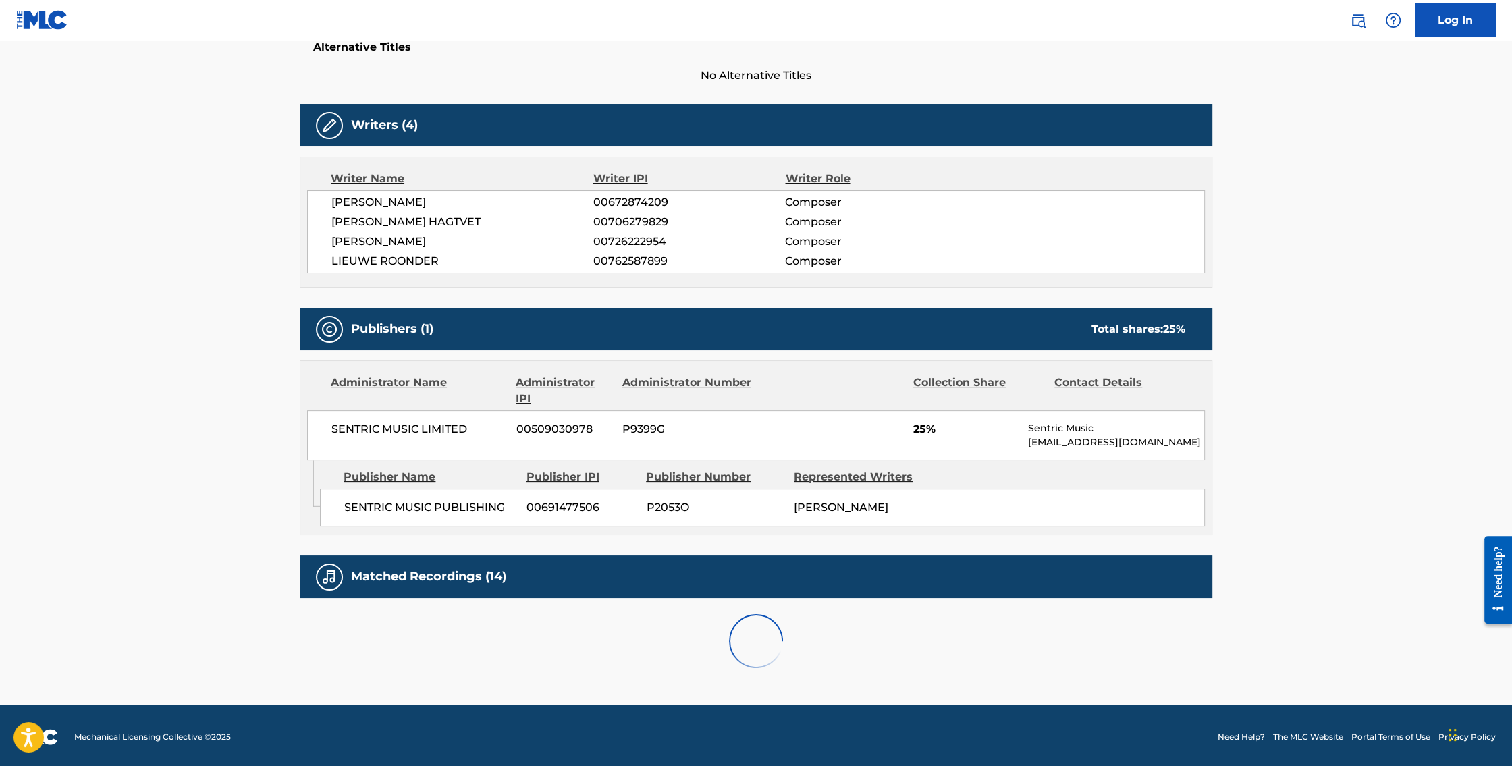
scroll to position [522, 0]
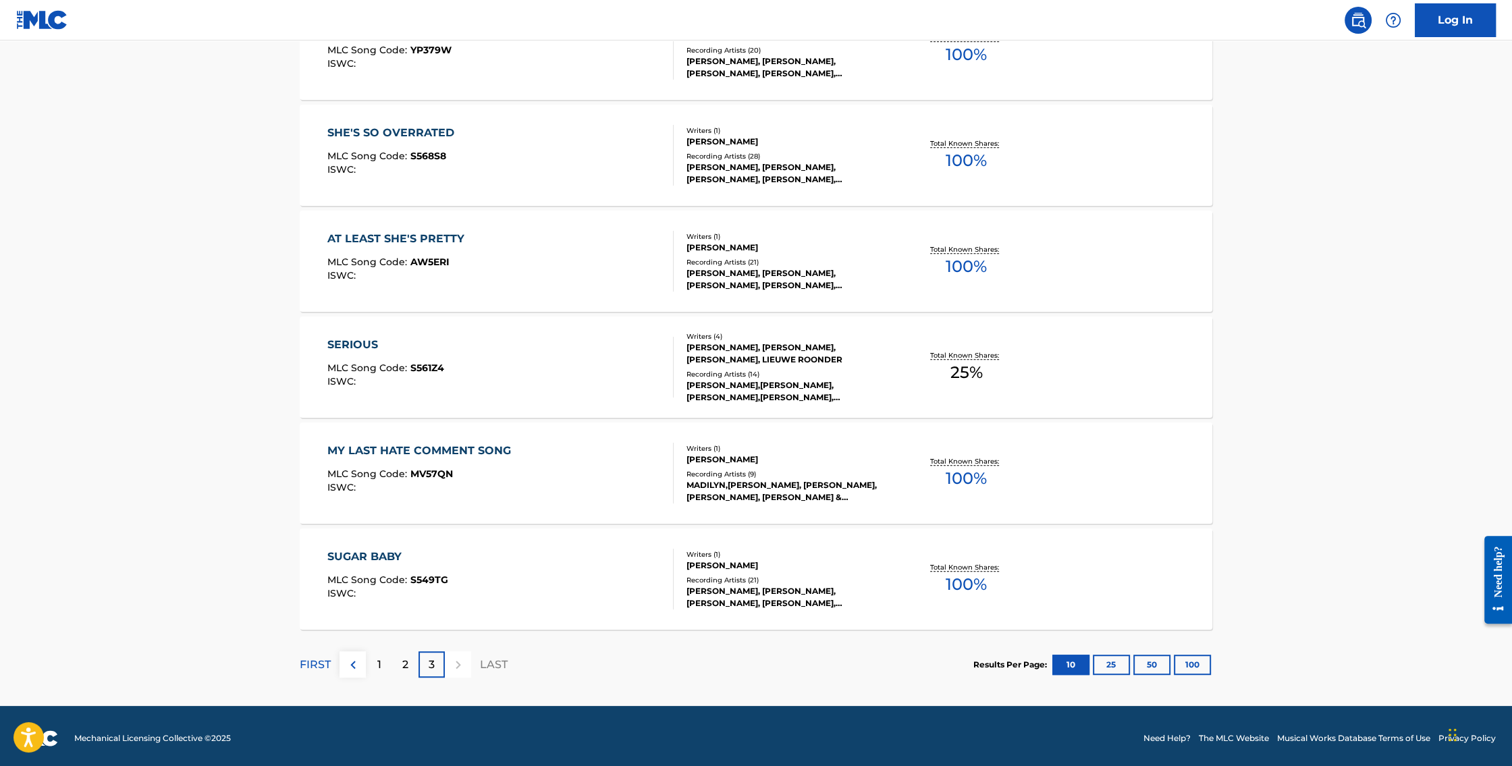
scroll to position [779, 0]
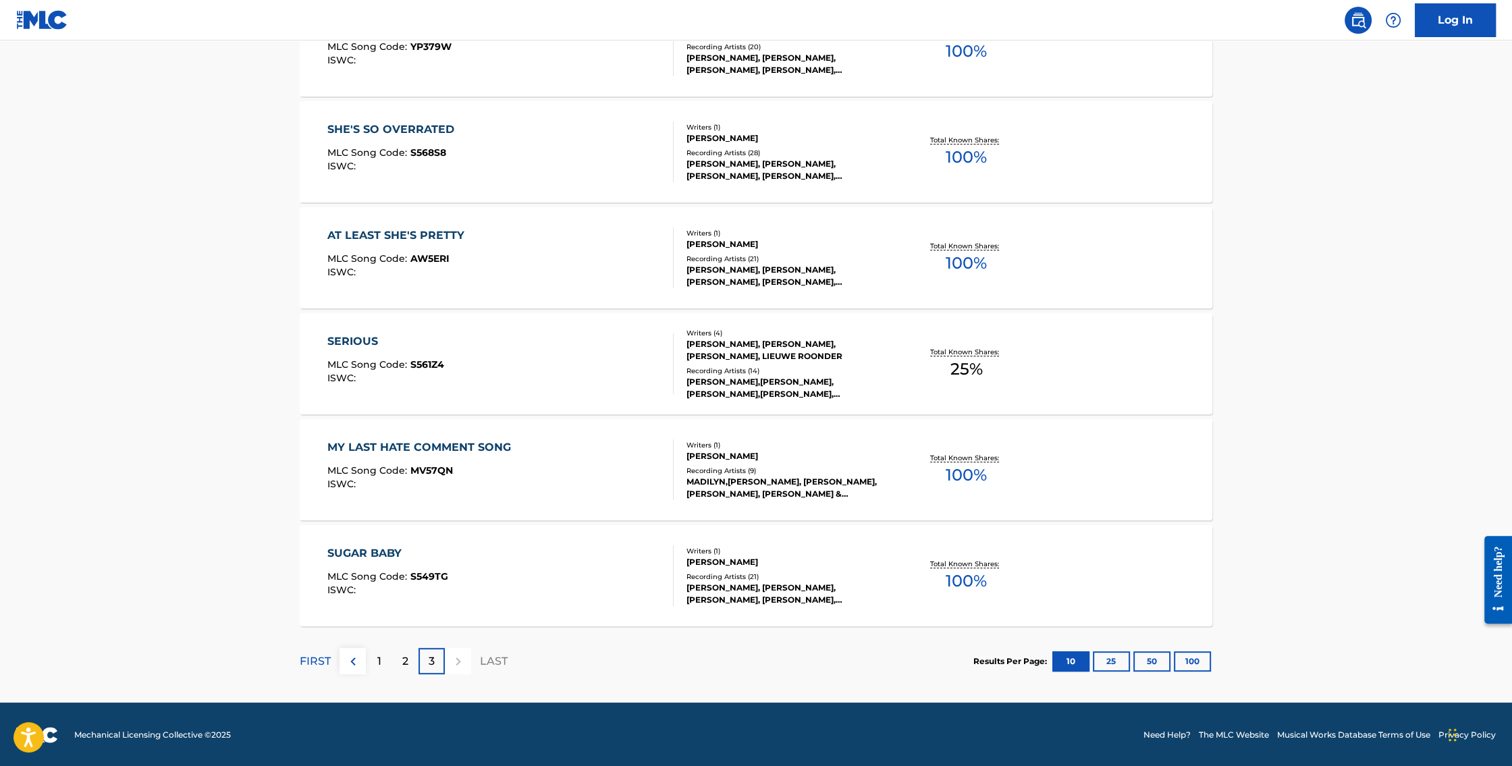
click at [402, 661] on p "2" at bounding box center [405, 661] width 6 height 16
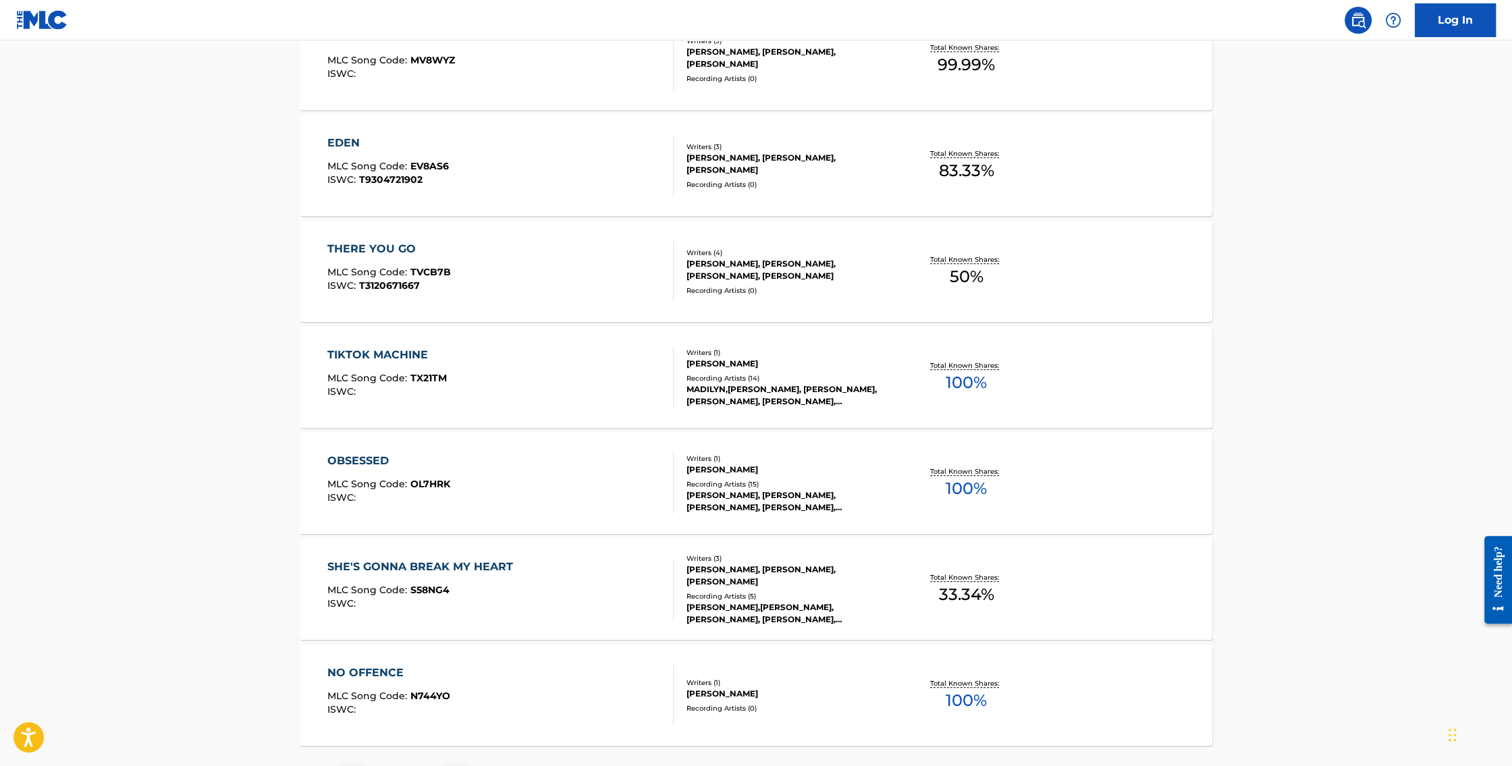
scroll to position [885, 0]
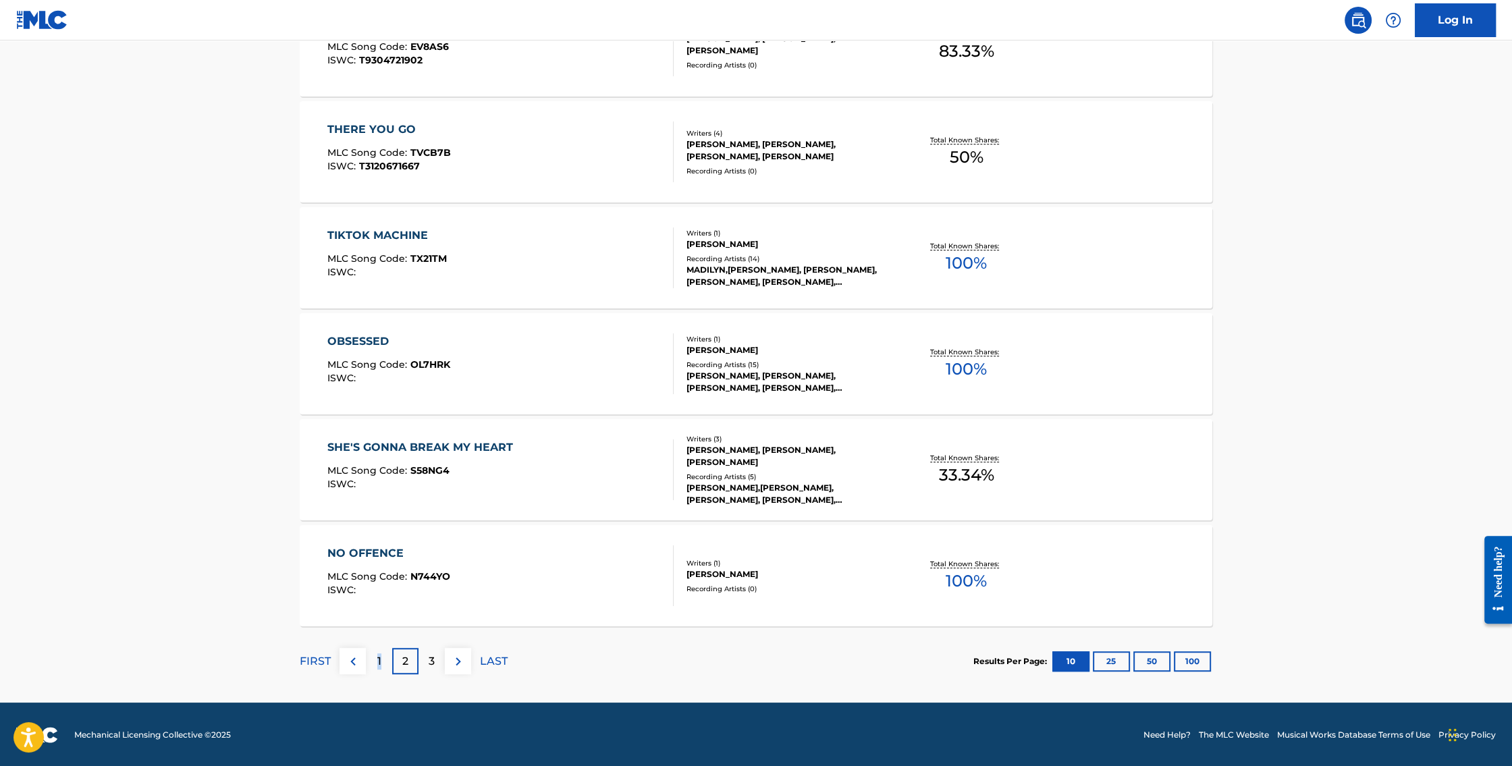
click at [379, 663] on p "1" at bounding box center [379, 661] width 4 height 16
